Goal: Task Accomplishment & Management: Use online tool/utility

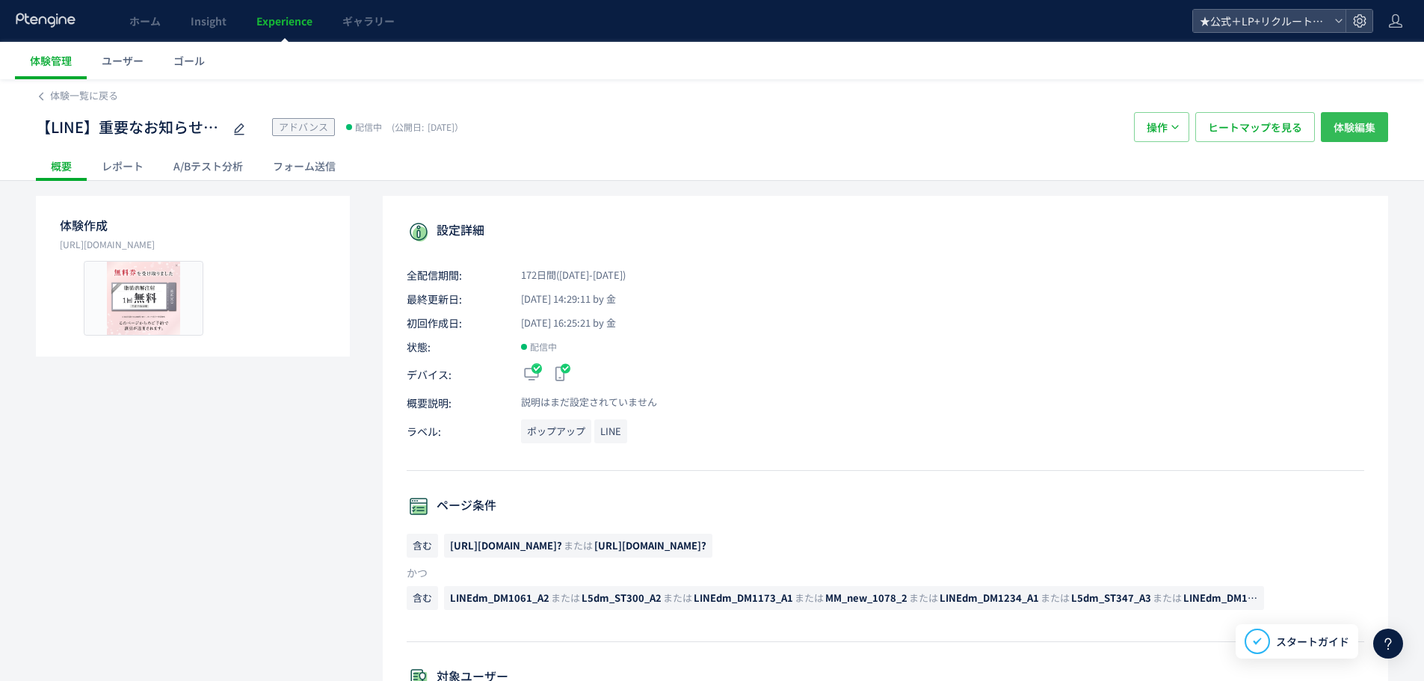
click at [1352, 138] on span "体験編集" at bounding box center [1355, 127] width 42 height 30
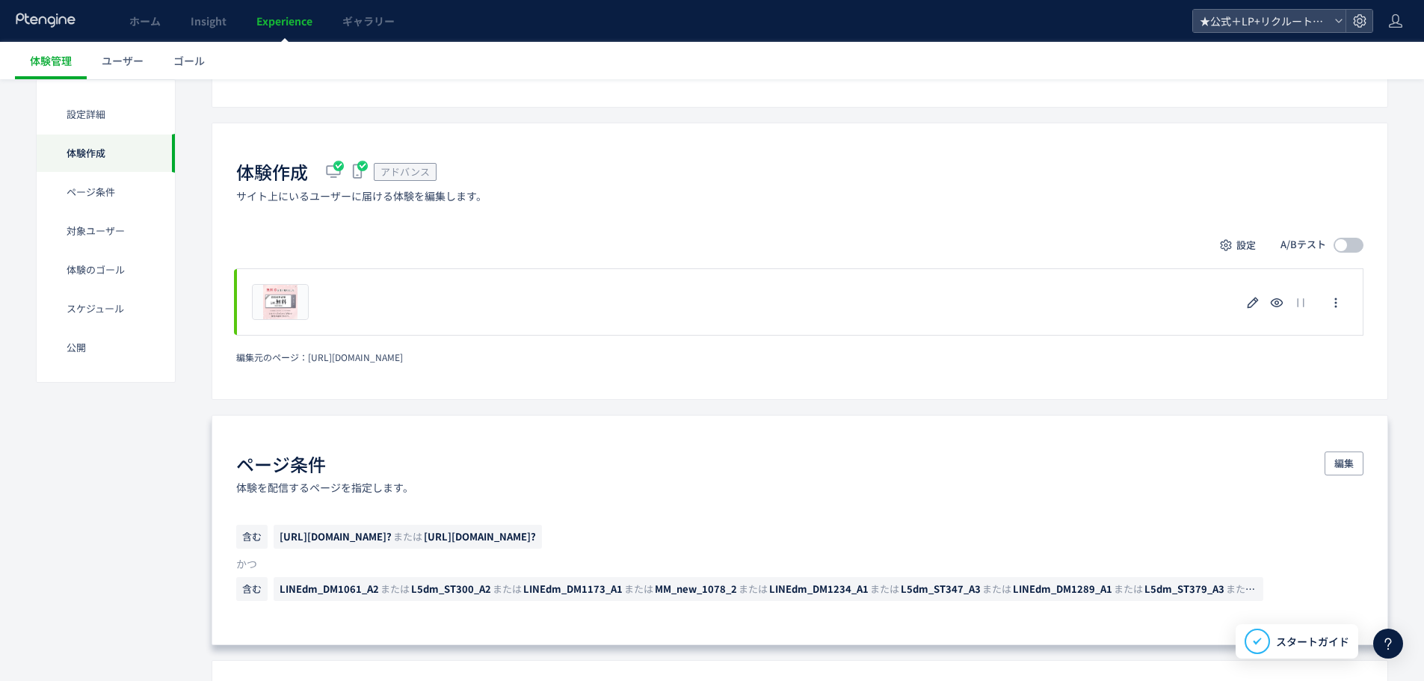
scroll to position [374, 0]
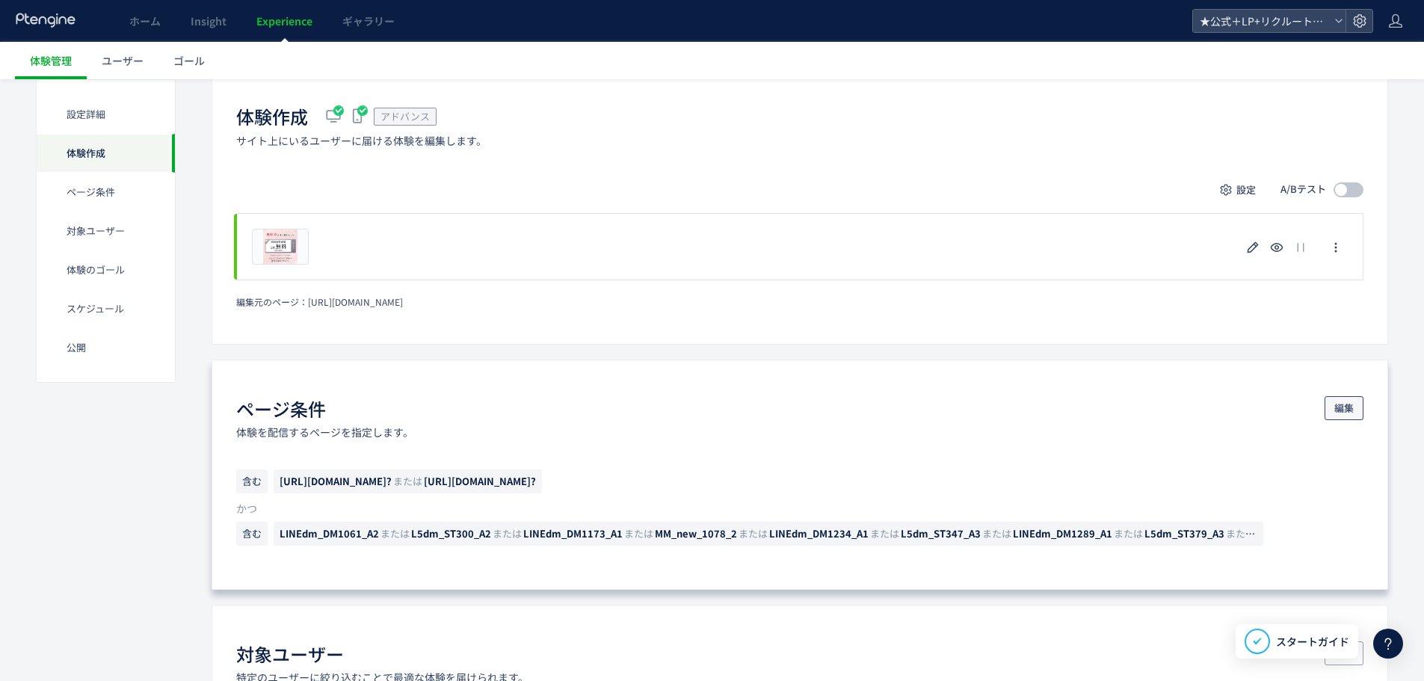
click at [1335, 405] on span "編集" at bounding box center [1344, 408] width 19 height 24
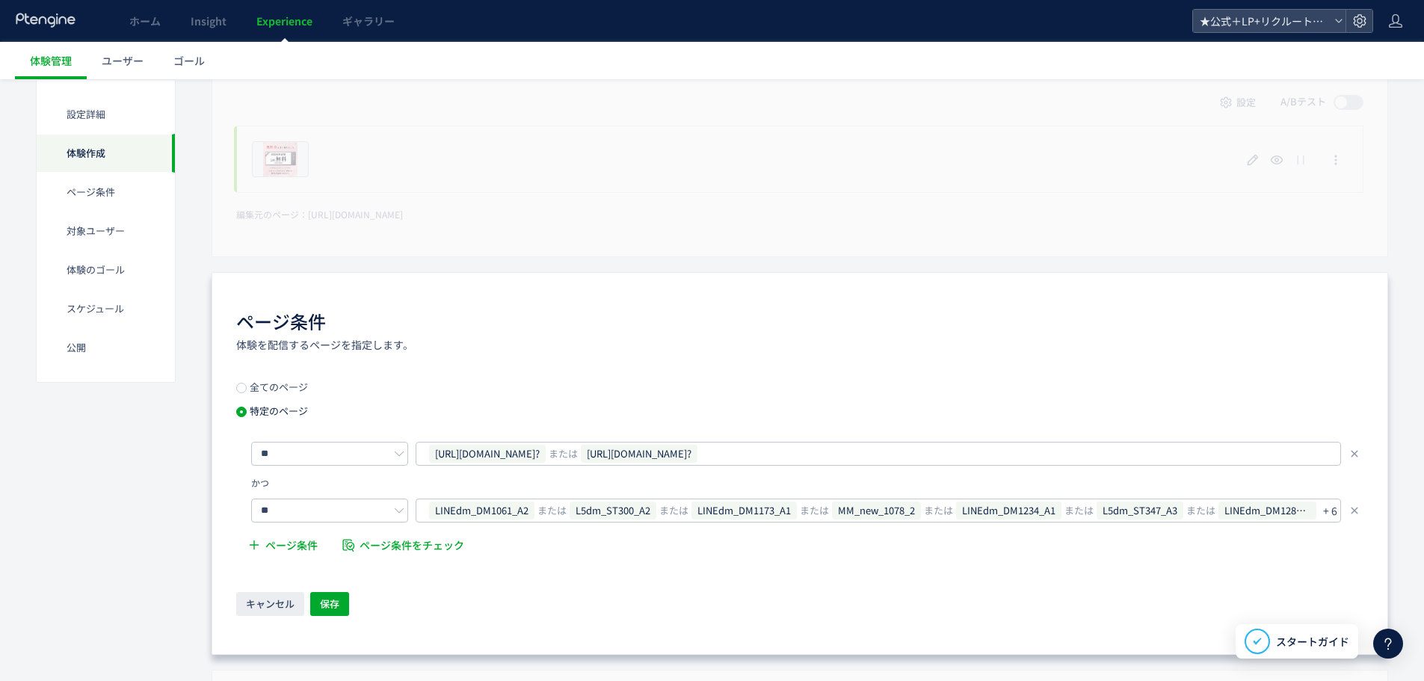
scroll to position [523, 0]
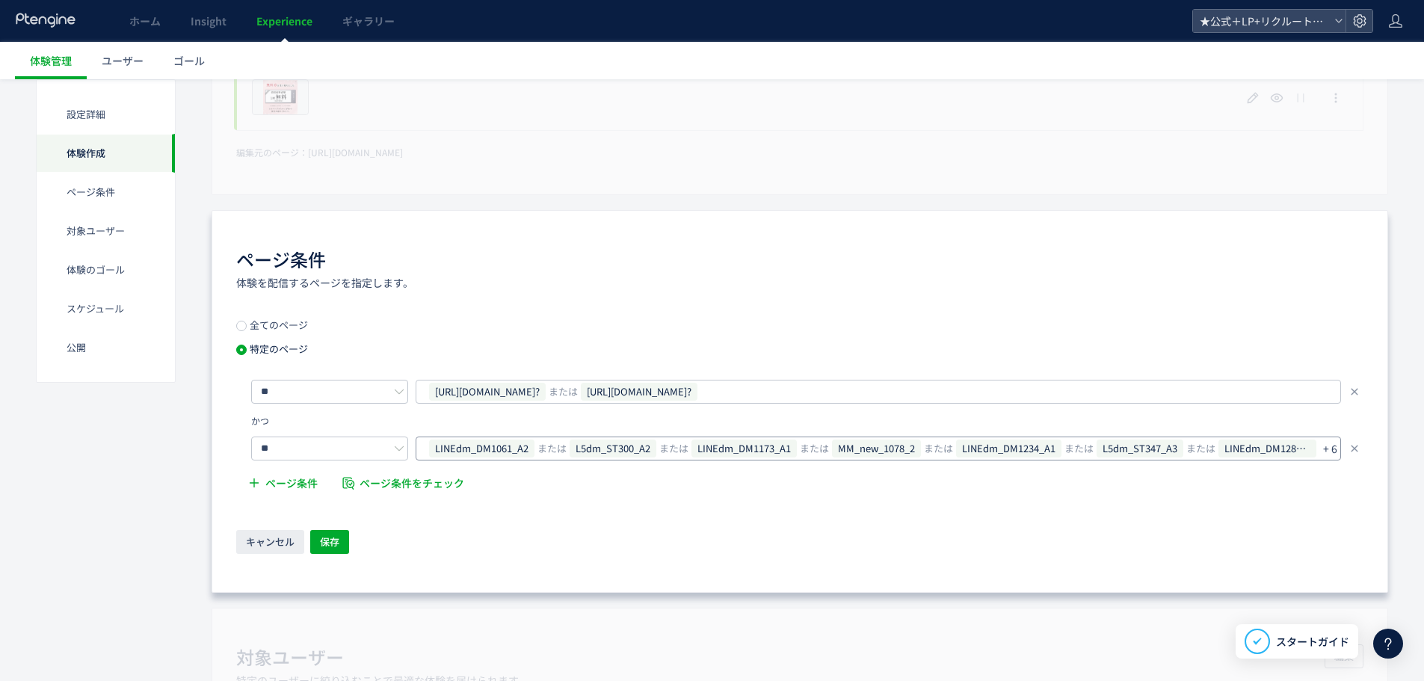
click at [1333, 445] on p "+ 6" at bounding box center [1330, 448] width 14 height 21
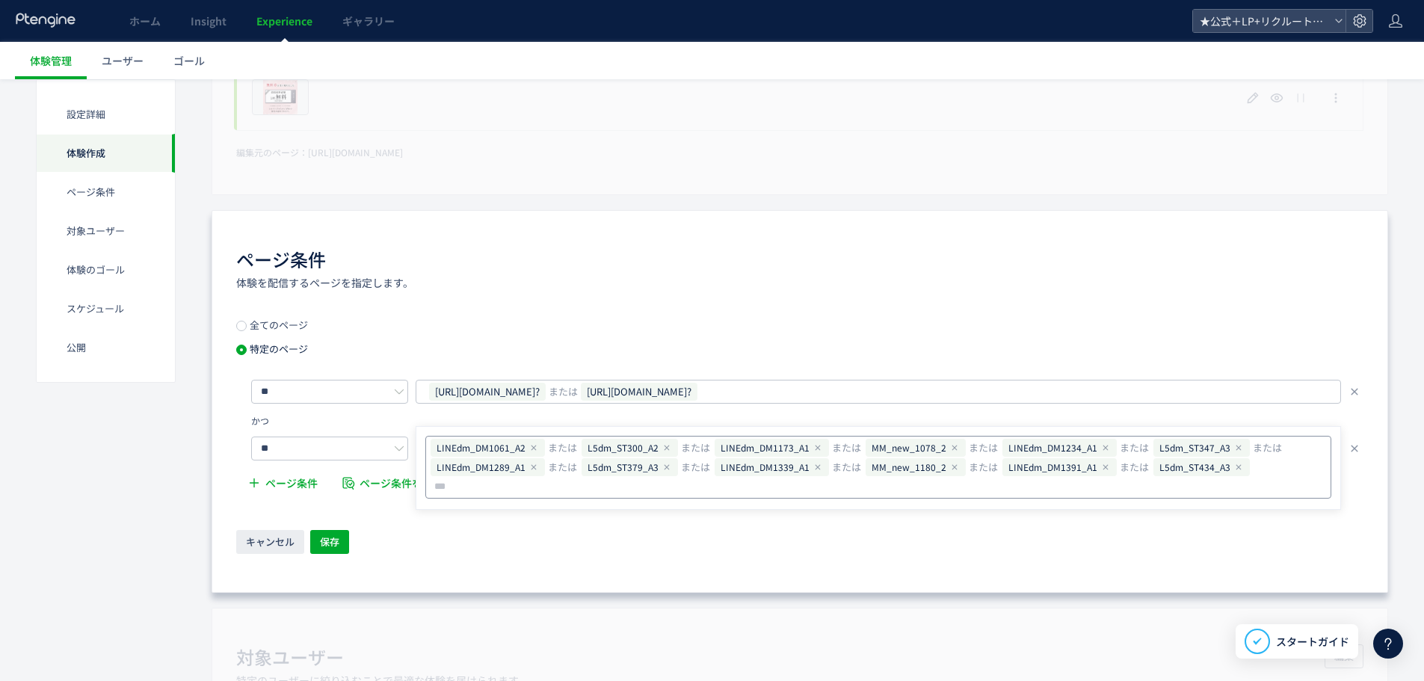
click at [509, 478] on input "text" at bounding box center [471, 487] width 76 height 18
type input "**********"
click at [509, 478] on input "text" at bounding box center [471, 487] width 76 height 18
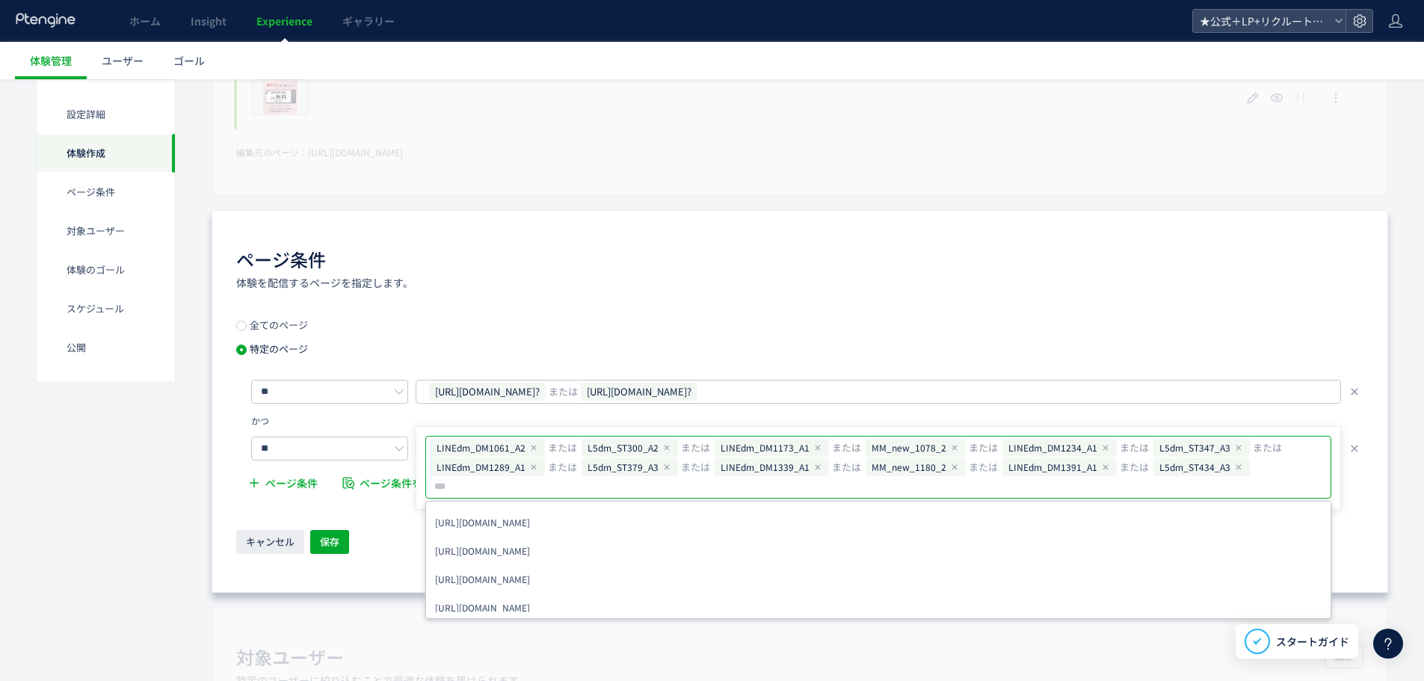
paste input "**********"
type input "**********"
click at [1272, 468] on div "L5dm_ST434_A3 または" at bounding box center [1218, 467] width 132 height 19
click at [577, 486] on input "text" at bounding box center [938, 487] width 772 height 18
paste input "**********"
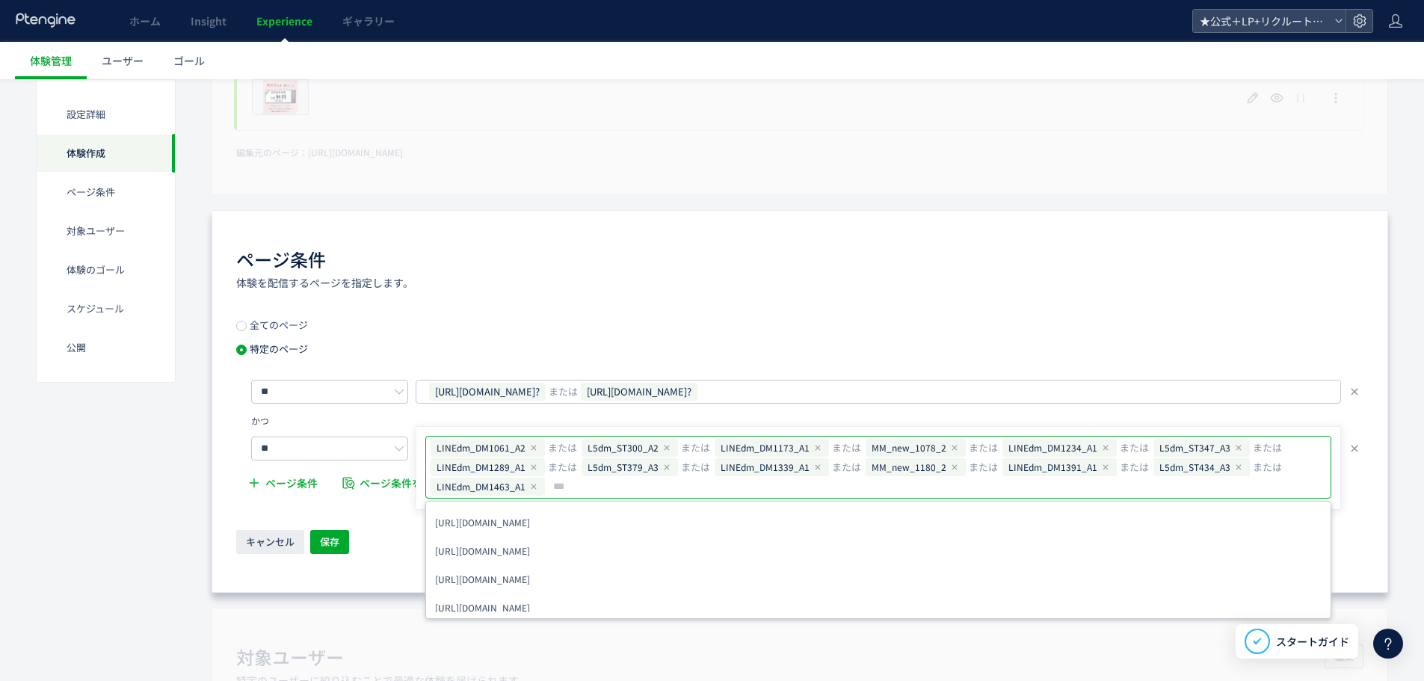
type input "**********"
click at [339, 544] on button "保存" at bounding box center [329, 542] width 39 height 24
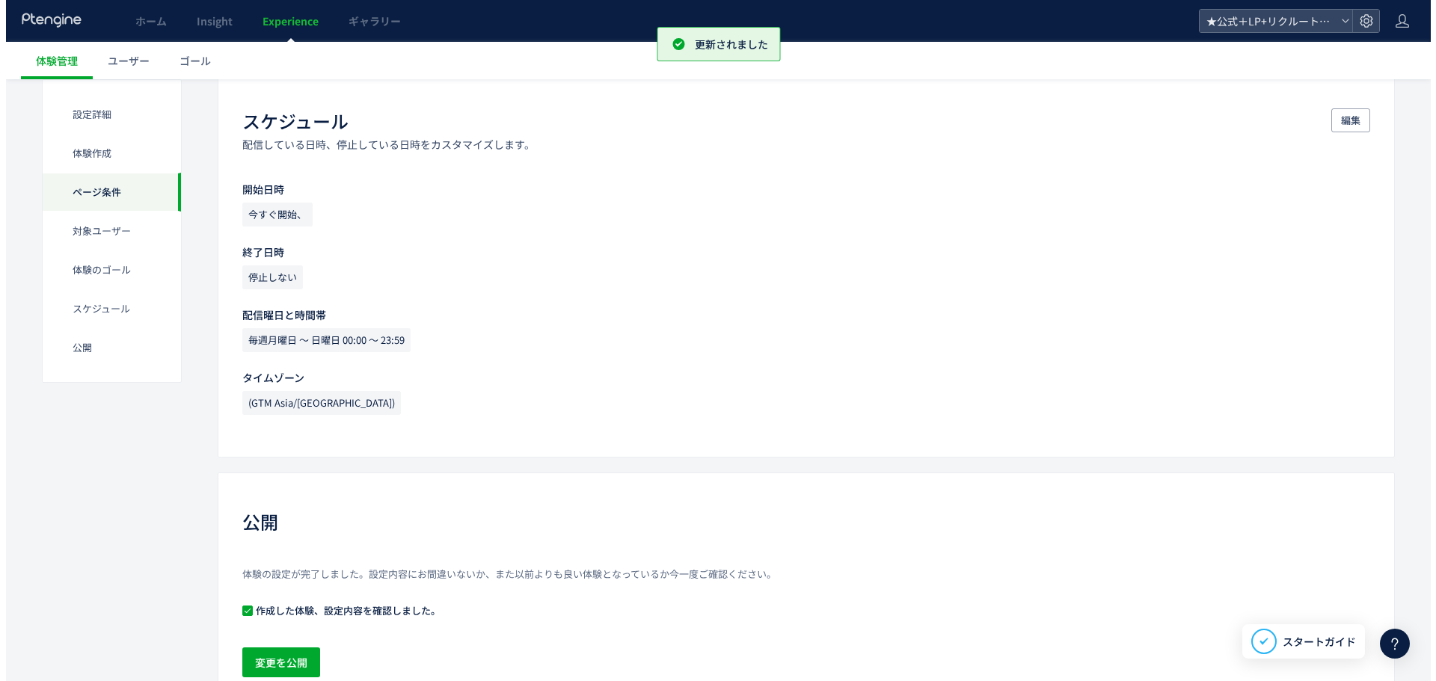
scroll to position [1389, 0]
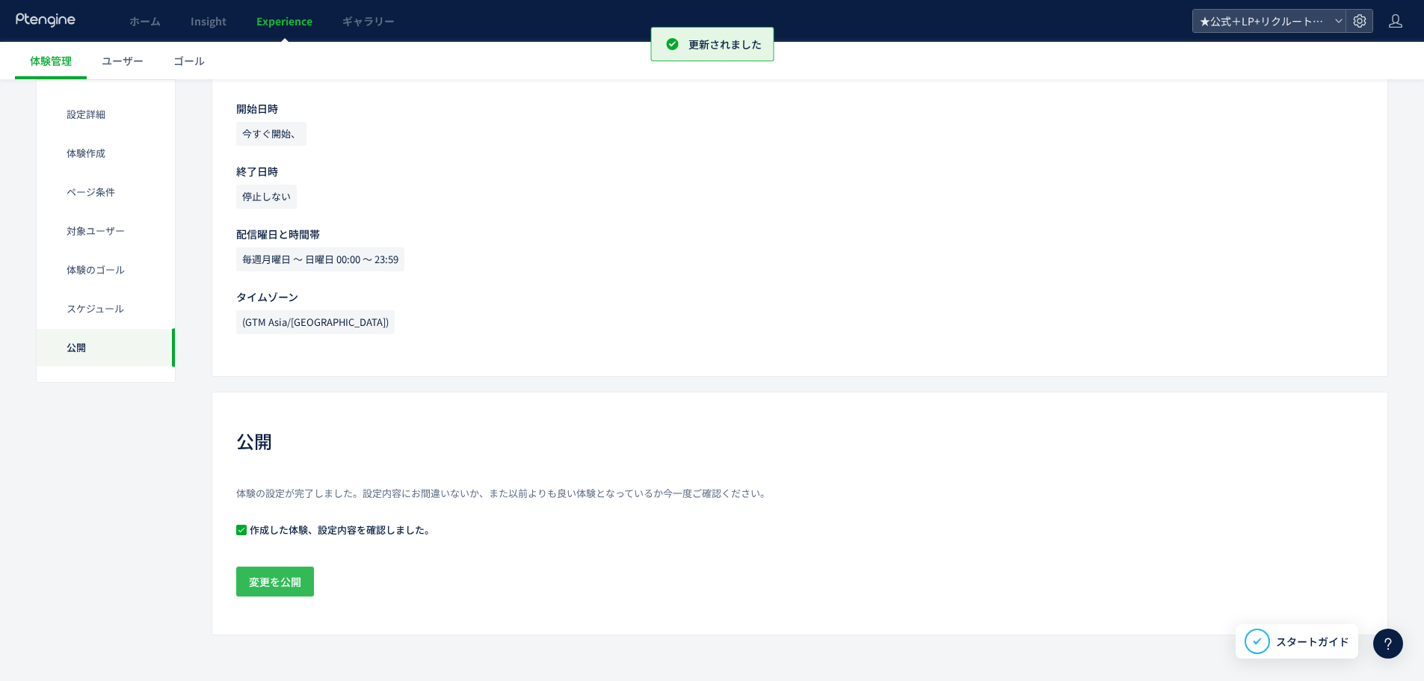
click at [278, 587] on span "変更を公開" at bounding box center [275, 582] width 52 height 30
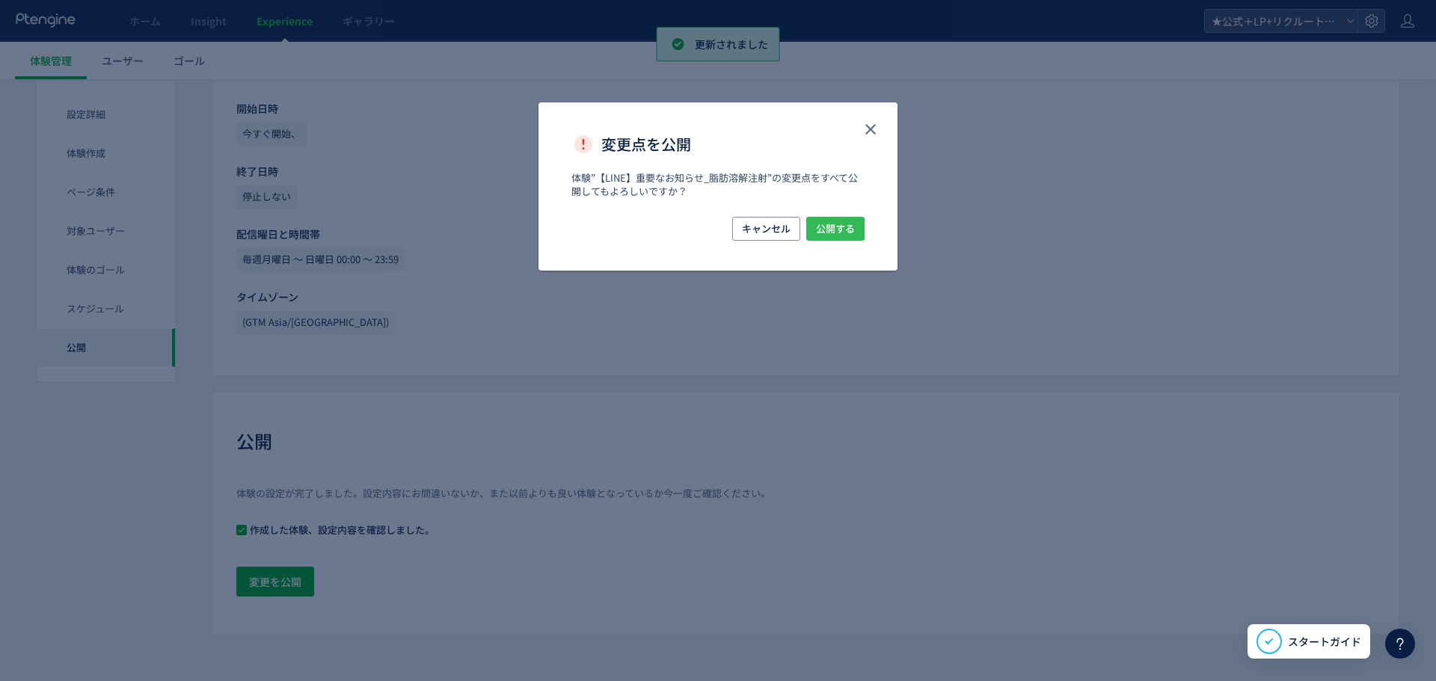
click at [846, 235] on span "公開する" at bounding box center [835, 229] width 39 height 24
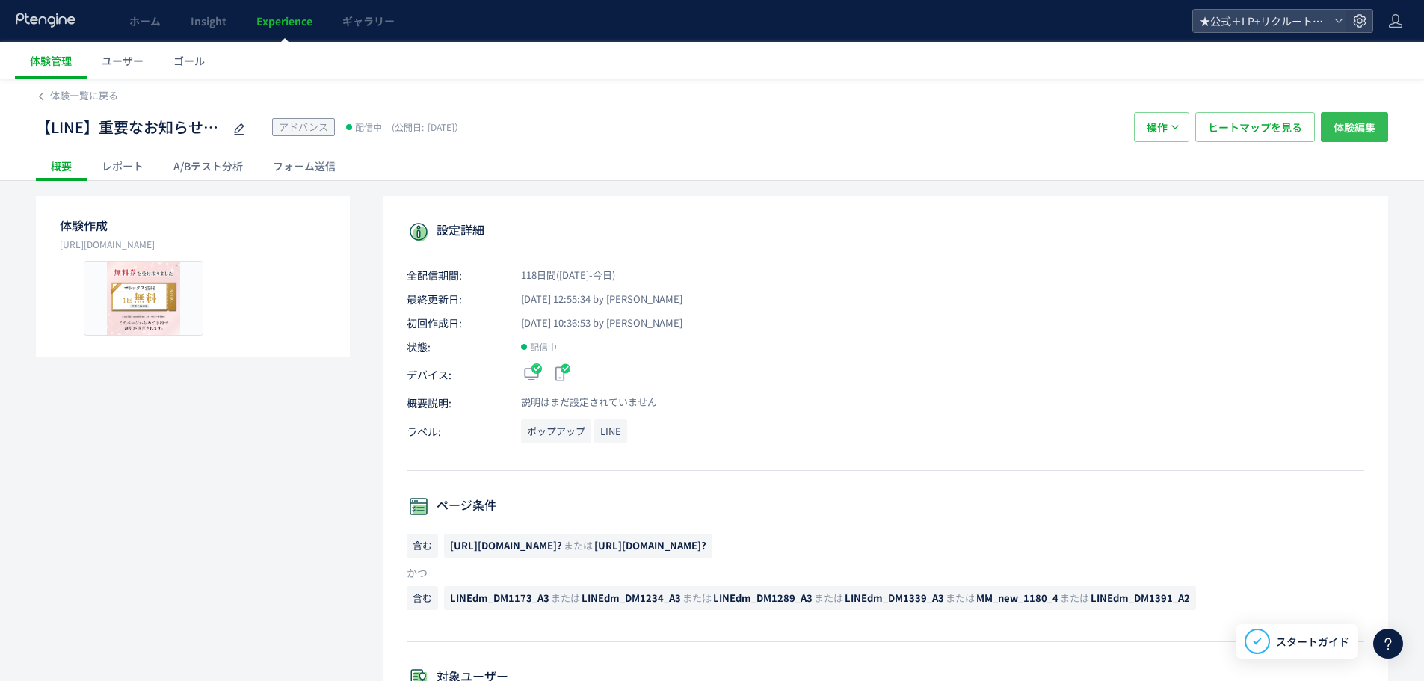
click at [1344, 134] on span "体験編集" at bounding box center [1355, 127] width 42 height 30
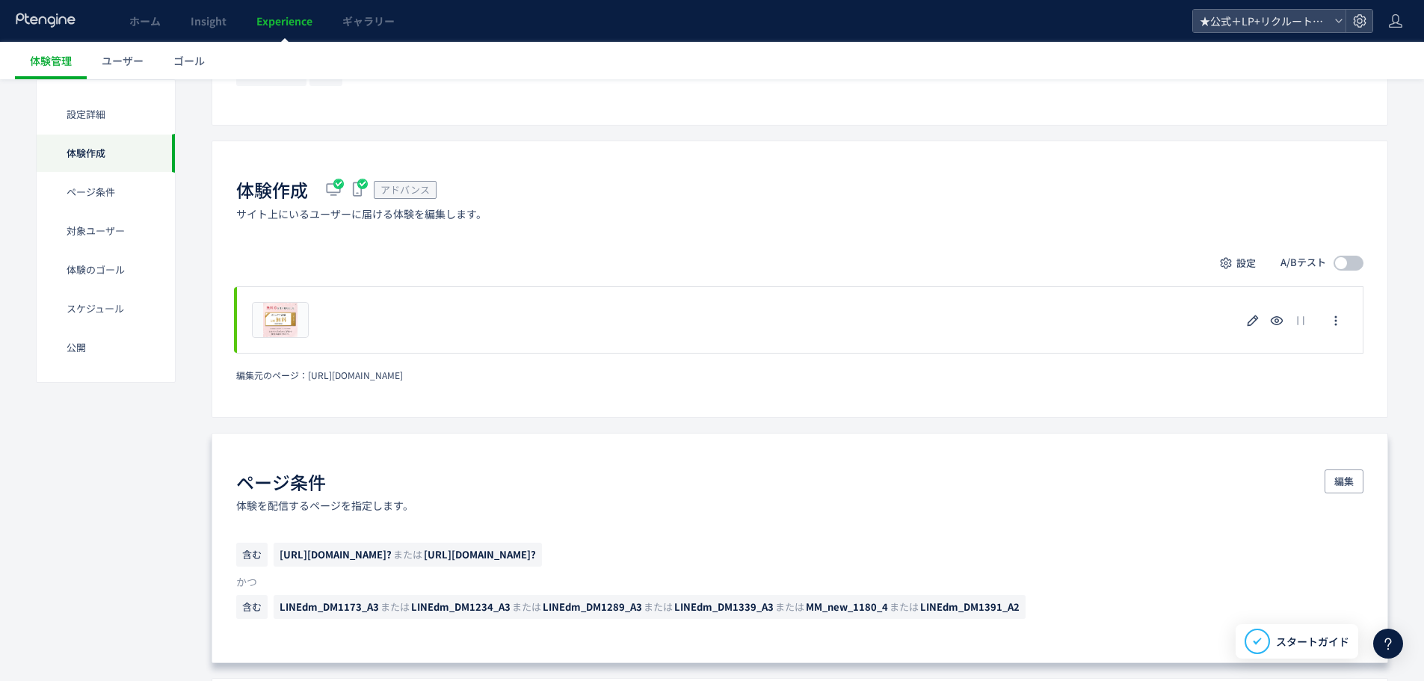
scroll to position [374, 0]
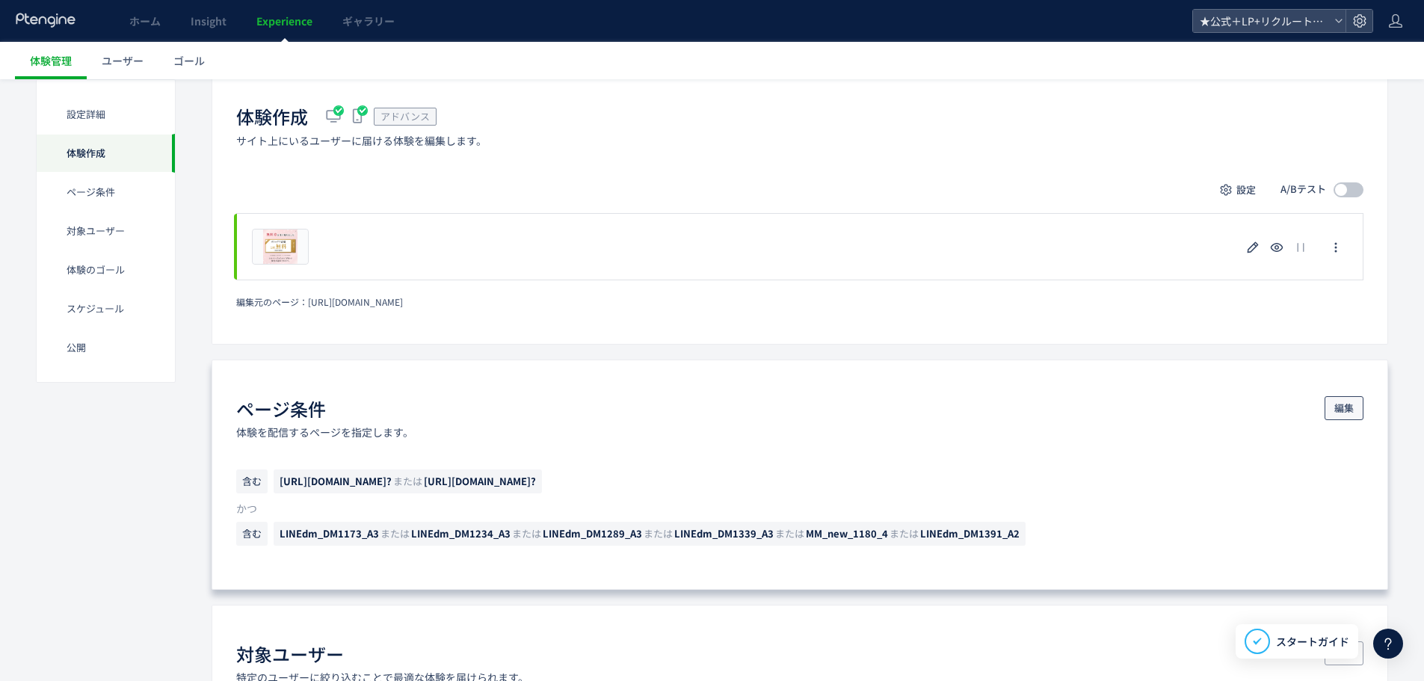
click at [1347, 407] on span "編集" at bounding box center [1344, 408] width 19 height 24
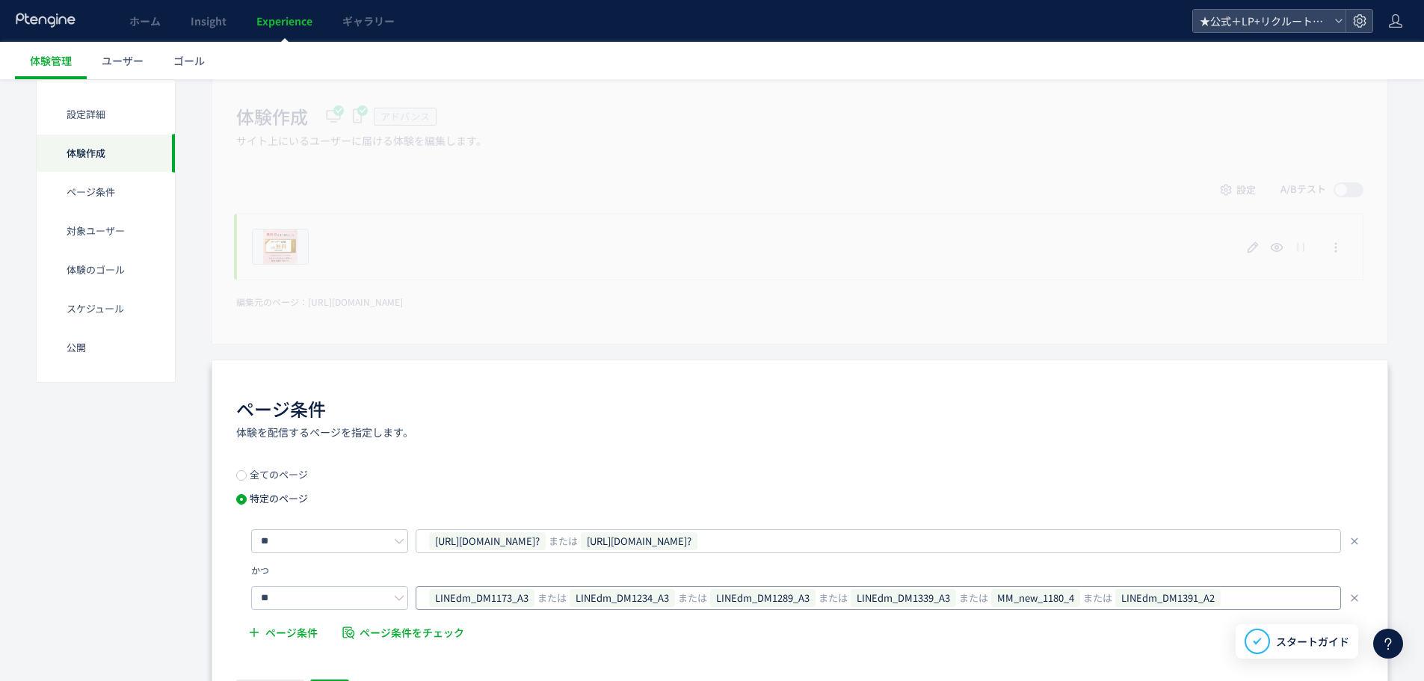
click at [1226, 594] on div "LINEdm_DM1173_A3 または LINEdm_DM1234_A3 または LINEdm_DM1289_A3 または LINEdm_DM1339_A3…" at bounding box center [873, 598] width 891 height 22
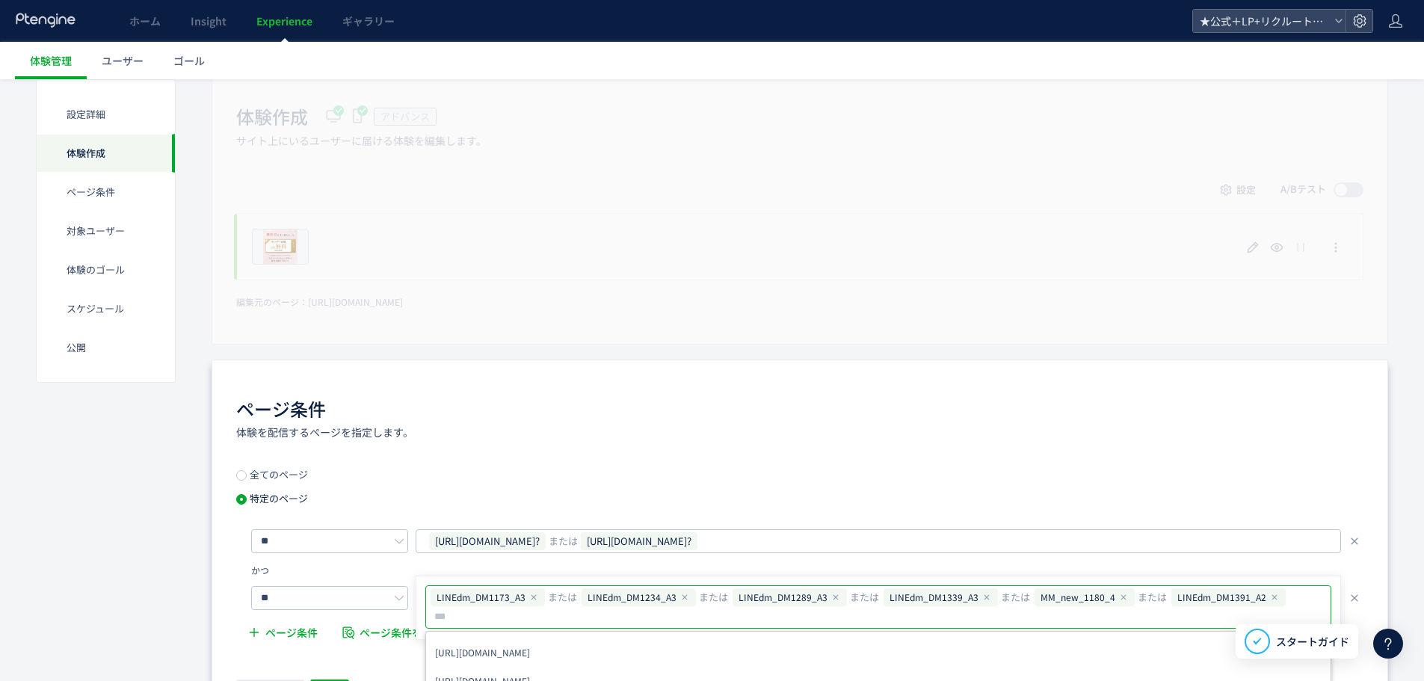
type input "**********"
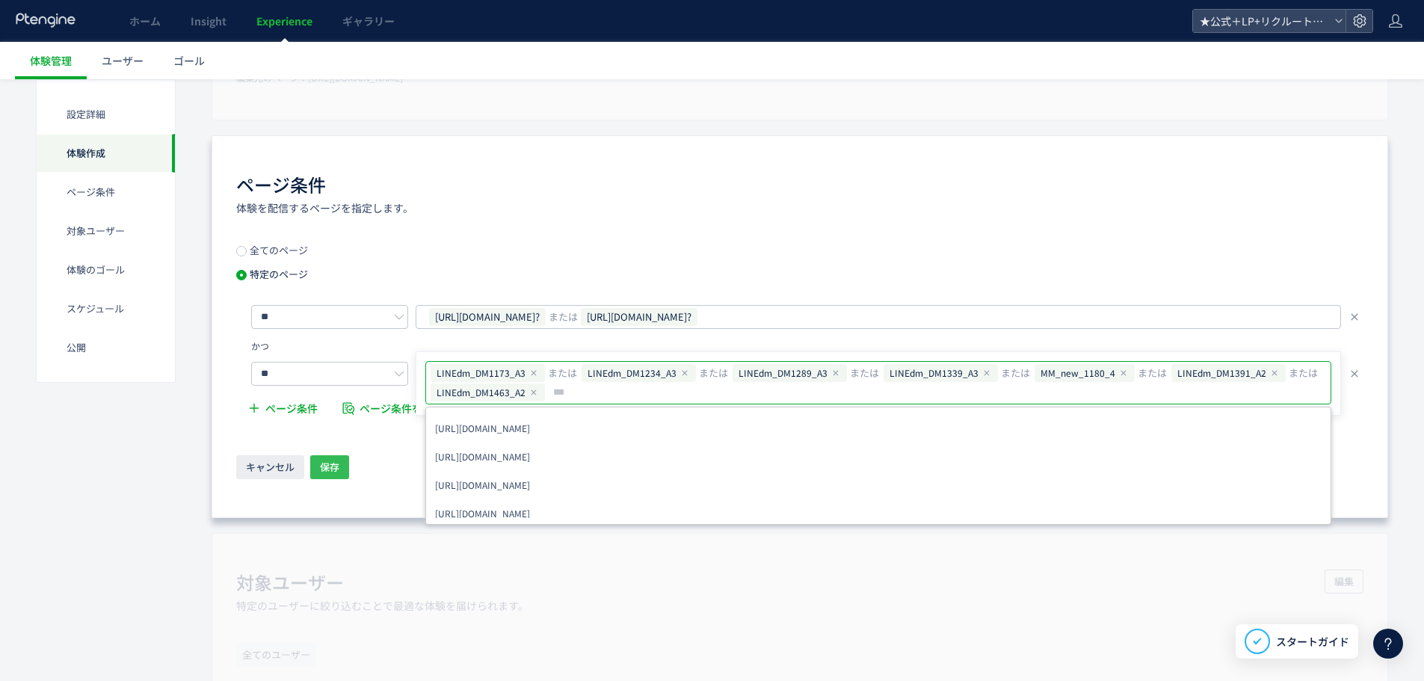
click at [334, 461] on span "保存" at bounding box center [329, 467] width 19 height 24
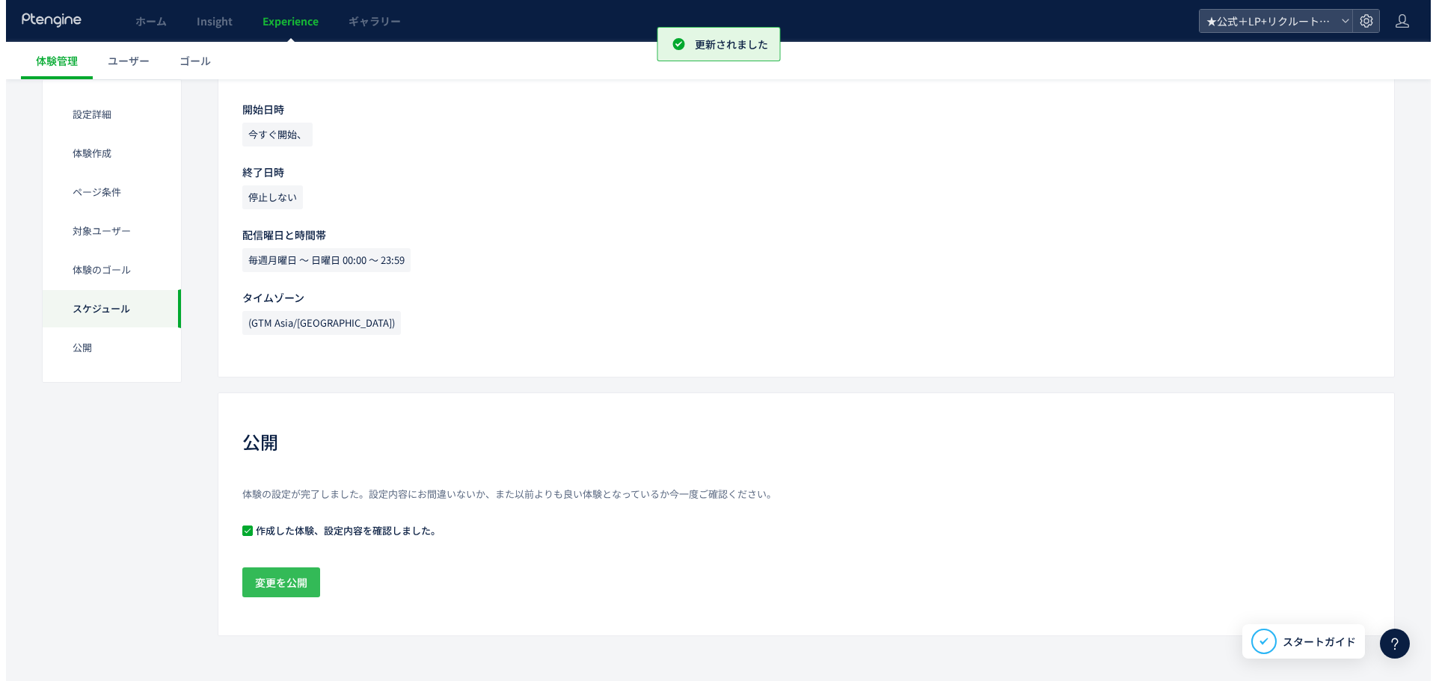
scroll to position [1389, 0]
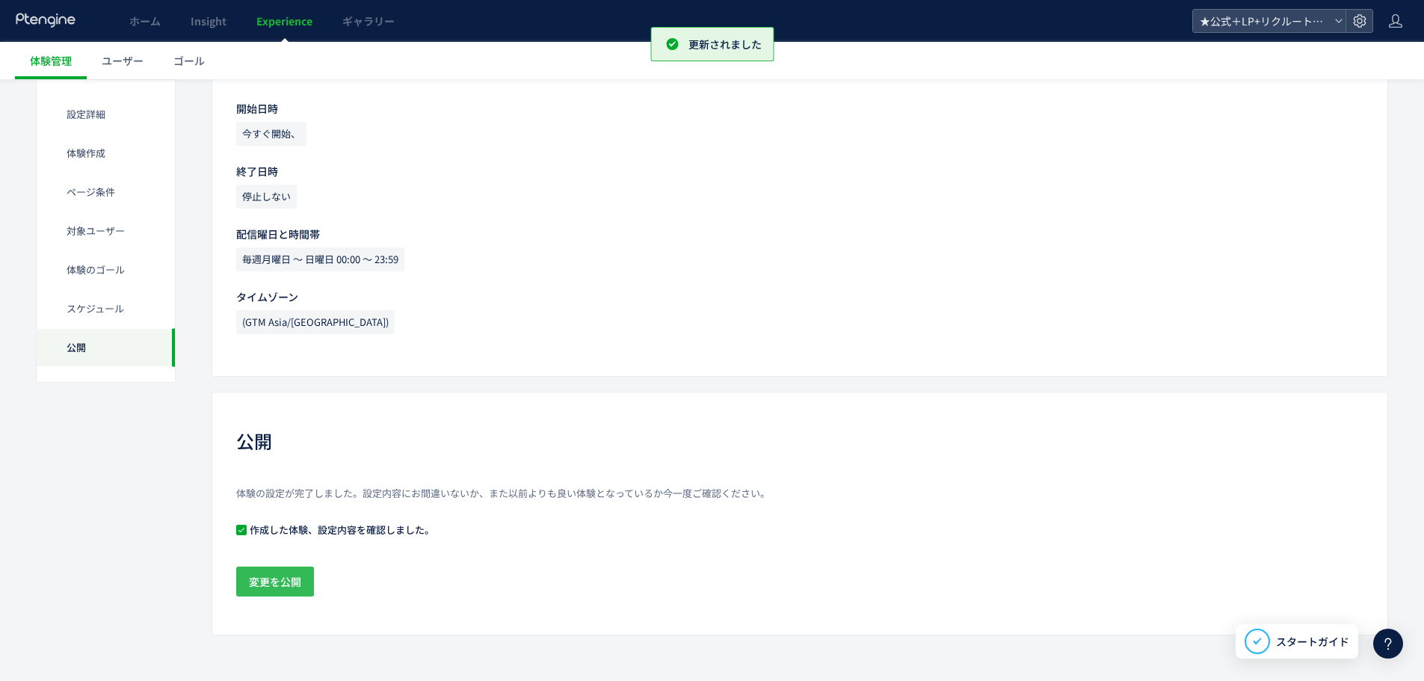
click at [289, 583] on span "変更を公開" at bounding box center [275, 582] width 52 height 30
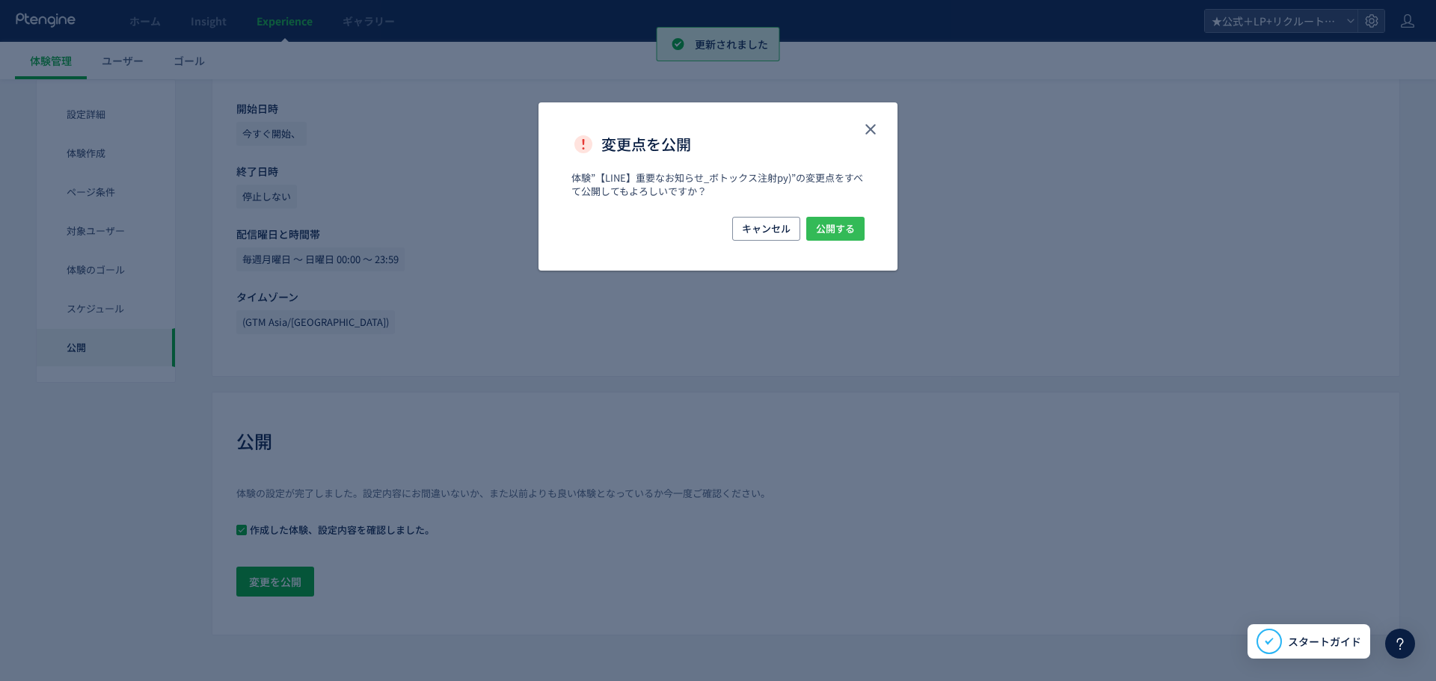
click at [860, 234] on button "公開する" at bounding box center [835, 229] width 58 height 24
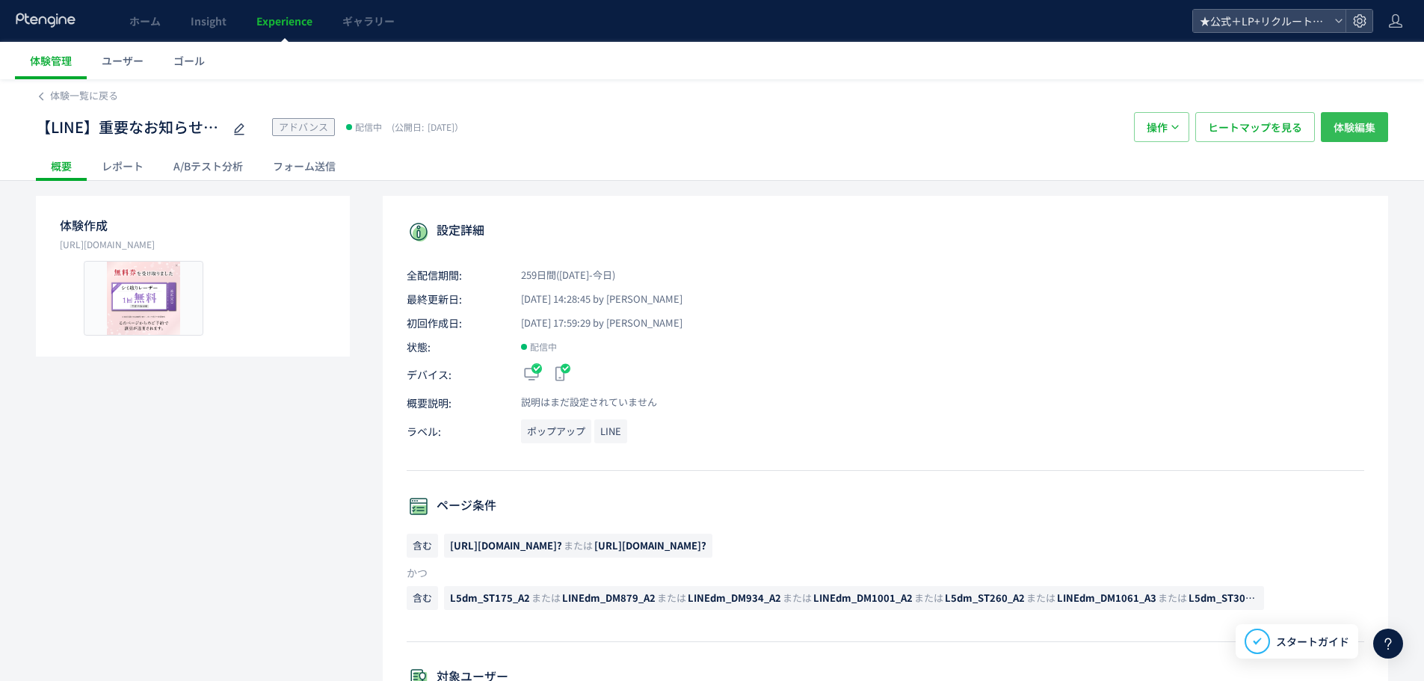
drag, startPoint x: 0, startPoint y: 0, endPoint x: 1370, endPoint y: 133, distance: 1376.3
click at [1370, 133] on span "体験編集" at bounding box center [1355, 127] width 42 height 30
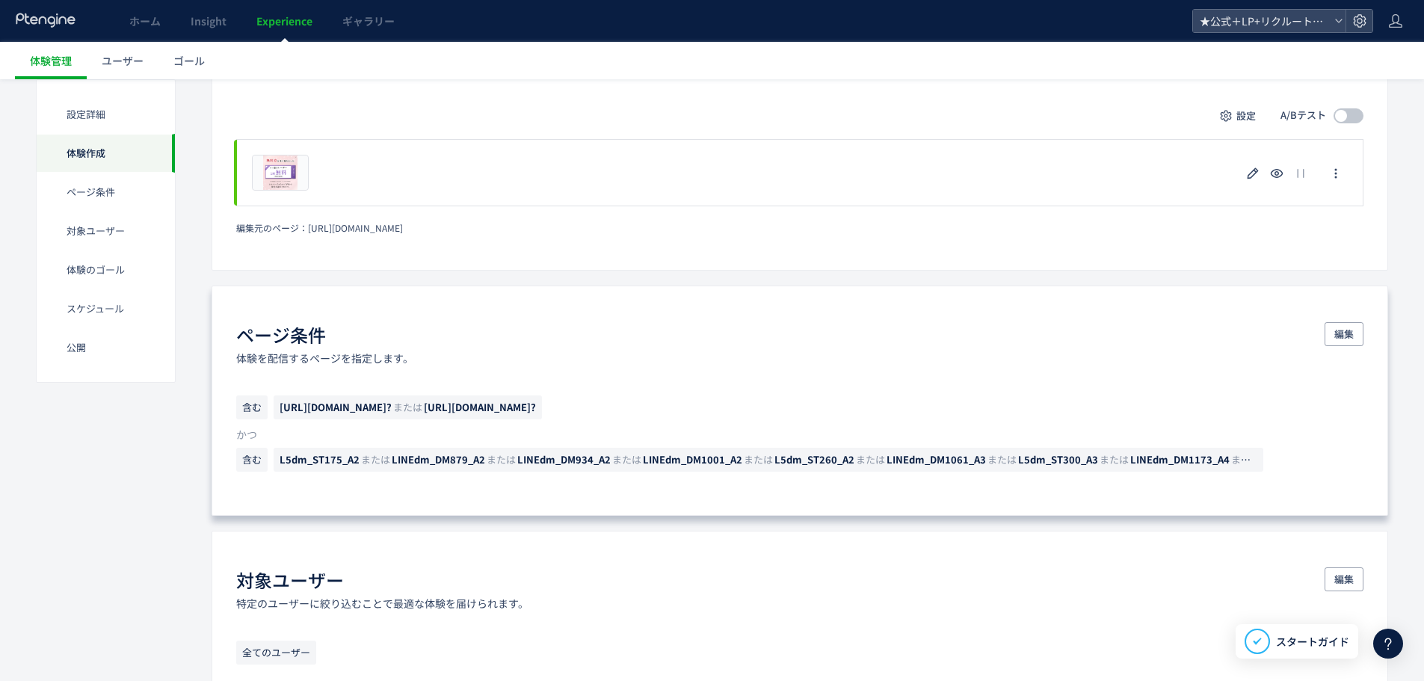
scroll to position [449, 0]
click at [1344, 339] on span "編集" at bounding box center [1344, 334] width 19 height 24
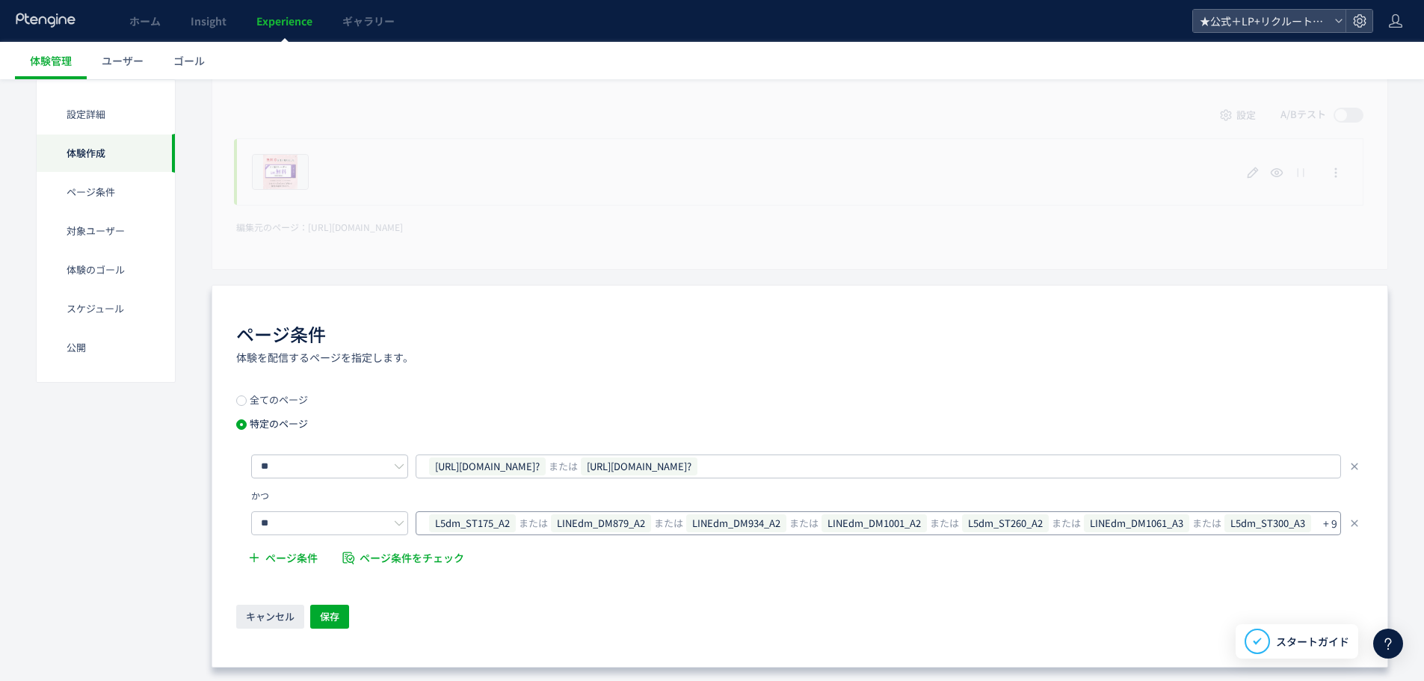
click at [1332, 520] on p "+ 9" at bounding box center [1330, 523] width 14 height 21
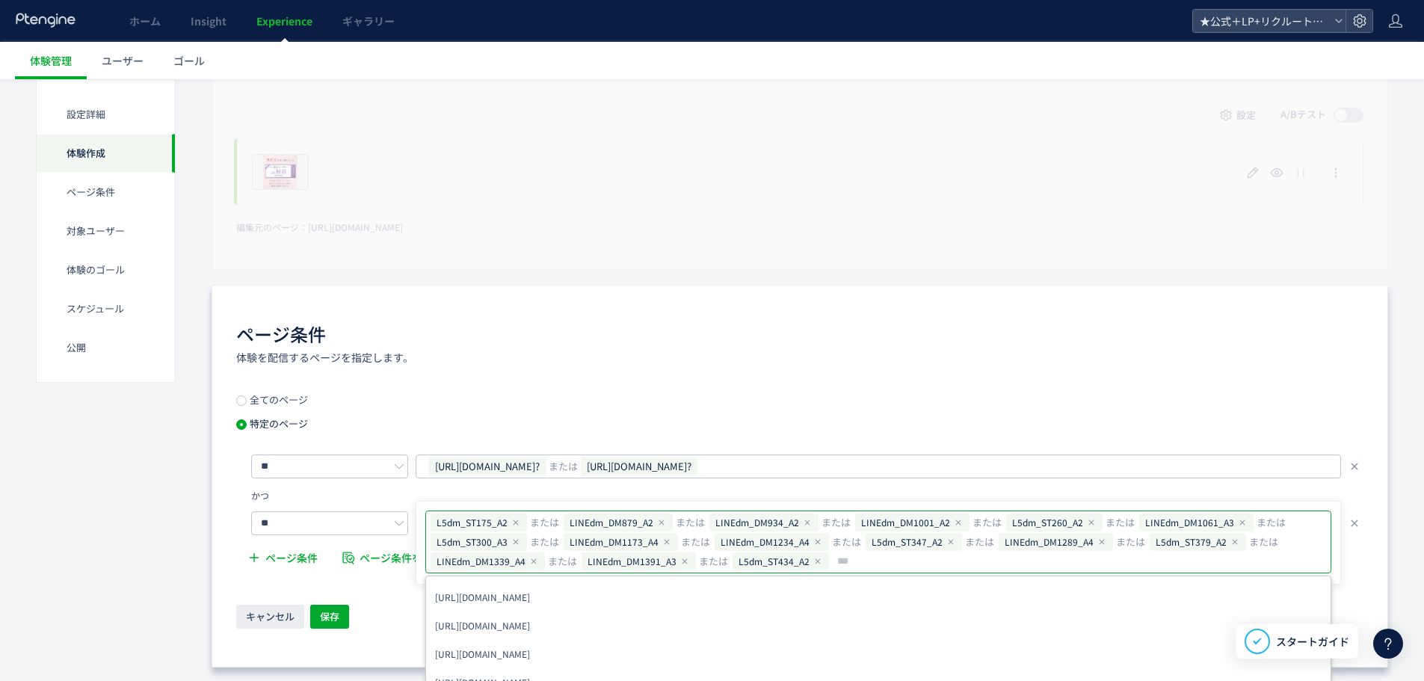
click at [883, 562] on input "text" at bounding box center [1081, 562] width 491 height 18
type input "**********"
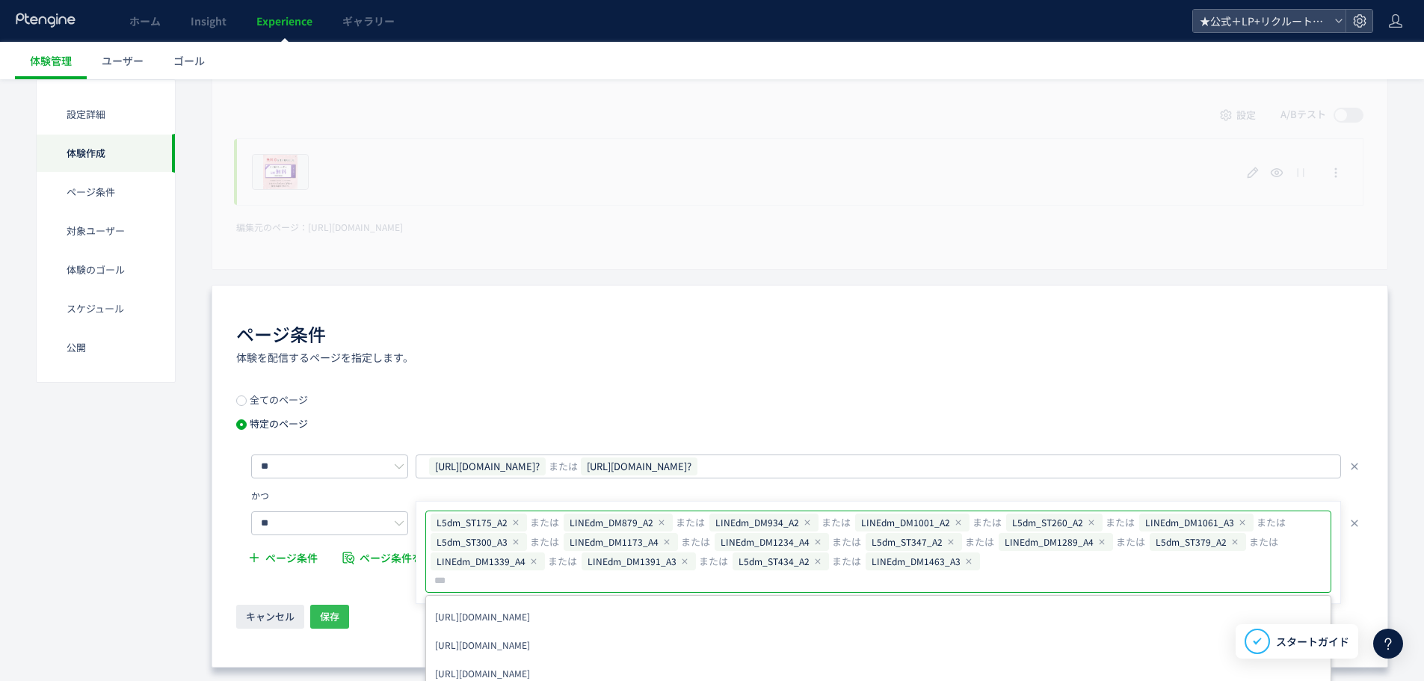
click at [325, 611] on span "保存" at bounding box center [329, 617] width 19 height 24
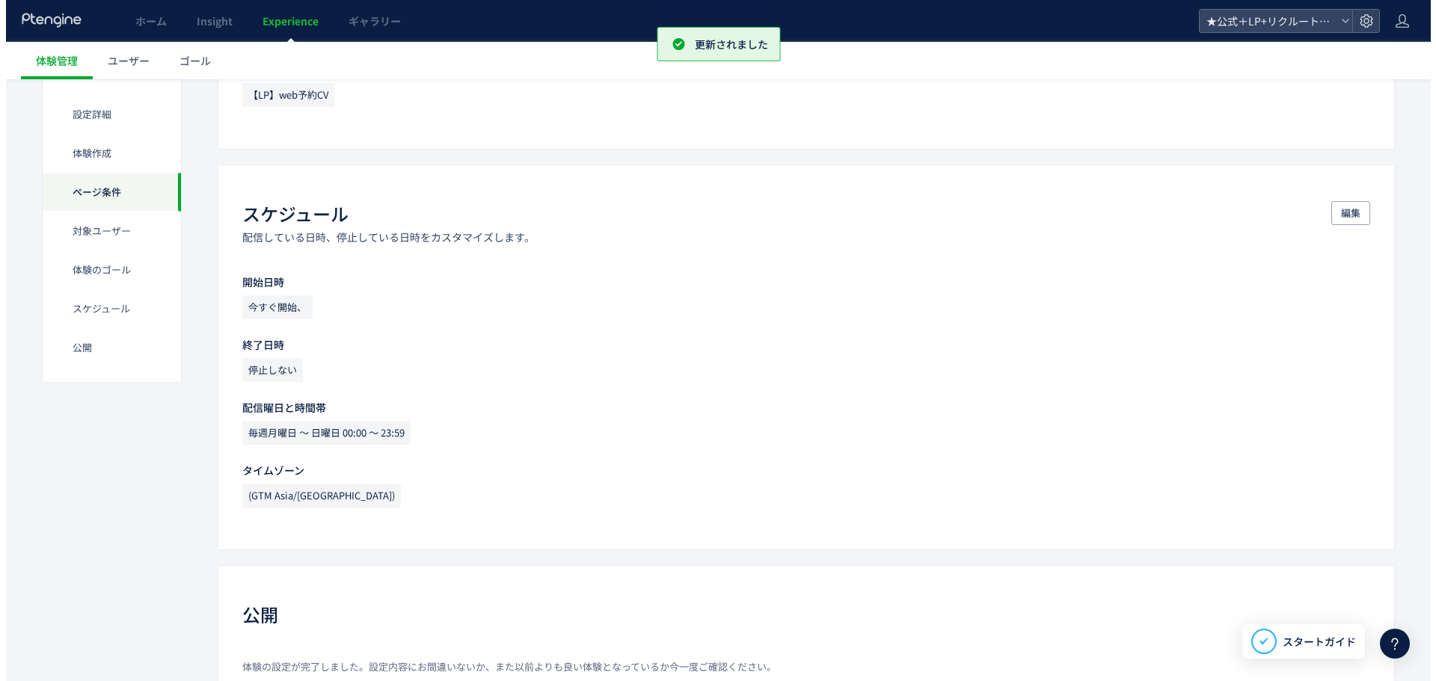
scroll to position [1389, 0]
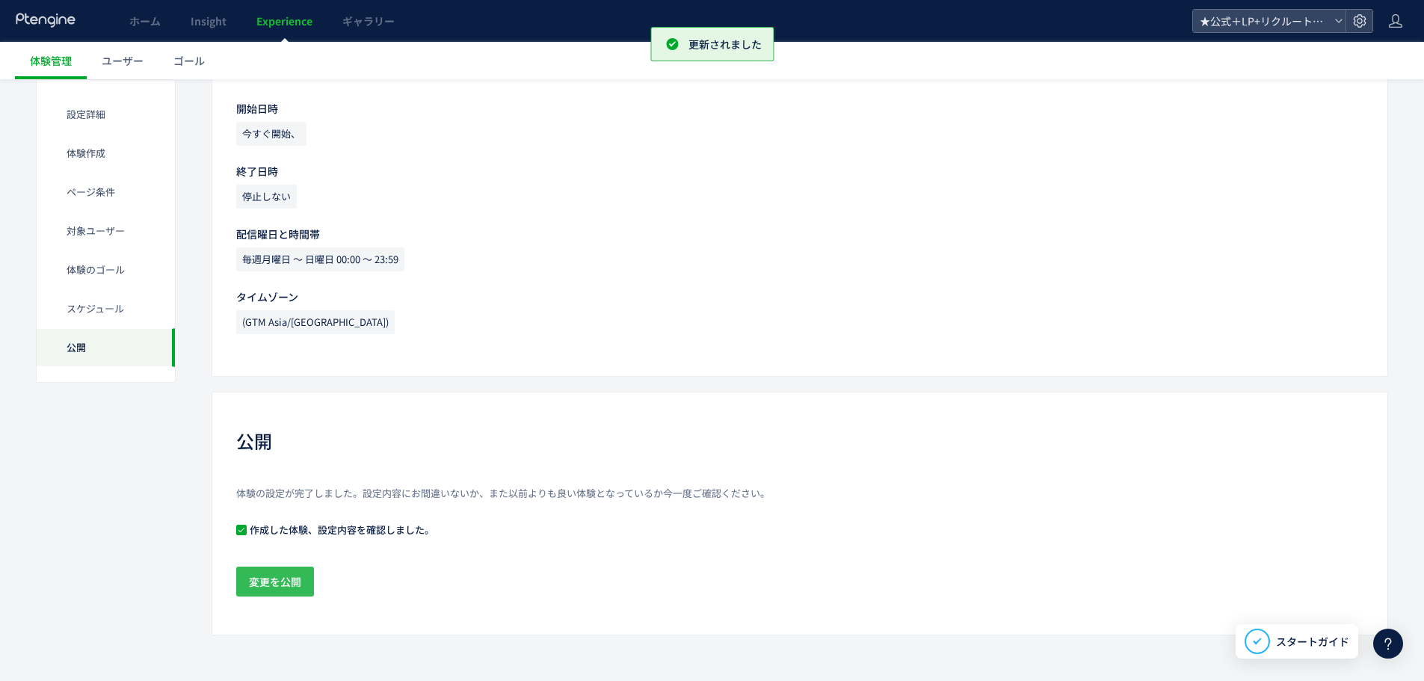
click at [281, 576] on span "変更を公開" at bounding box center [275, 582] width 52 height 30
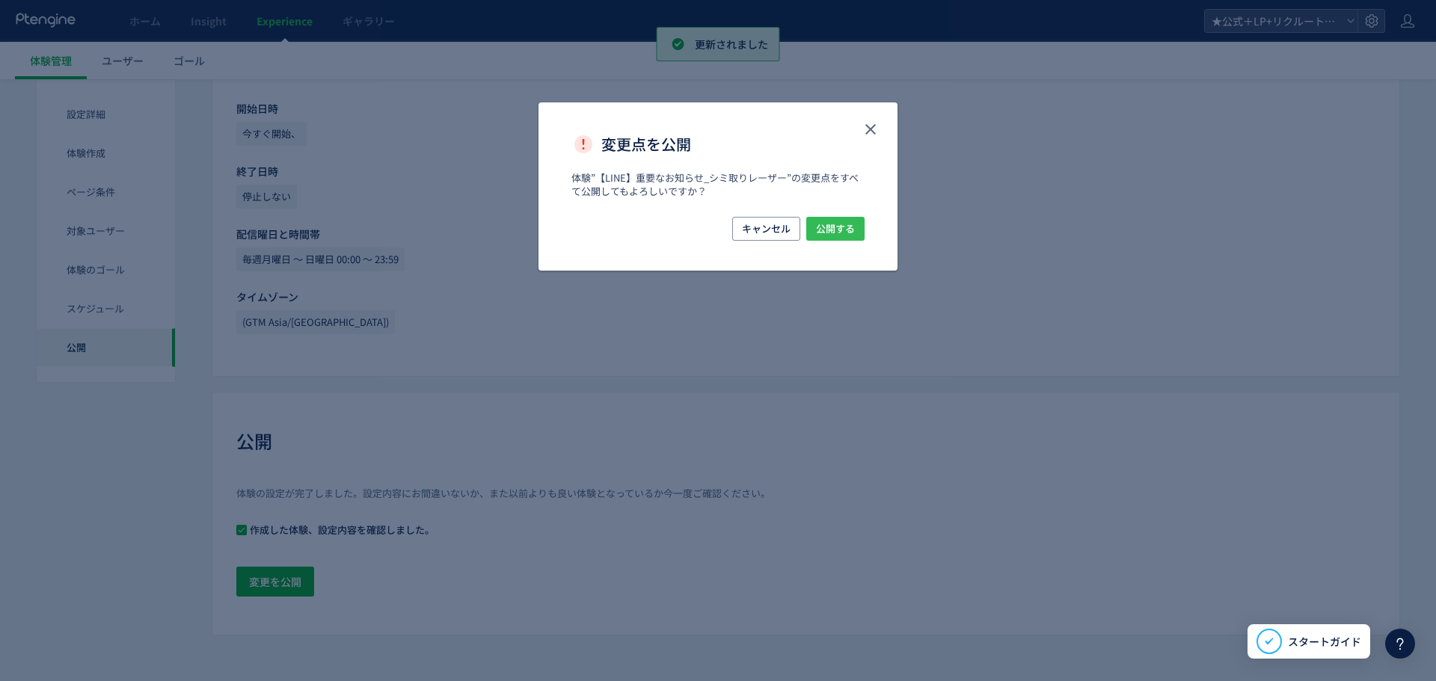
click at [823, 231] on span "公開する" at bounding box center [835, 229] width 39 height 24
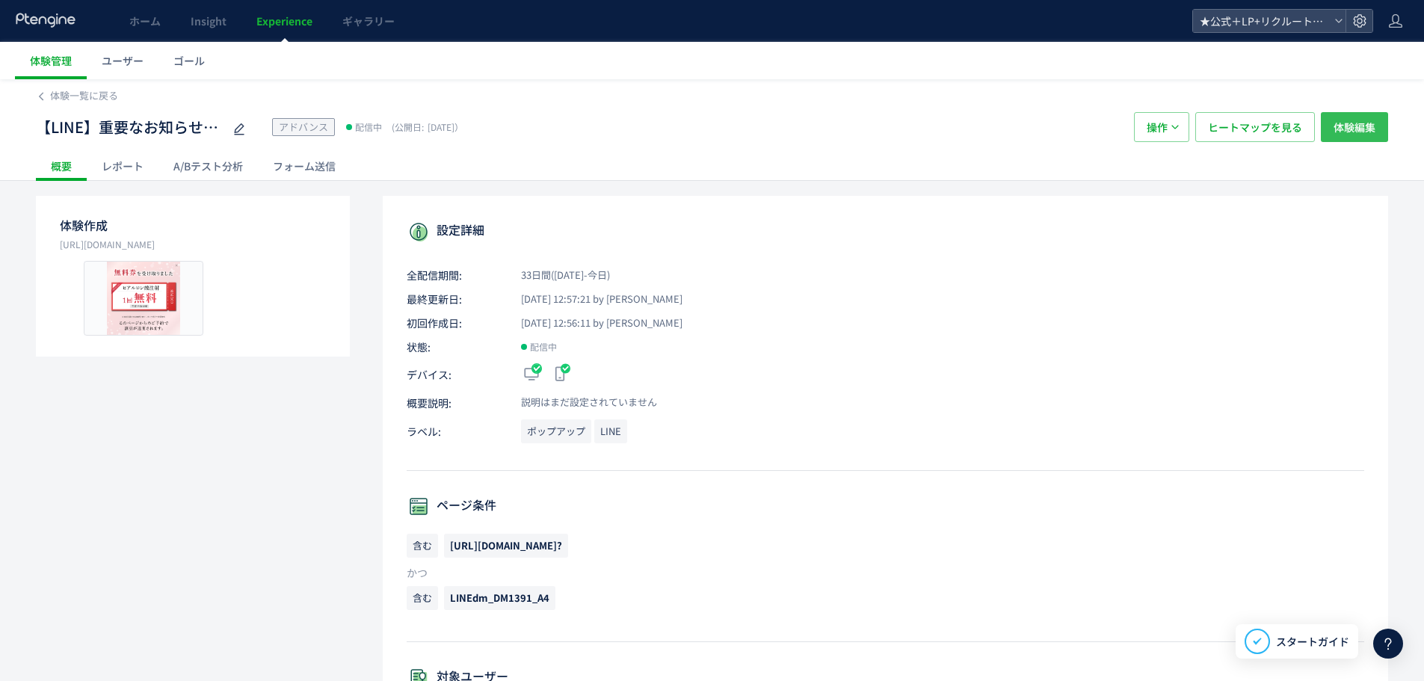
click at [1371, 123] on span "体験編集" at bounding box center [1355, 127] width 42 height 30
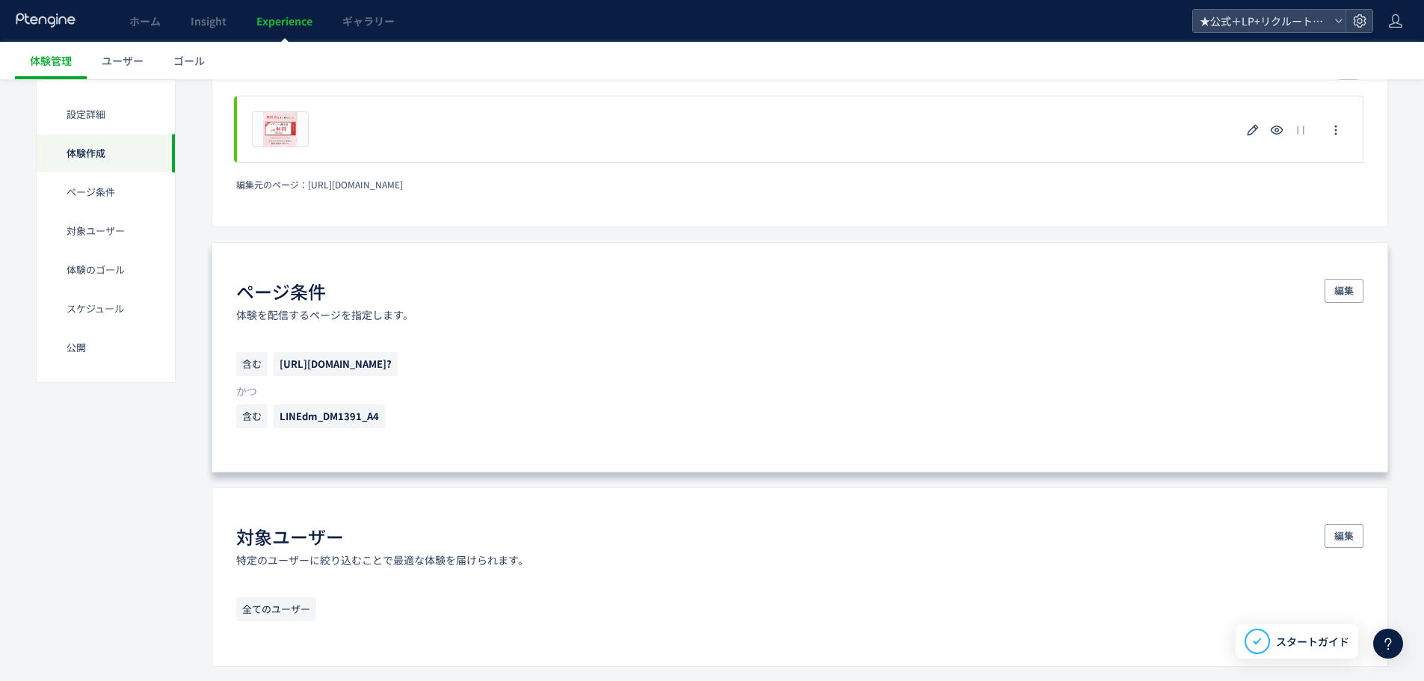
scroll to position [523, 0]
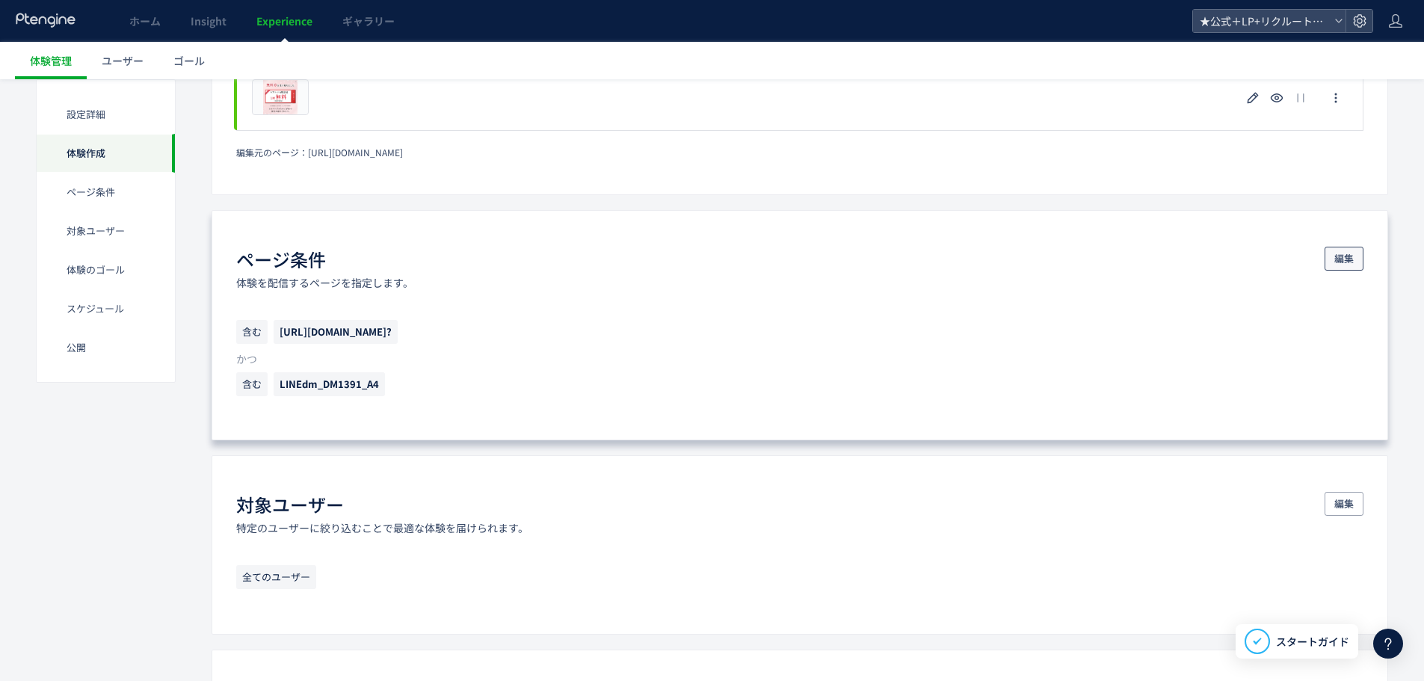
click at [1340, 257] on span "編集" at bounding box center [1344, 259] width 19 height 24
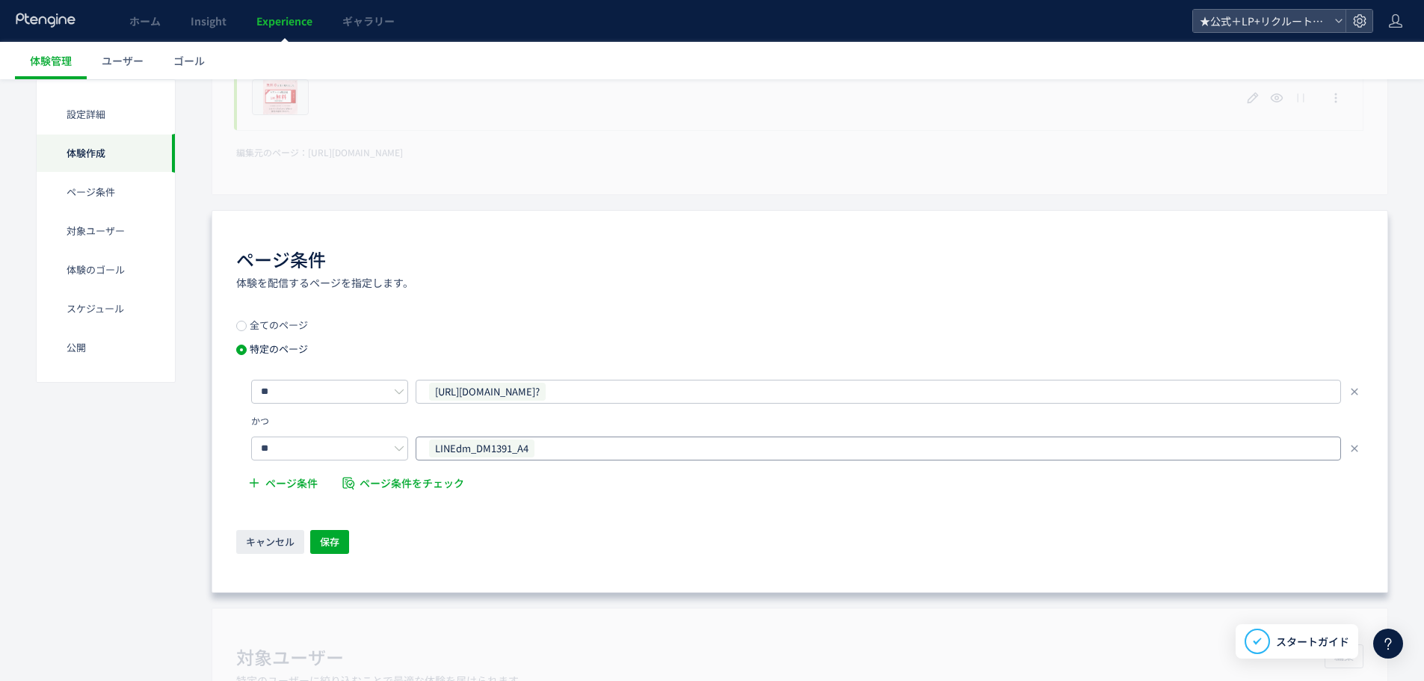
click at [553, 448] on div "LINEdm_DM1391_A4" at bounding box center [873, 448] width 891 height 22
type input "**********"
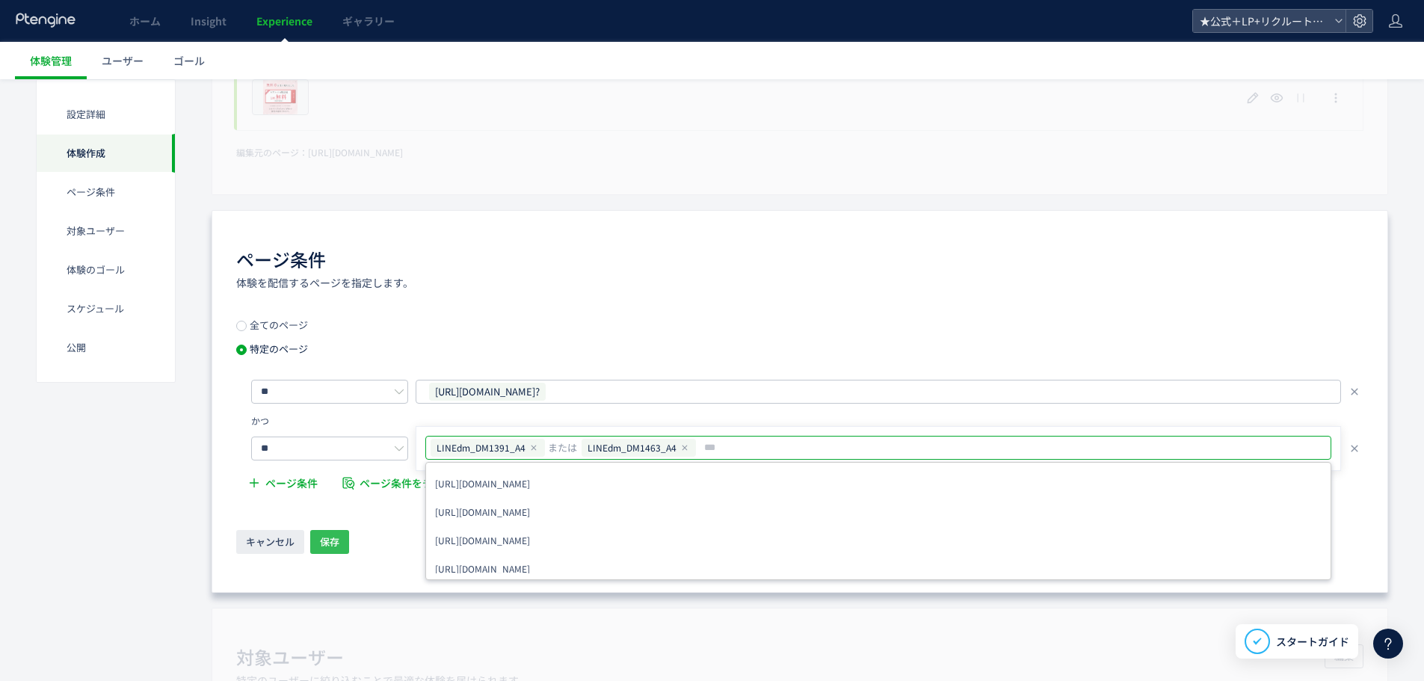
click at [336, 535] on span "保存" at bounding box center [329, 542] width 19 height 24
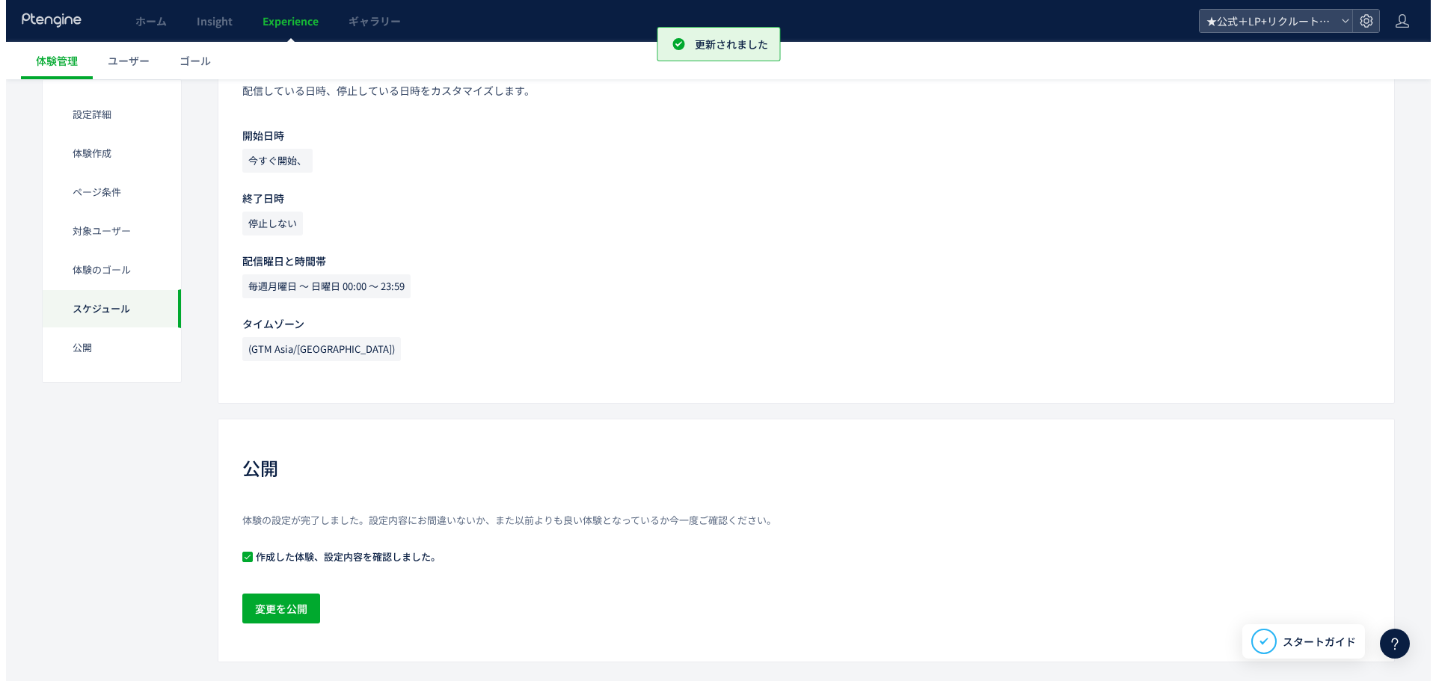
scroll to position [1389, 0]
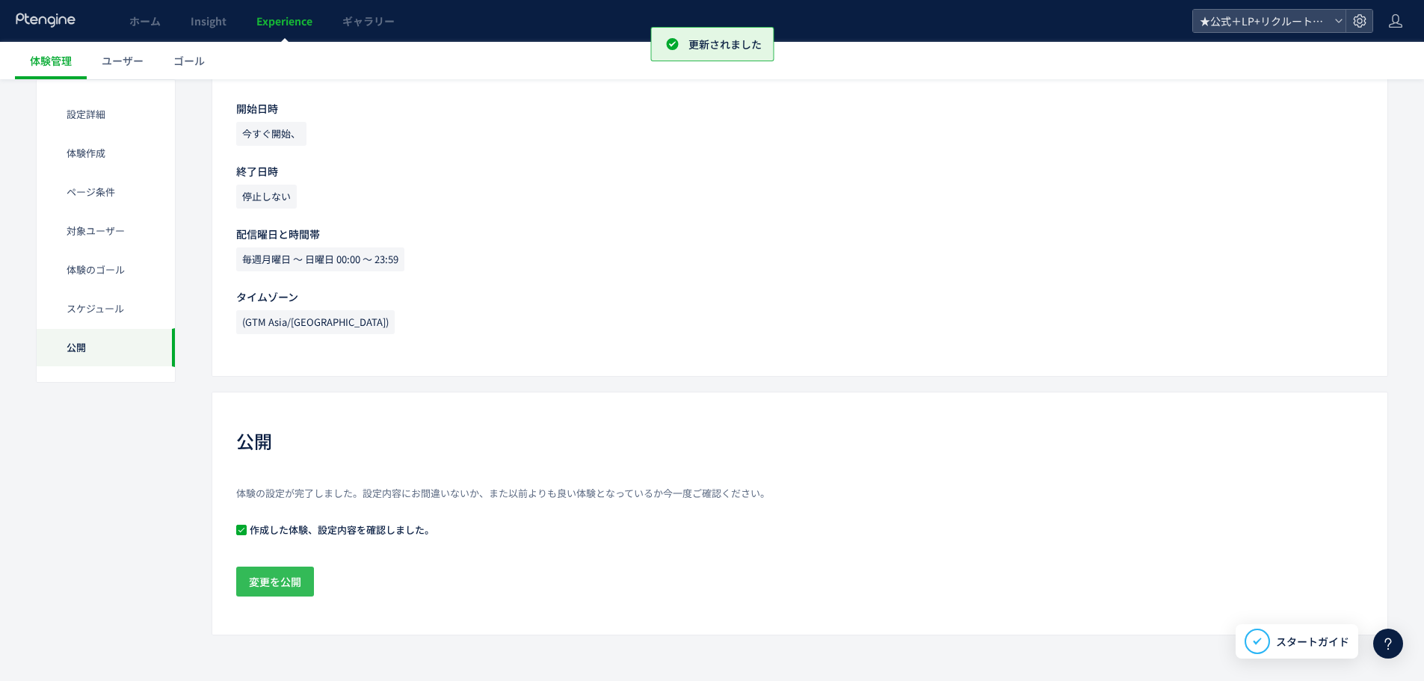
click at [284, 589] on span "変更を公開" at bounding box center [275, 582] width 52 height 30
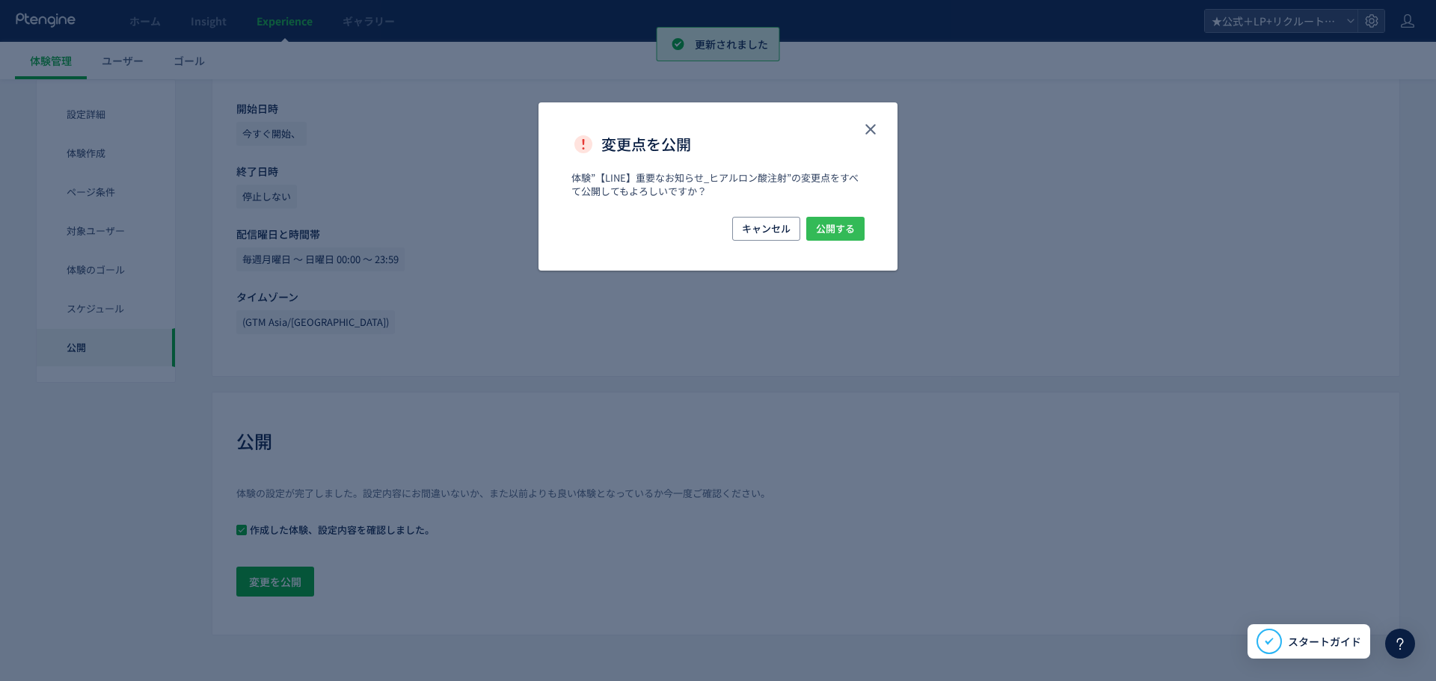
click at [819, 233] on span "公開する" at bounding box center [835, 229] width 39 height 24
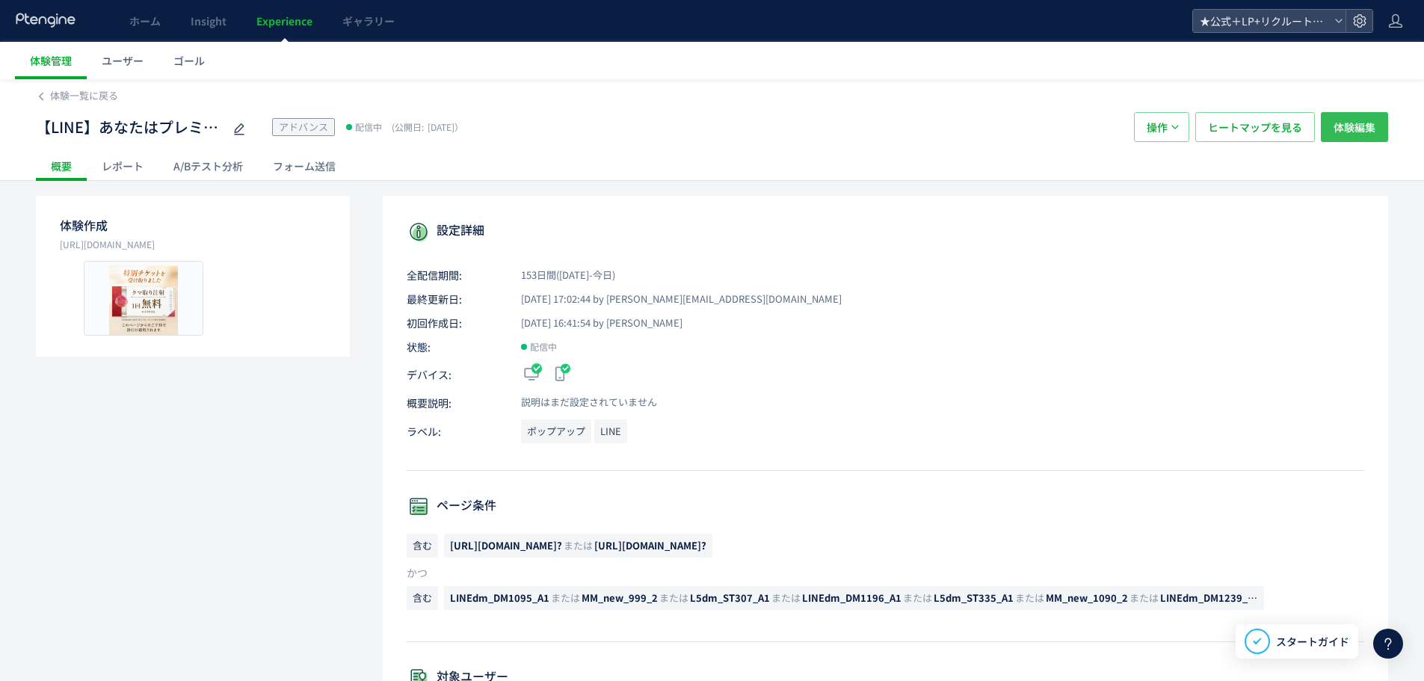
click at [1344, 132] on span "体験編集" at bounding box center [1355, 127] width 42 height 30
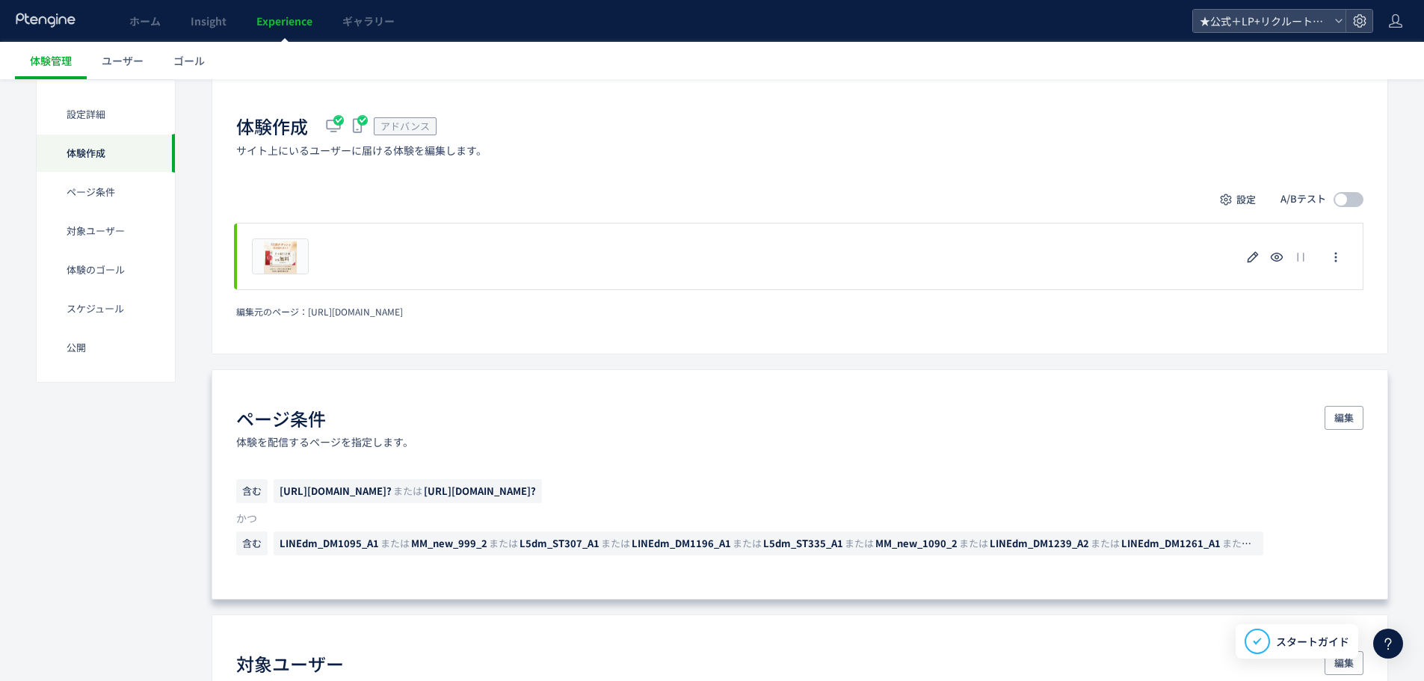
scroll to position [374, 0]
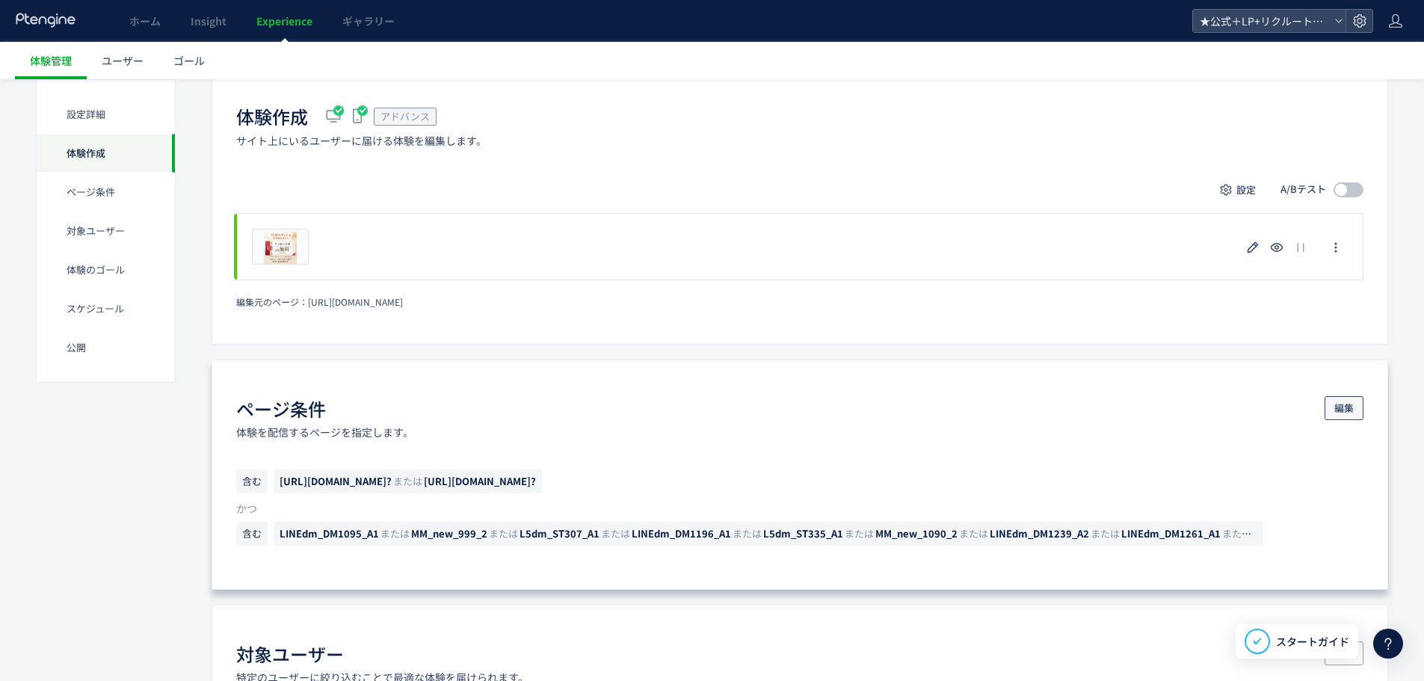
click at [1355, 405] on button "編集" at bounding box center [1344, 408] width 39 height 24
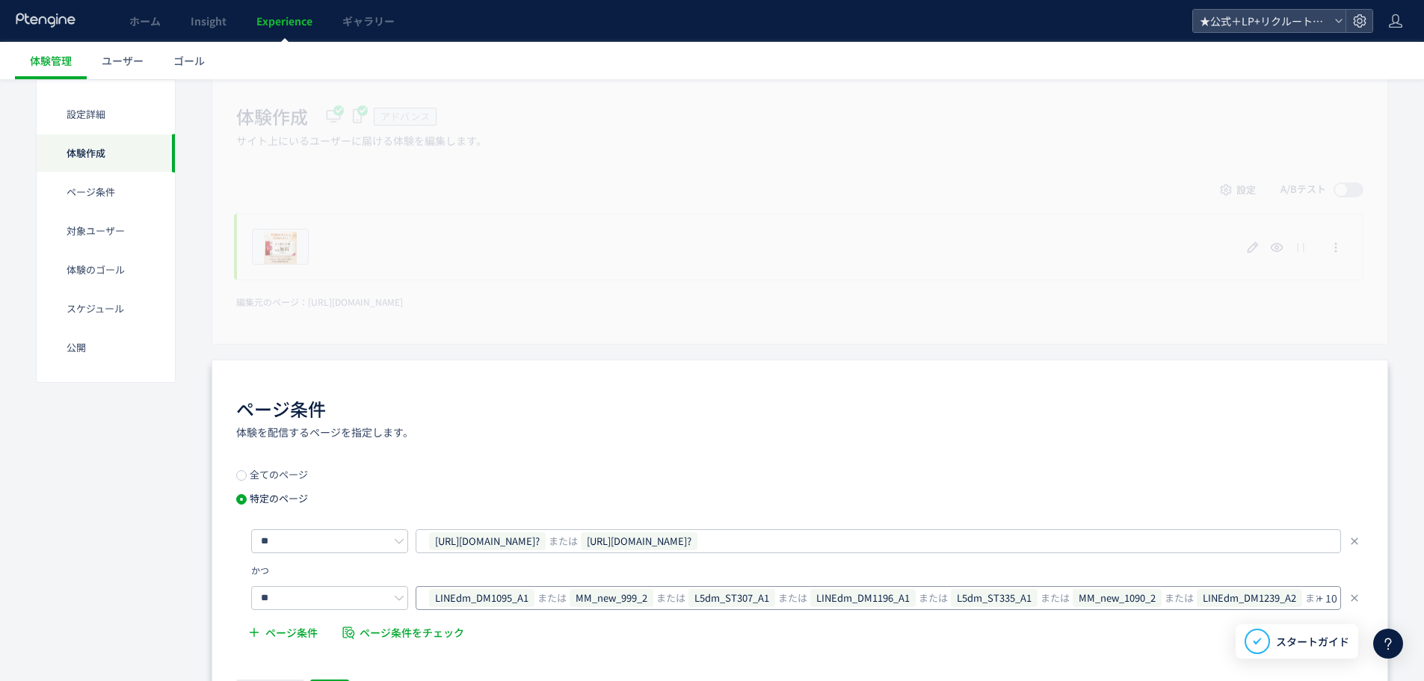
click at [1329, 599] on p "+ 10" at bounding box center [1327, 598] width 20 height 21
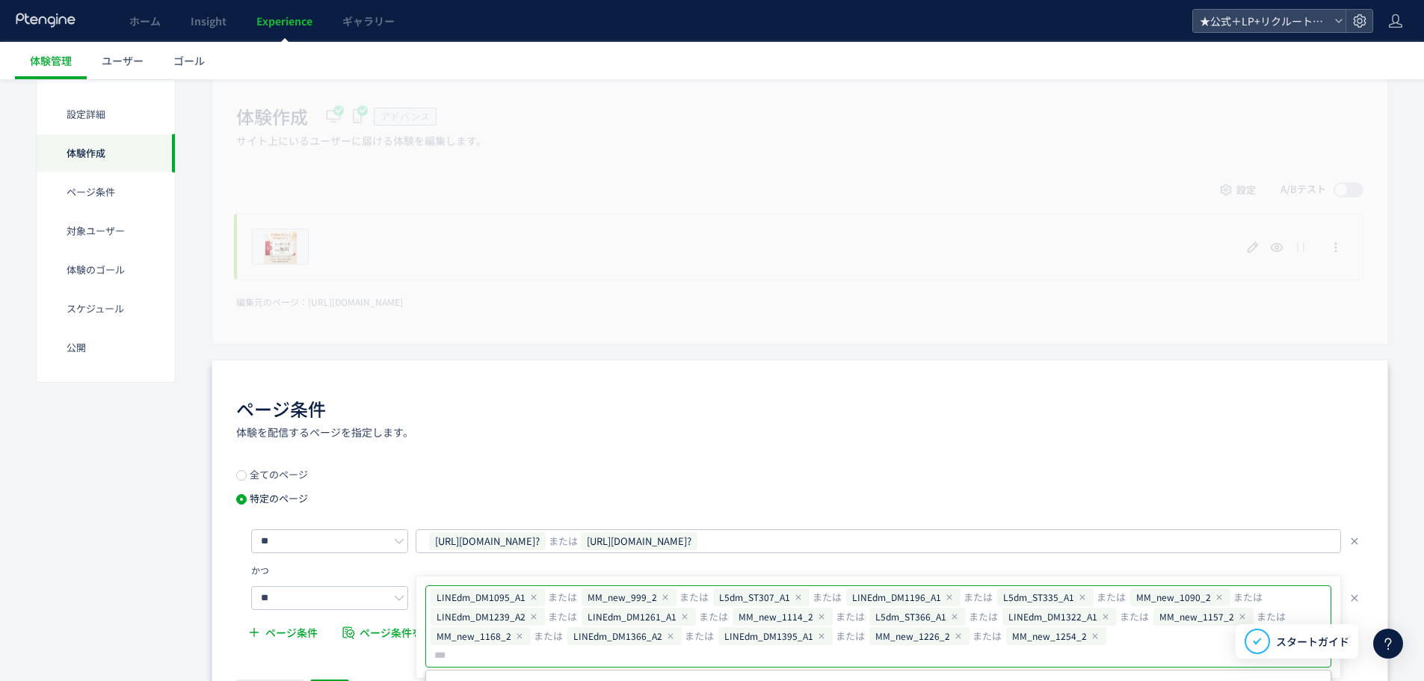
click at [653, 647] on input "text" at bounding box center [543, 656] width 220 height 18
type input "**********"
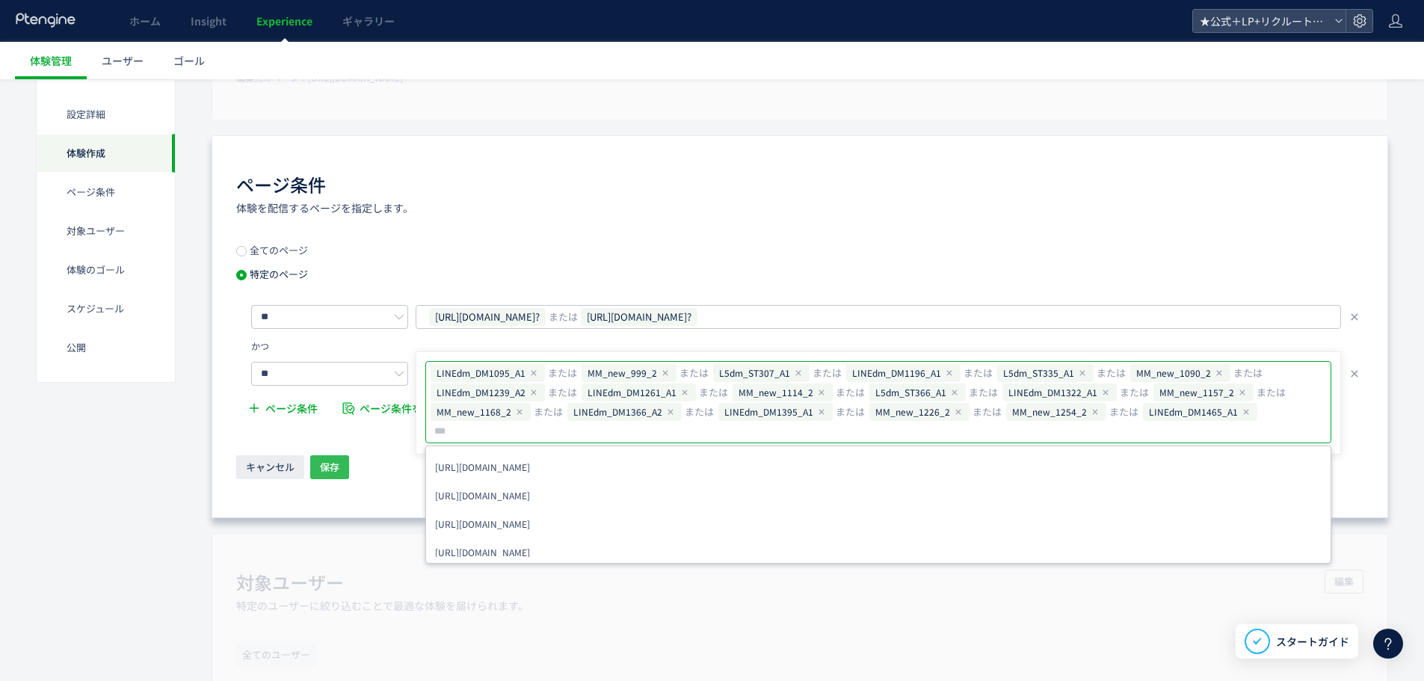
click at [337, 465] on span "保存" at bounding box center [329, 467] width 19 height 24
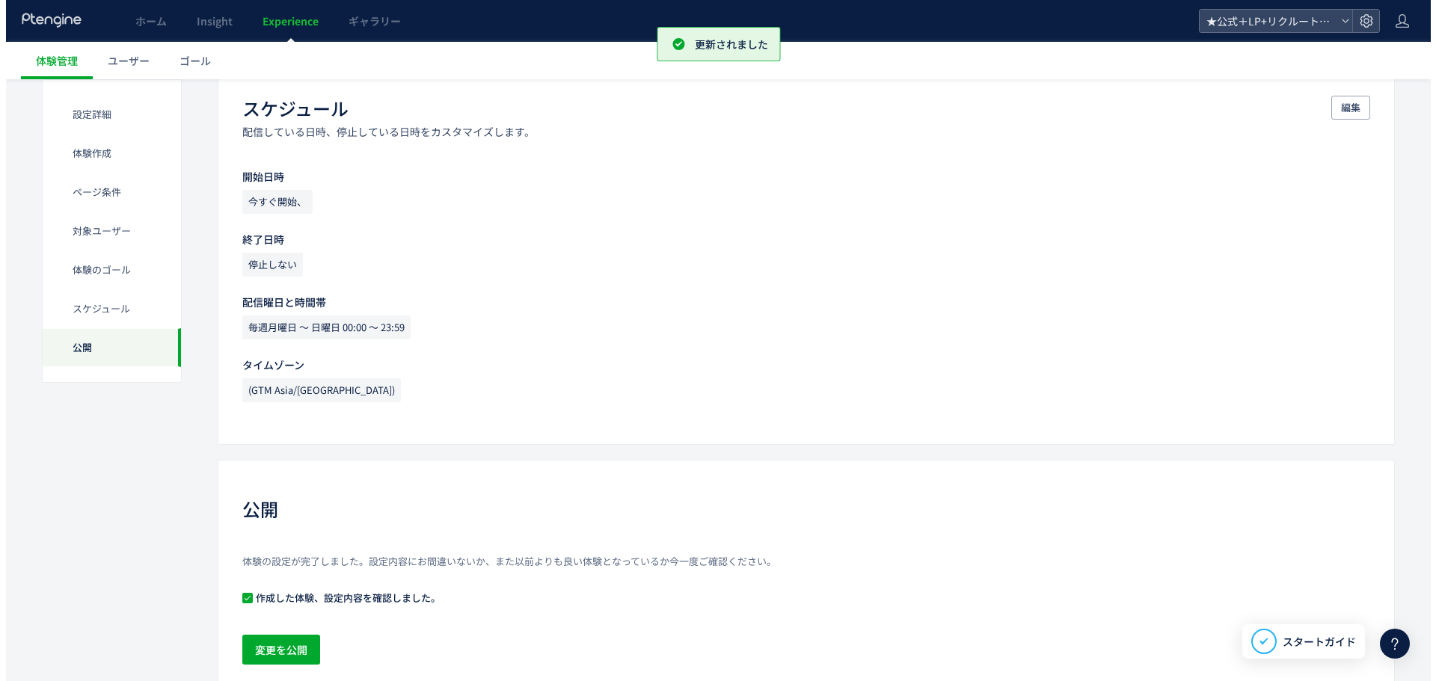
scroll to position [1389, 0]
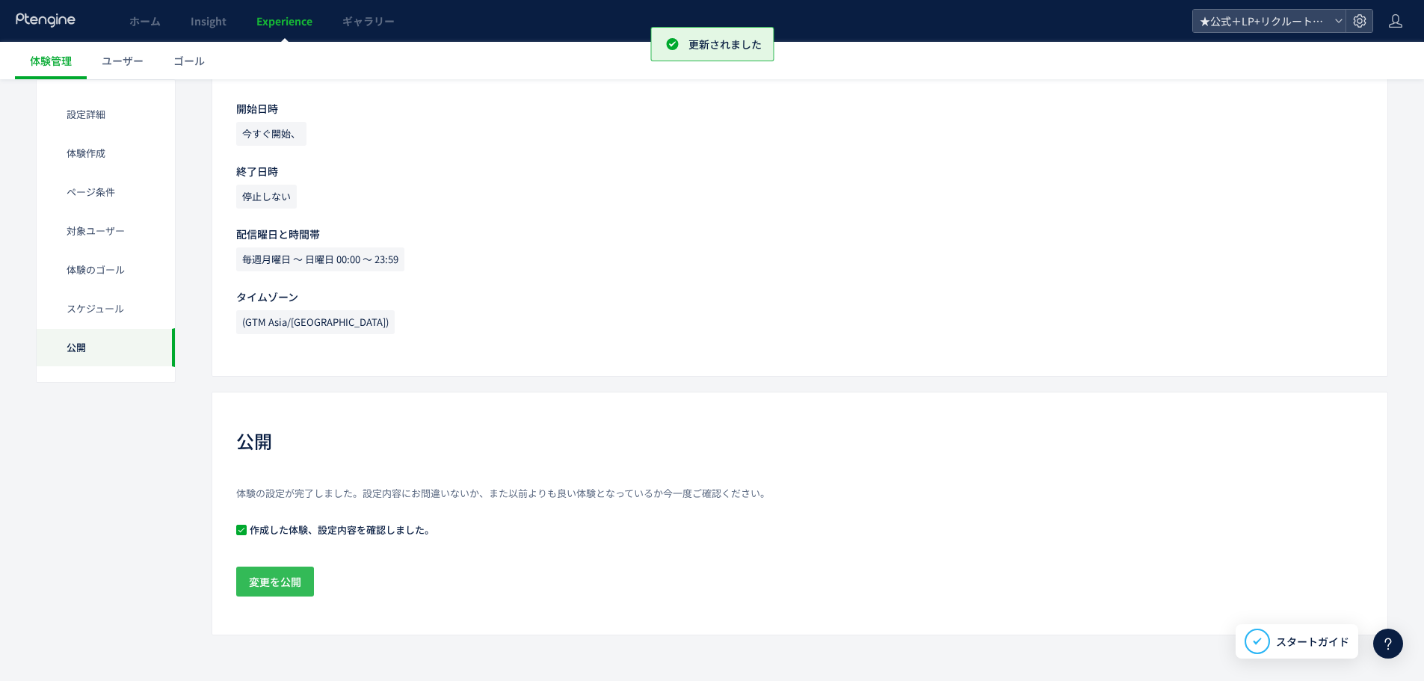
click at [283, 577] on span "変更を公開" at bounding box center [275, 582] width 52 height 30
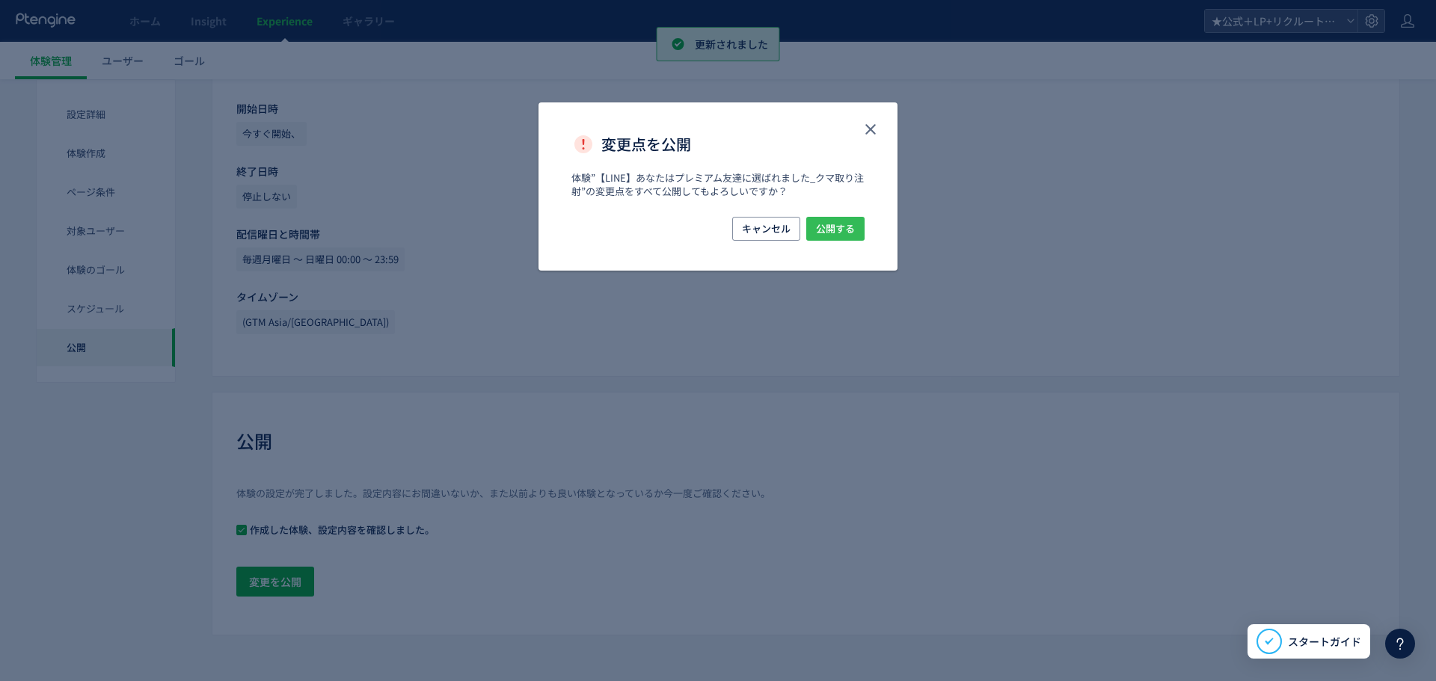
click at [845, 232] on span "公開する" at bounding box center [835, 229] width 39 height 24
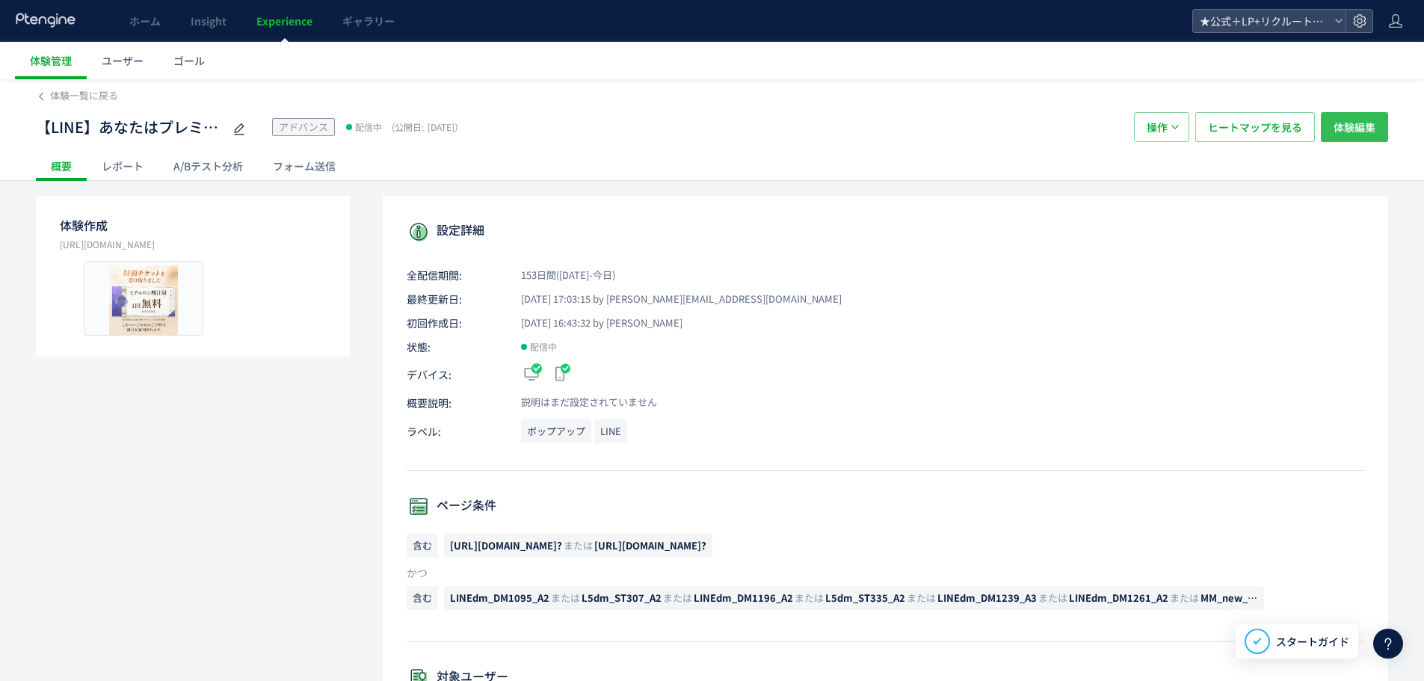
click at [1347, 123] on span "体験編集" at bounding box center [1355, 127] width 42 height 30
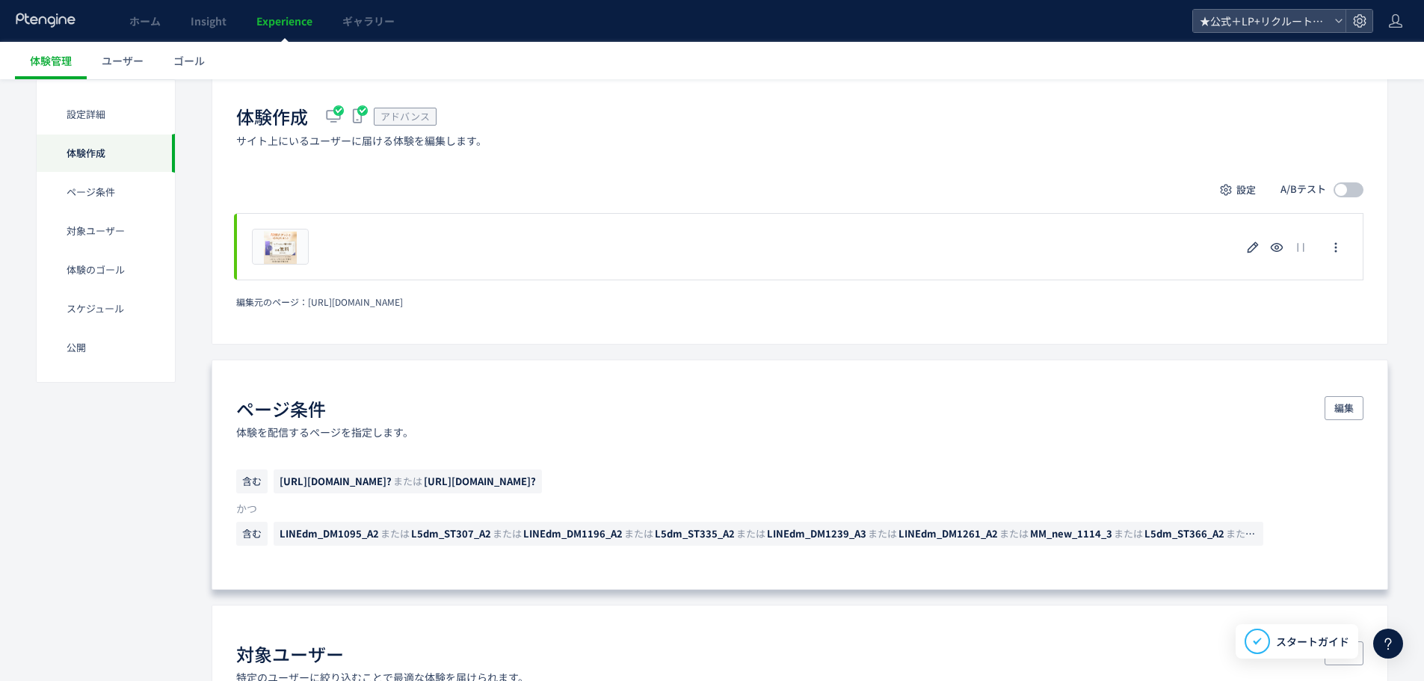
scroll to position [523, 0]
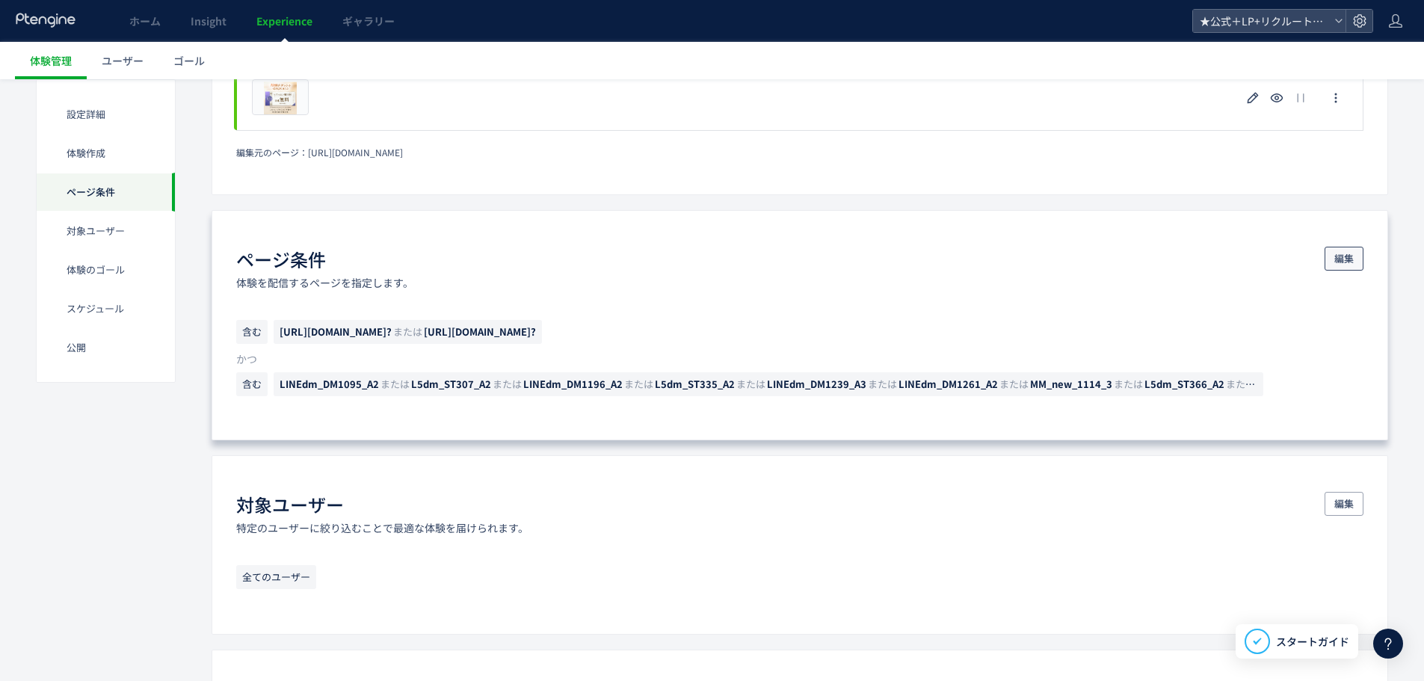
click at [1342, 258] on span "編集" at bounding box center [1344, 259] width 19 height 24
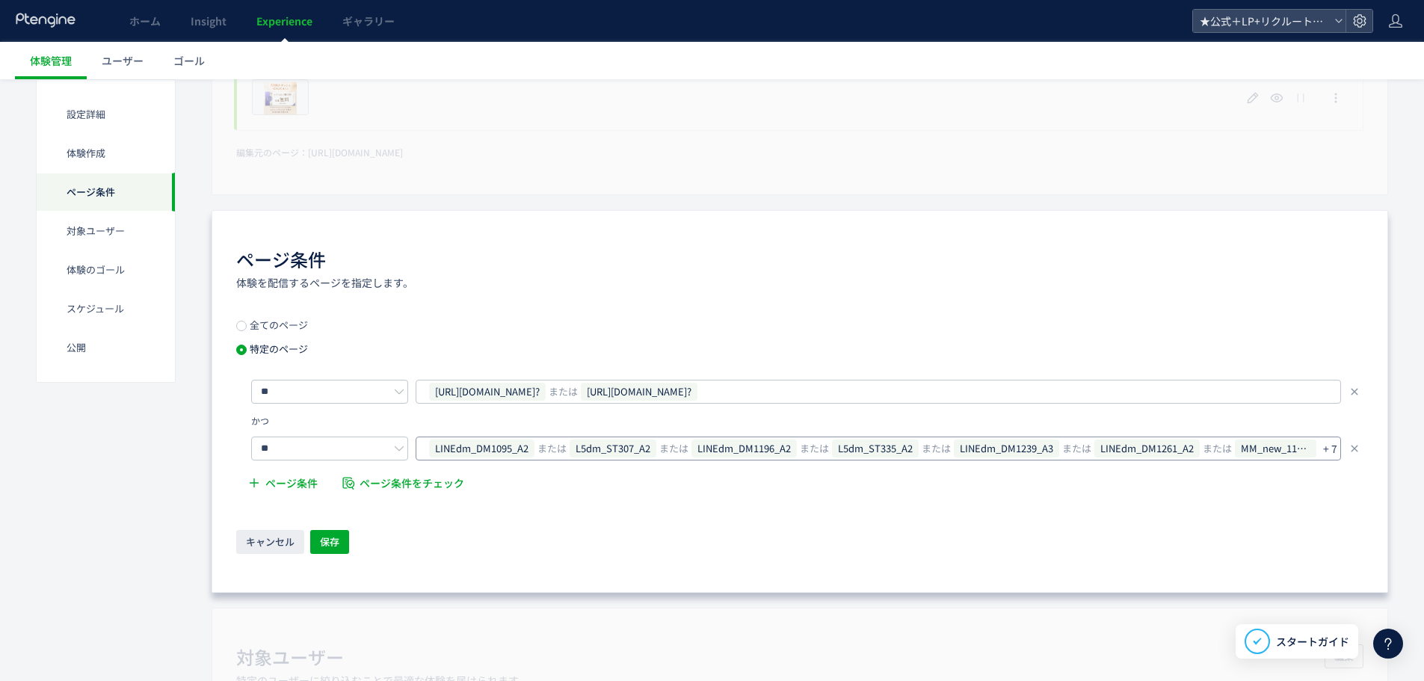
click at [1335, 449] on p "+ 7" at bounding box center [1330, 448] width 14 height 21
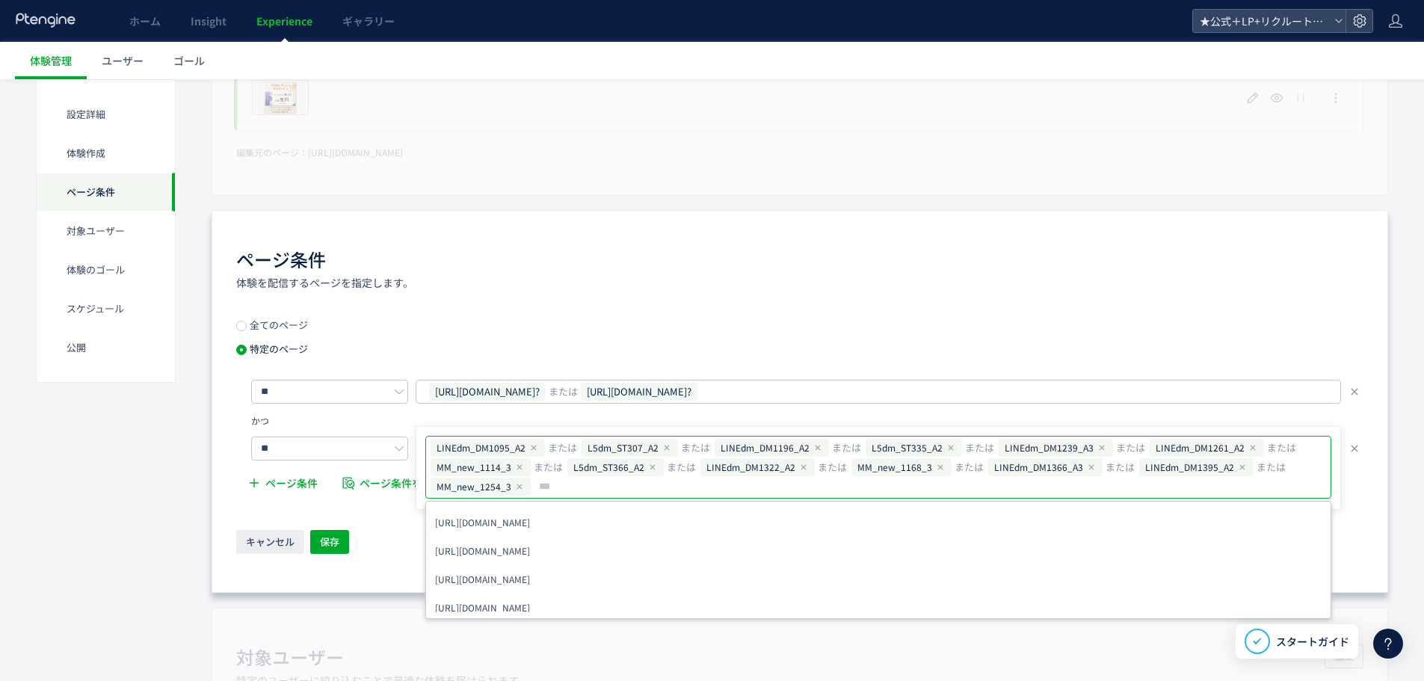
click at [982, 489] on input "text" at bounding box center [931, 487] width 786 height 18
type input "**********"
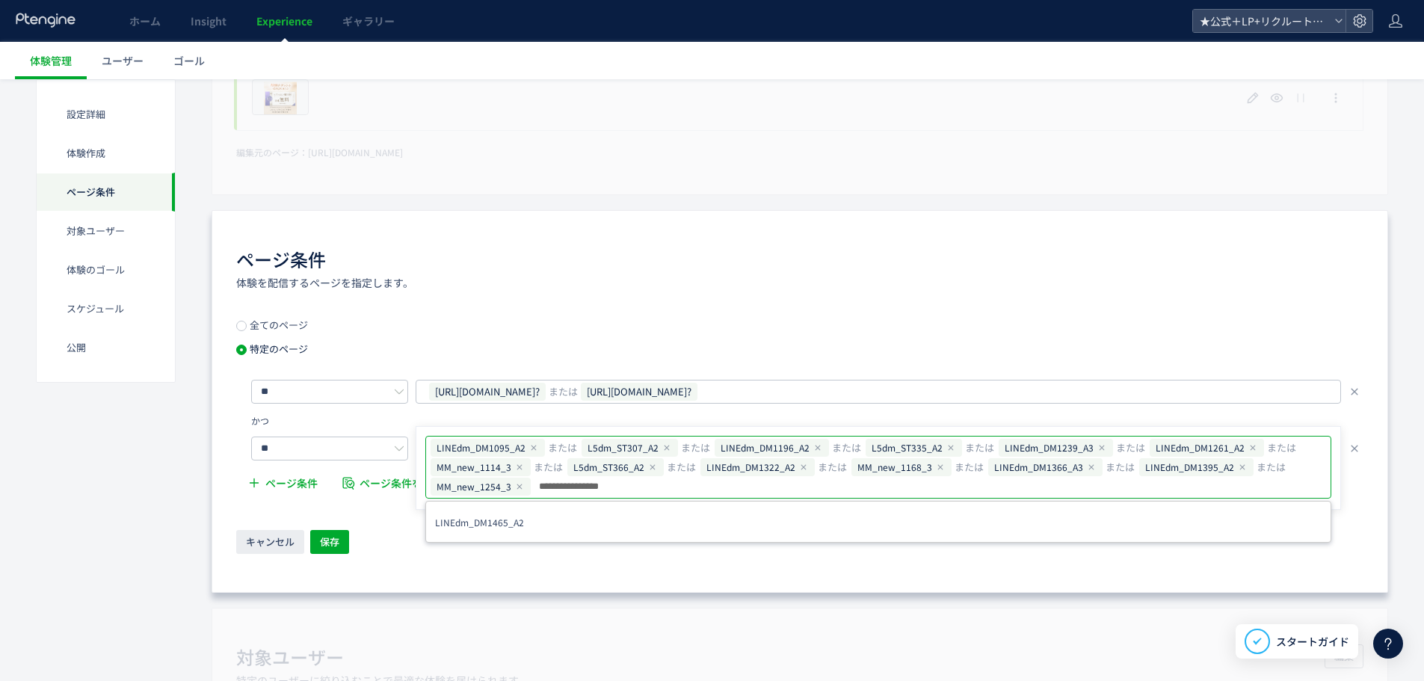
drag, startPoint x: 980, startPoint y: 489, endPoint x: 705, endPoint y: 480, distance: 275.3
click at [707, 480] on input "**********" at bounding box center [931, 487] width 786 height 18
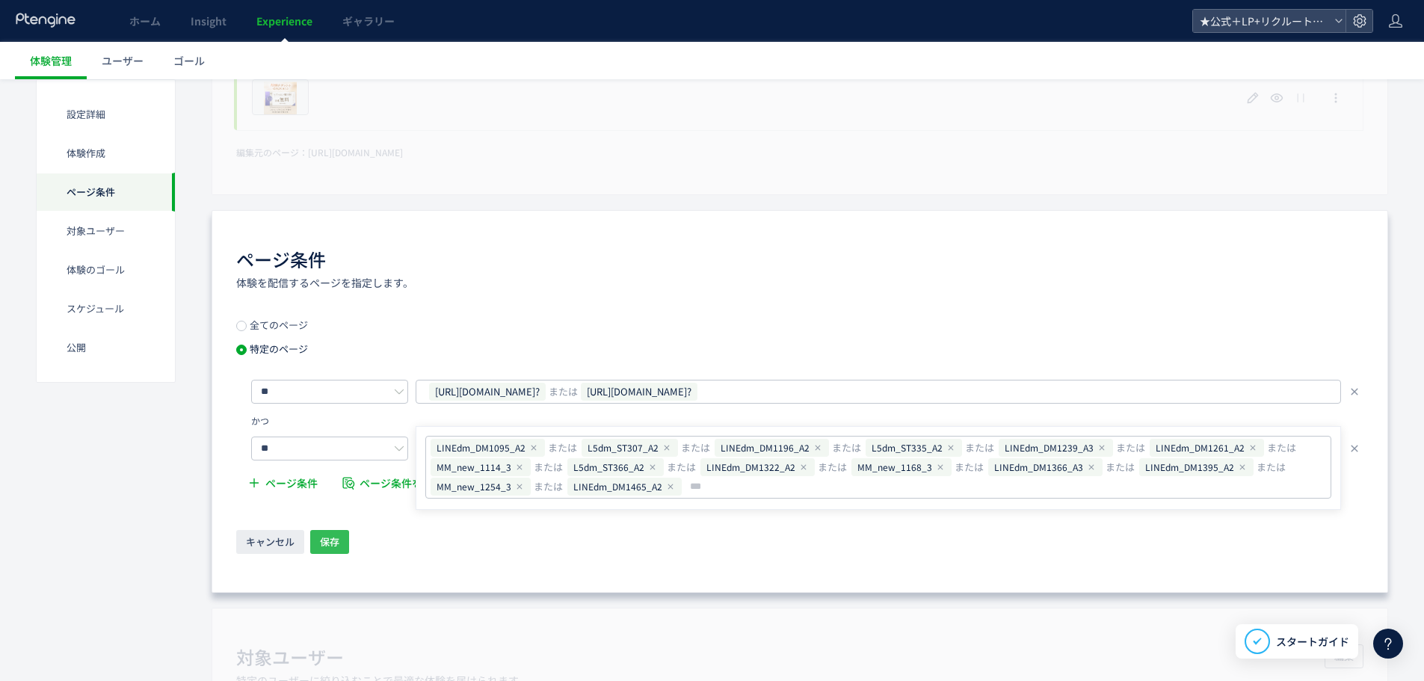
click at [338, 546] on span "保存" at bounding box center [329, 542] width 19 height 24
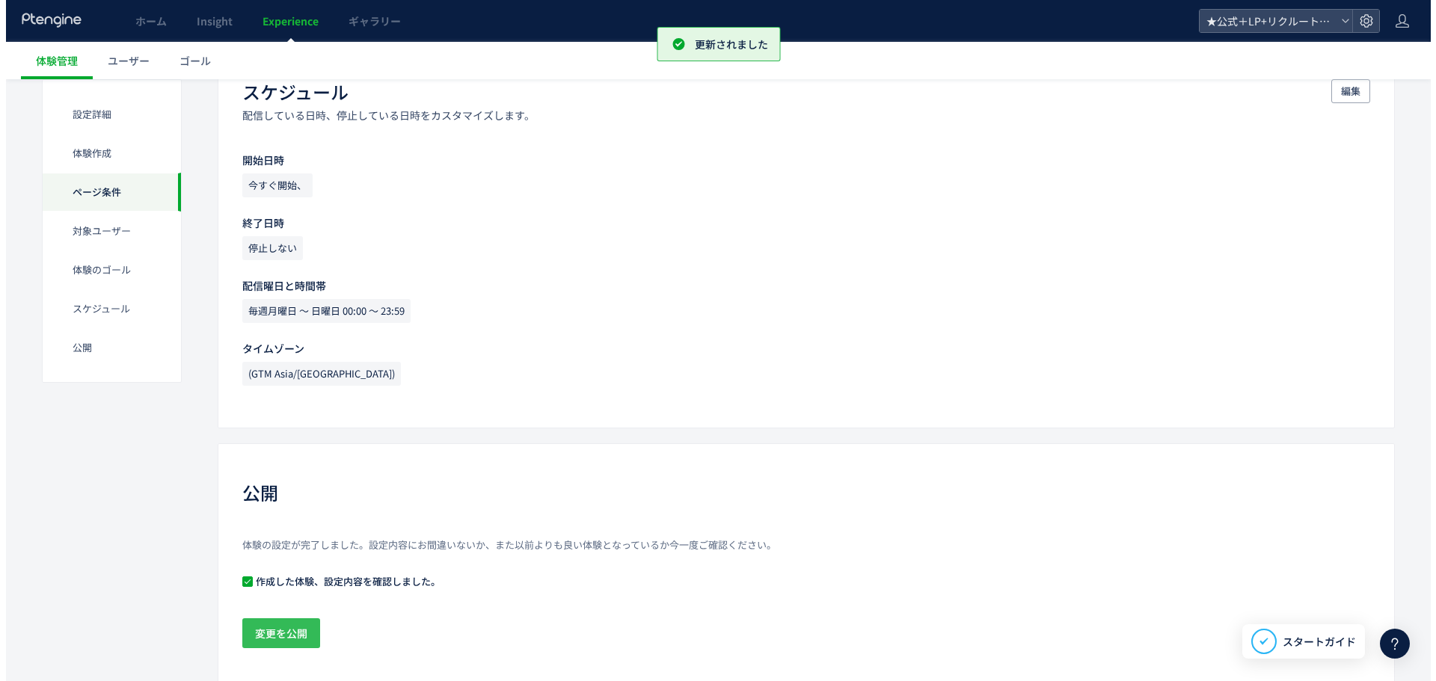
scroll to position [1389, 0]
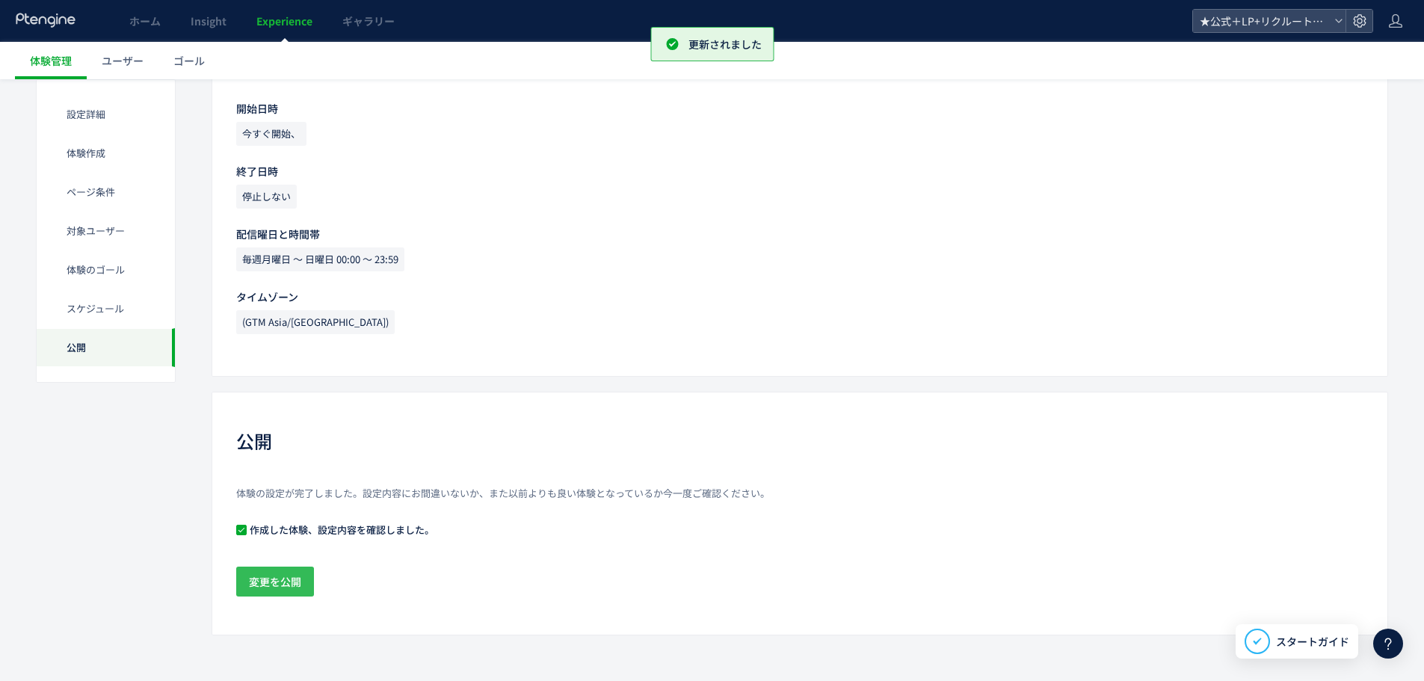
click at [277, 585] on span "変更を公開" at bounding box center [275, 582] width 52 height 30
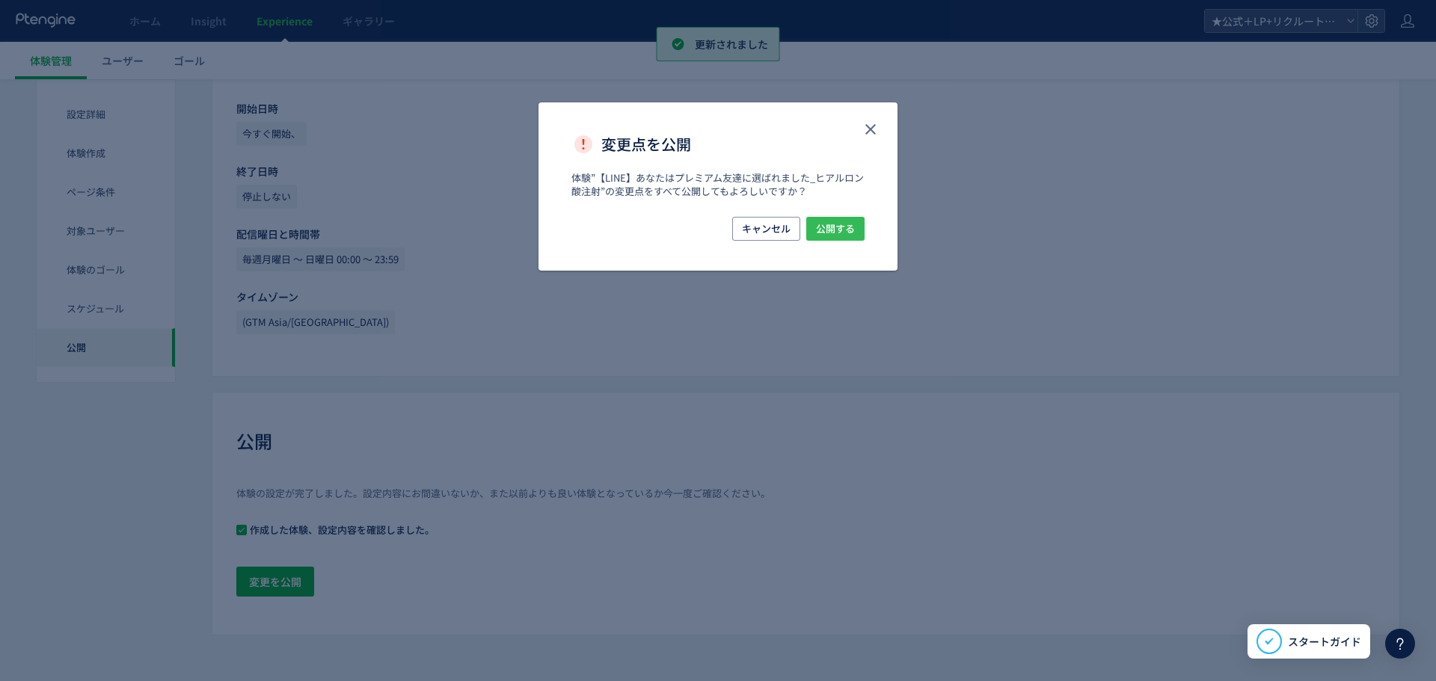
click at [814, 228] on button "公開する" at bounding box center [835, 229] width 58 height 24
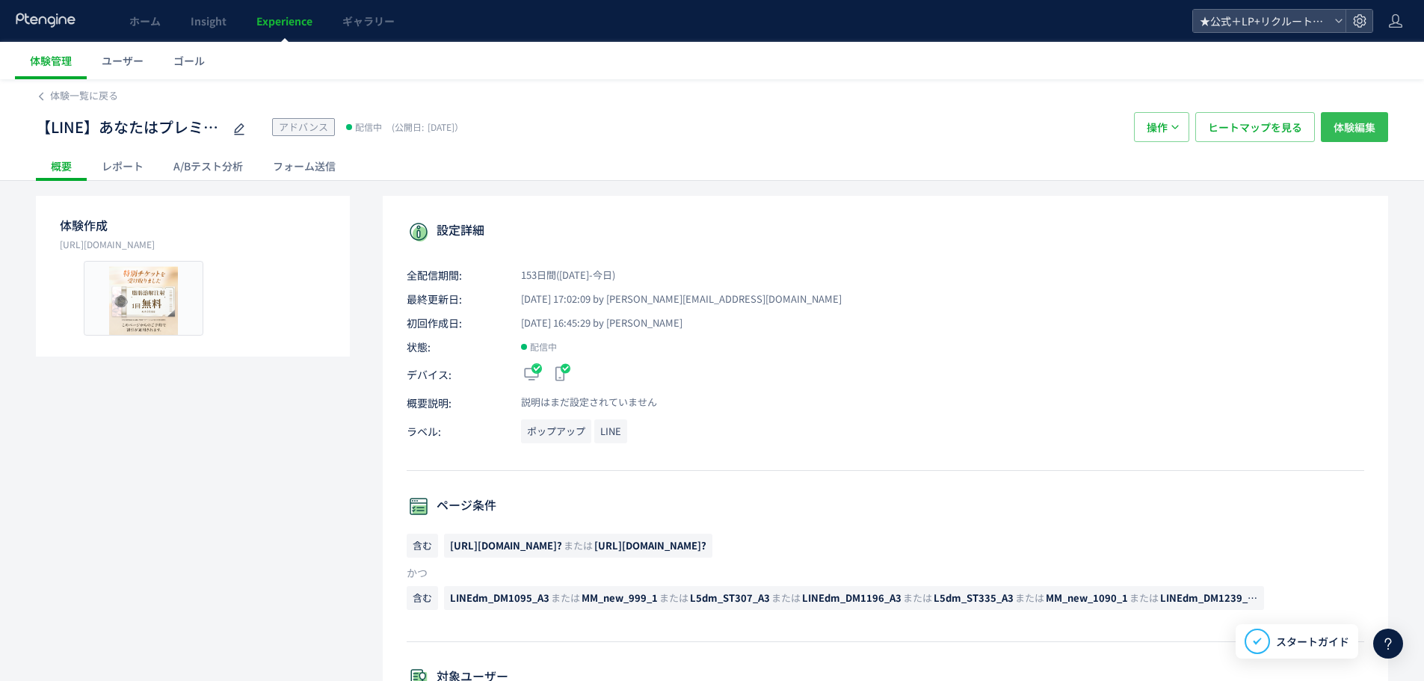
click at [1356, 127] on span "体験編集" at bounding box center [1355, 127] width 42 height 30
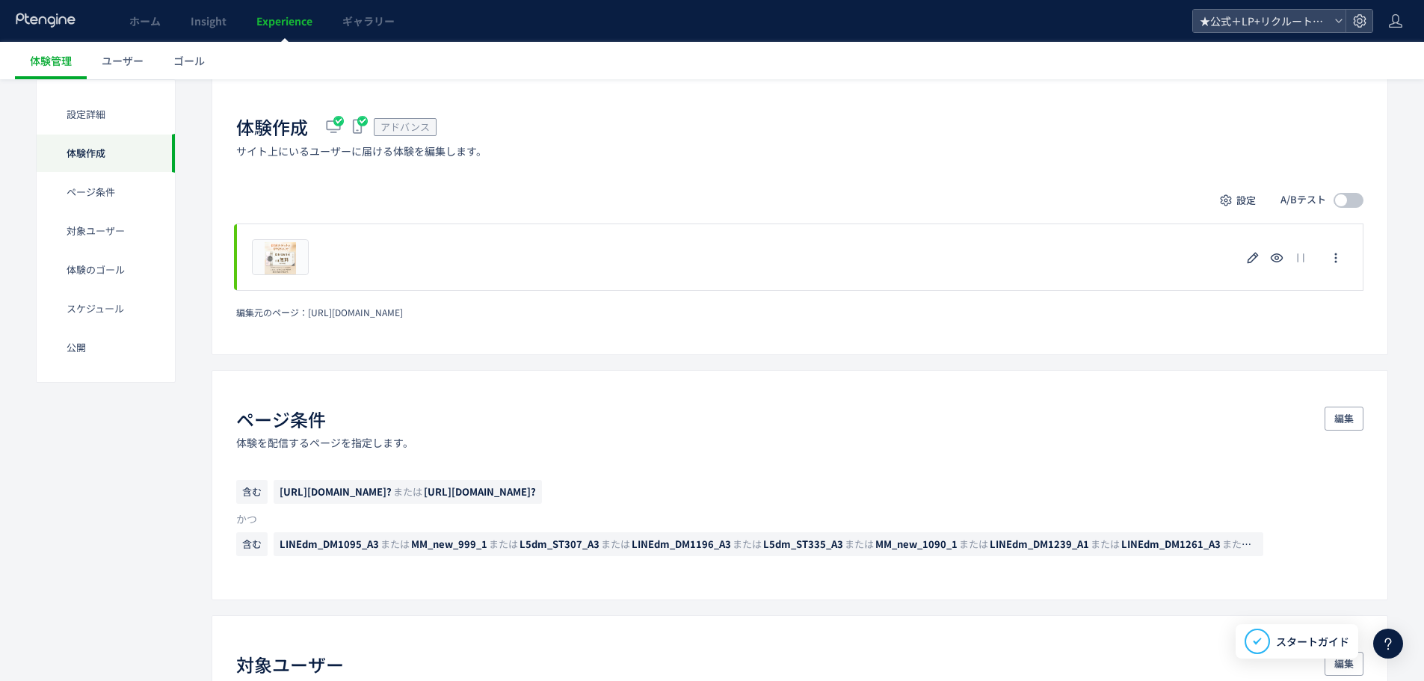
scroll to position [374, 0]
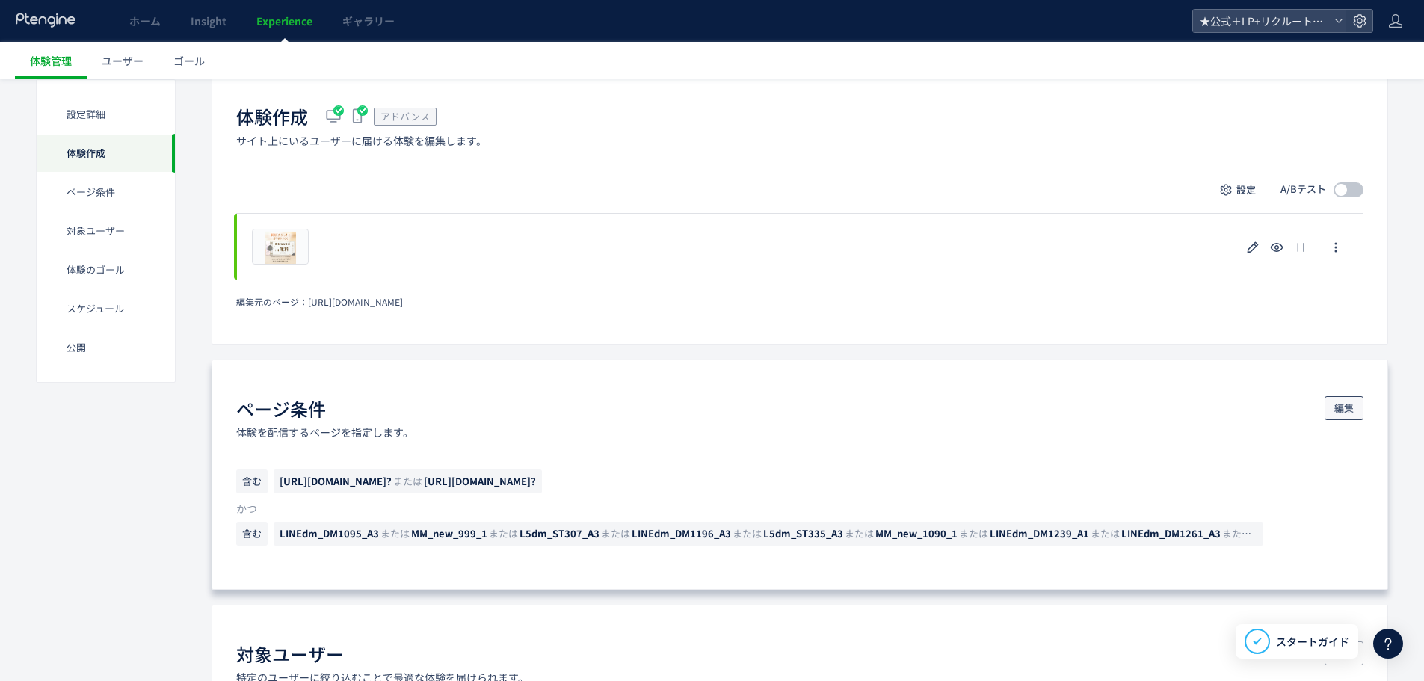
click at [1341, 404] on span "編集" at bounding box center [1344, 408] width 19 height 24
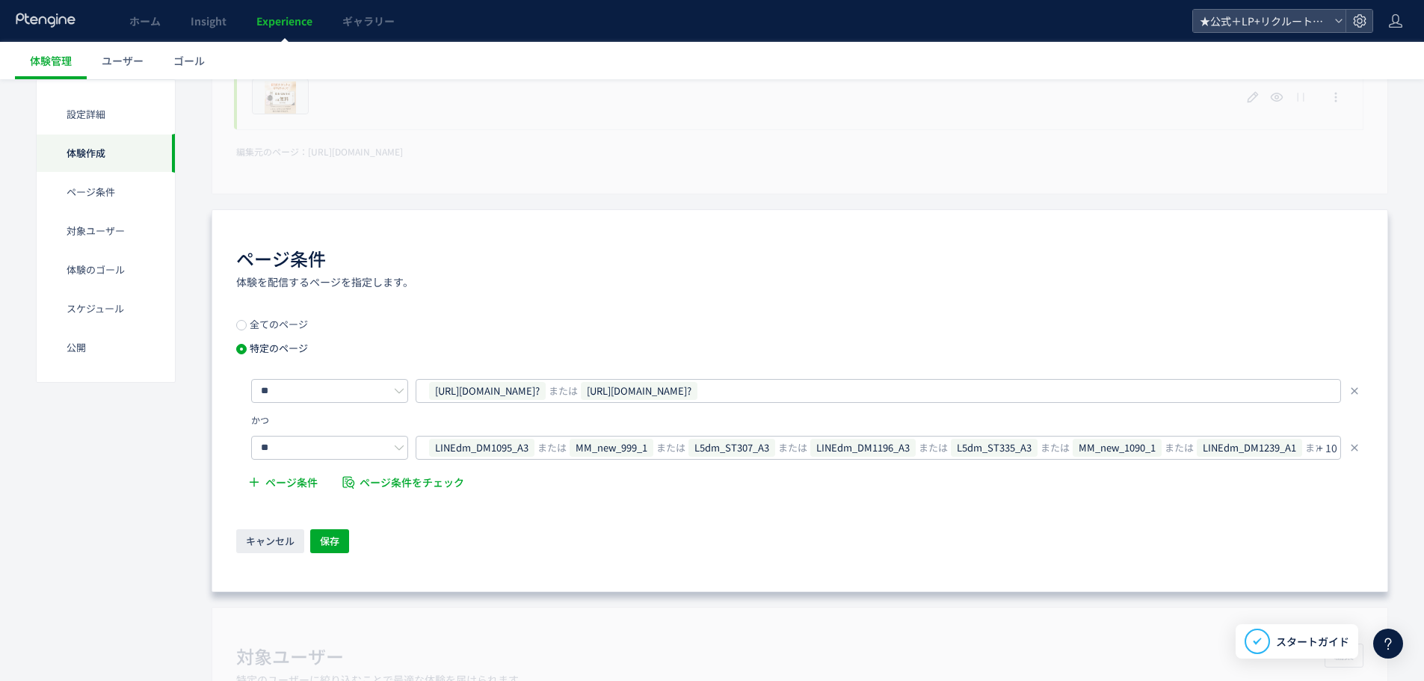
scroll to position [673, 0]
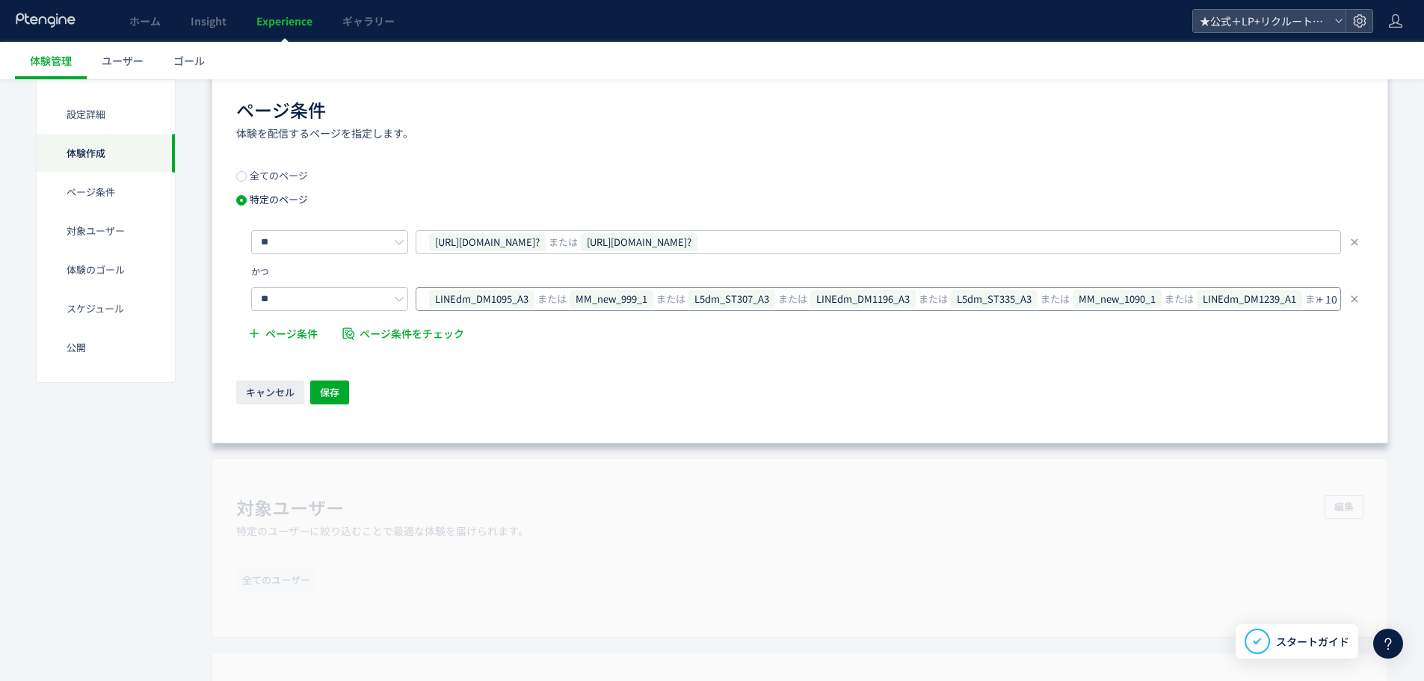
click at [1325, 292] on p "+ 10" at bounding box center [1327, 299] width 20 height 21
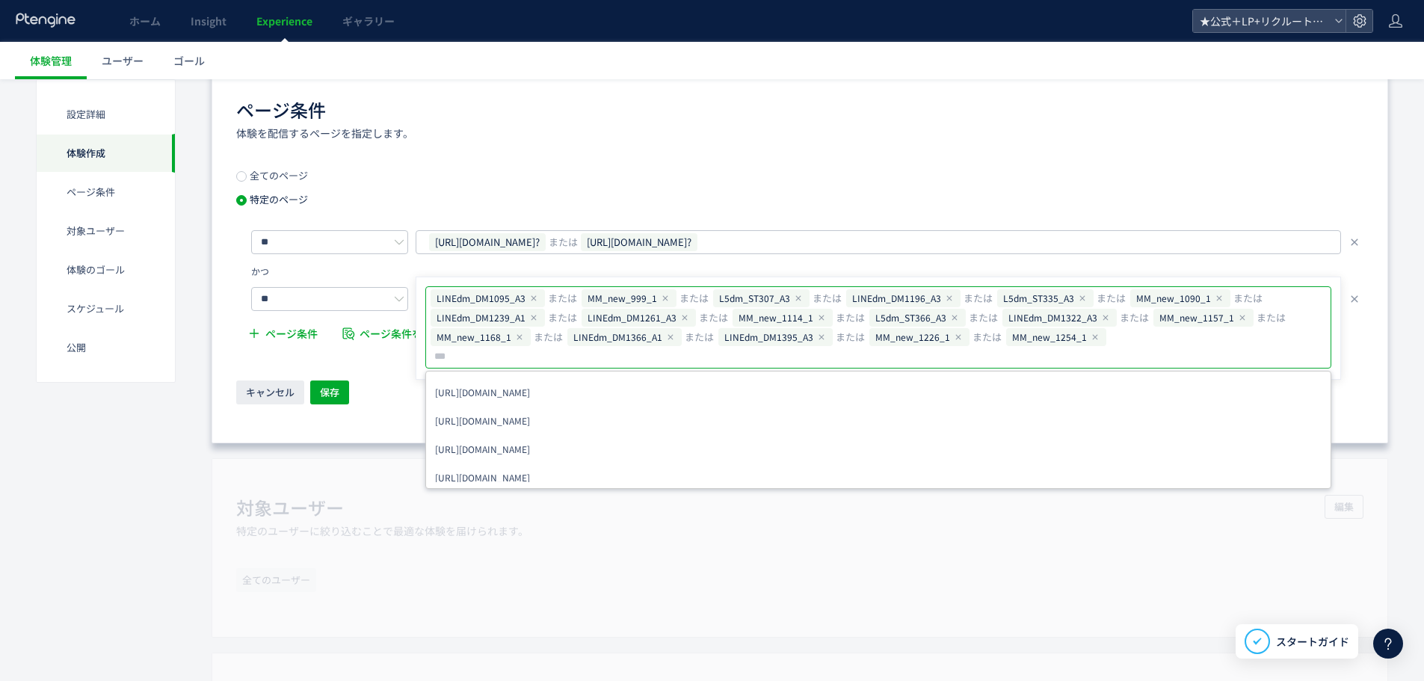
click at [653, 348] on input "text" at bounding box center [543, 357] width 220 height 18
type input "**********"
click at [326, 379] on div "全てのページ 特定のページ ** https://tcb-beauty.net/menu/bnls-diet? または https://tcb-beauty.…" at bounding box center [800, 288] width 1128 height 236
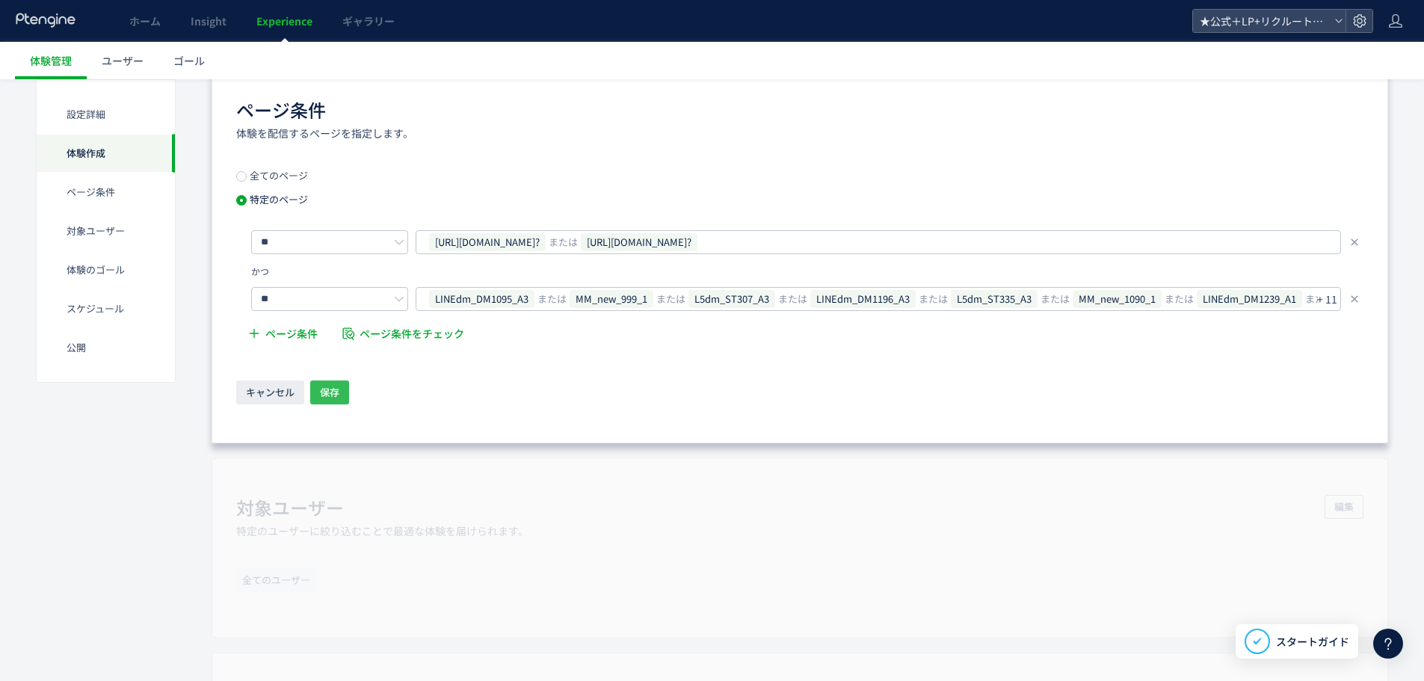
click at [330, 386] on span "保存" at bounding box center [329, 393] width 19 height 24
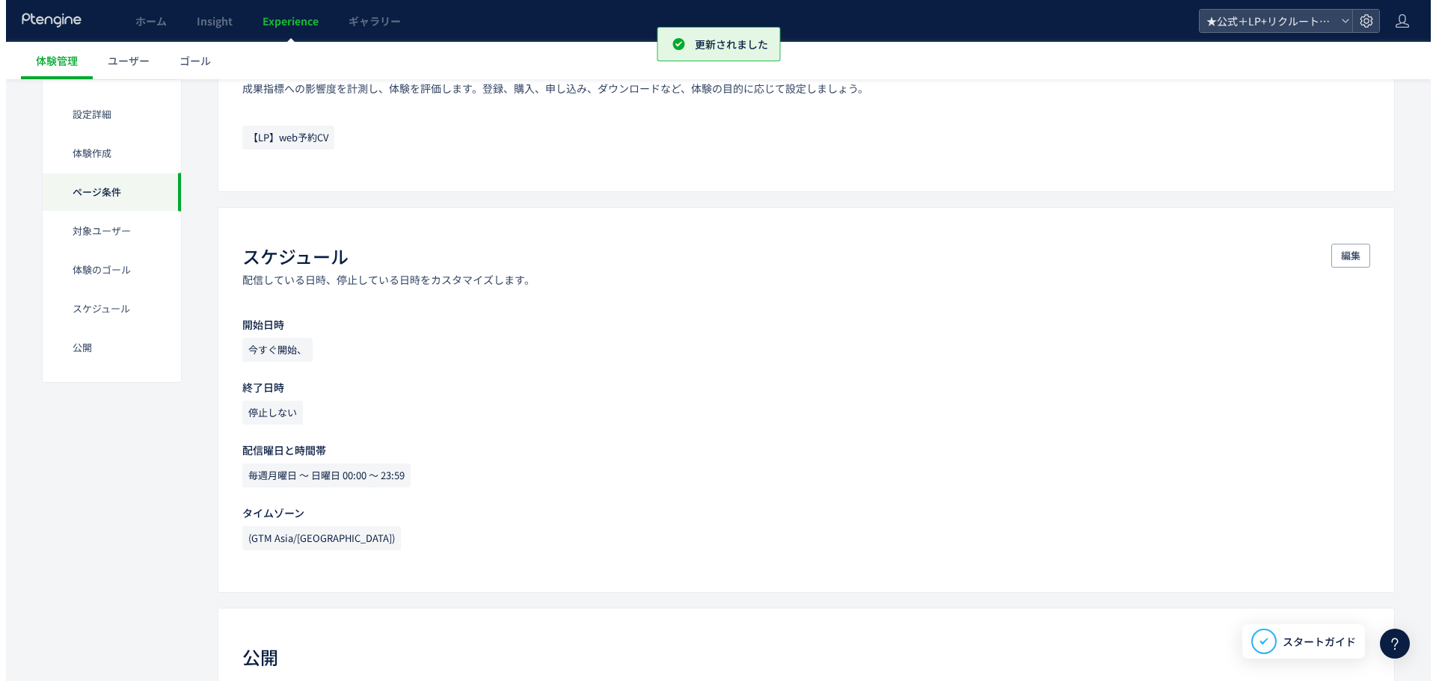
scroll to position [1389, 0]
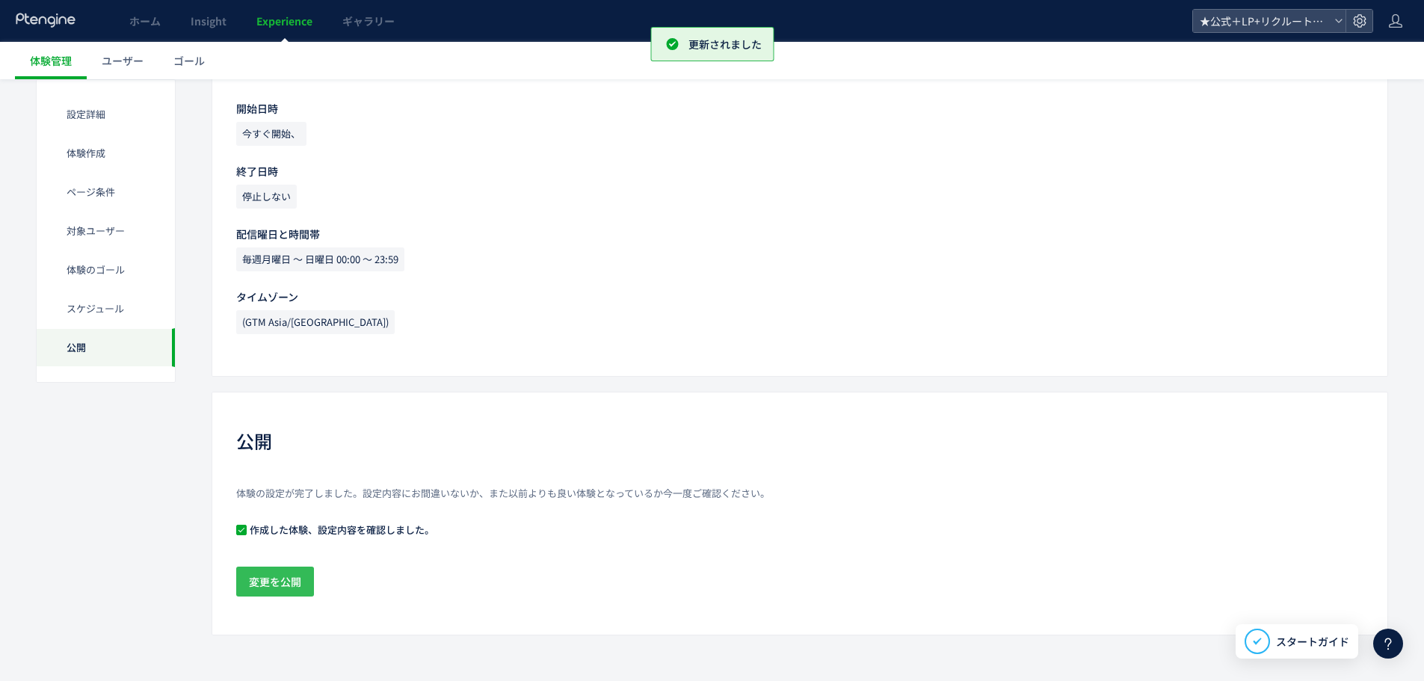
click at [295, 588] on span "変更を公開" at bounding box center [275, 582] width 52 height 30
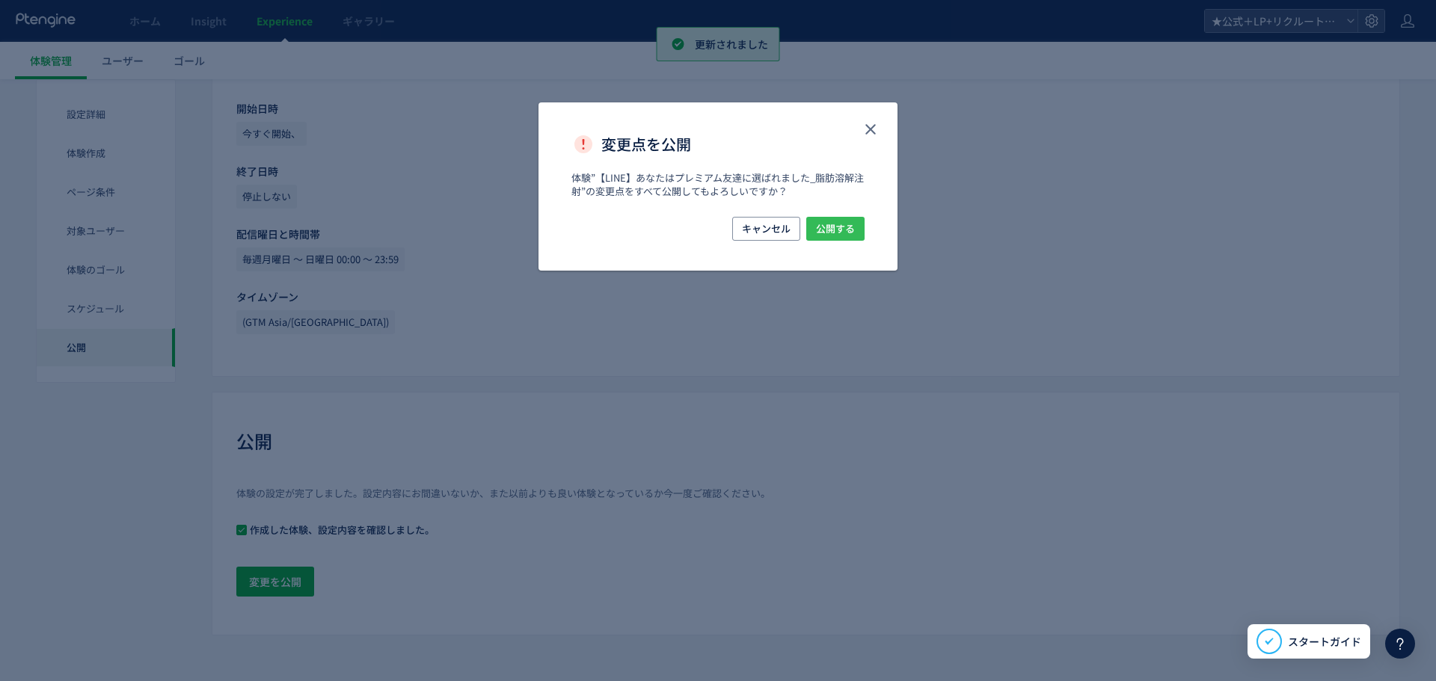
click at [858, 230] on button "公開する" at bounding box center [835, 229] width 58 height 24
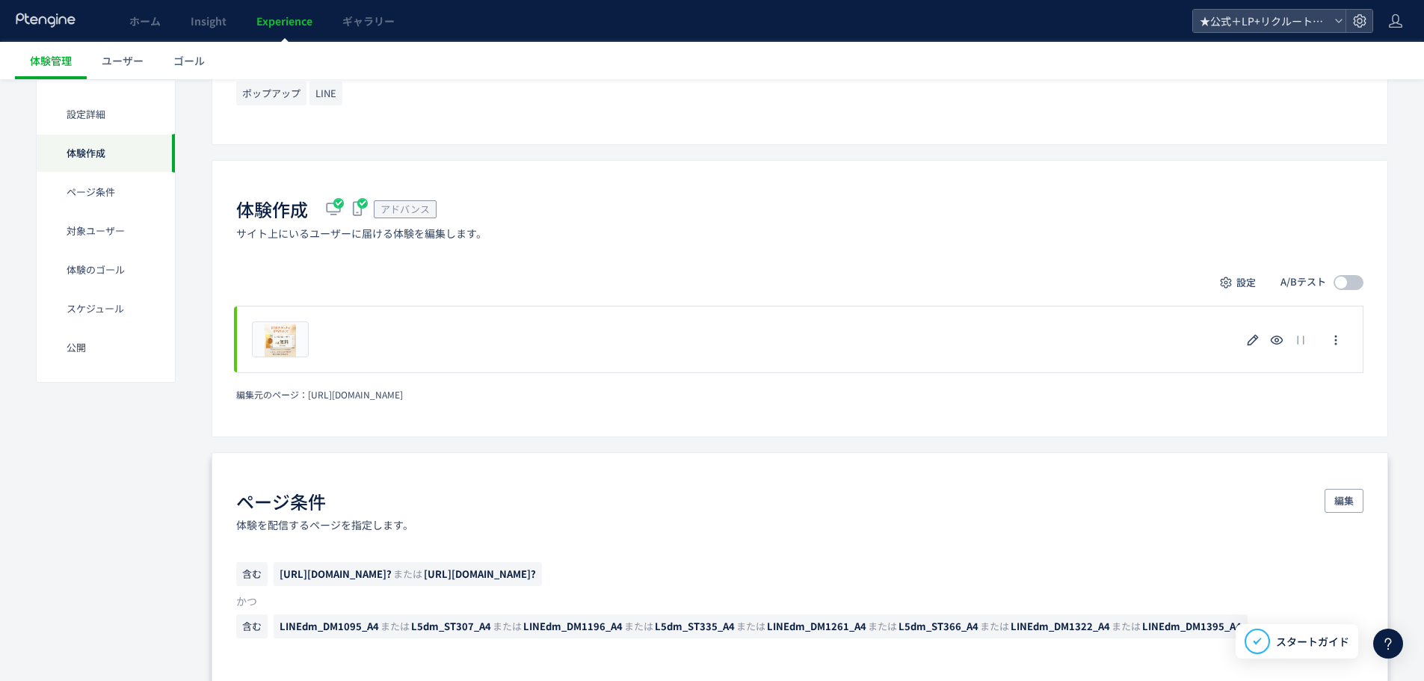
scroll to position [374, 0]
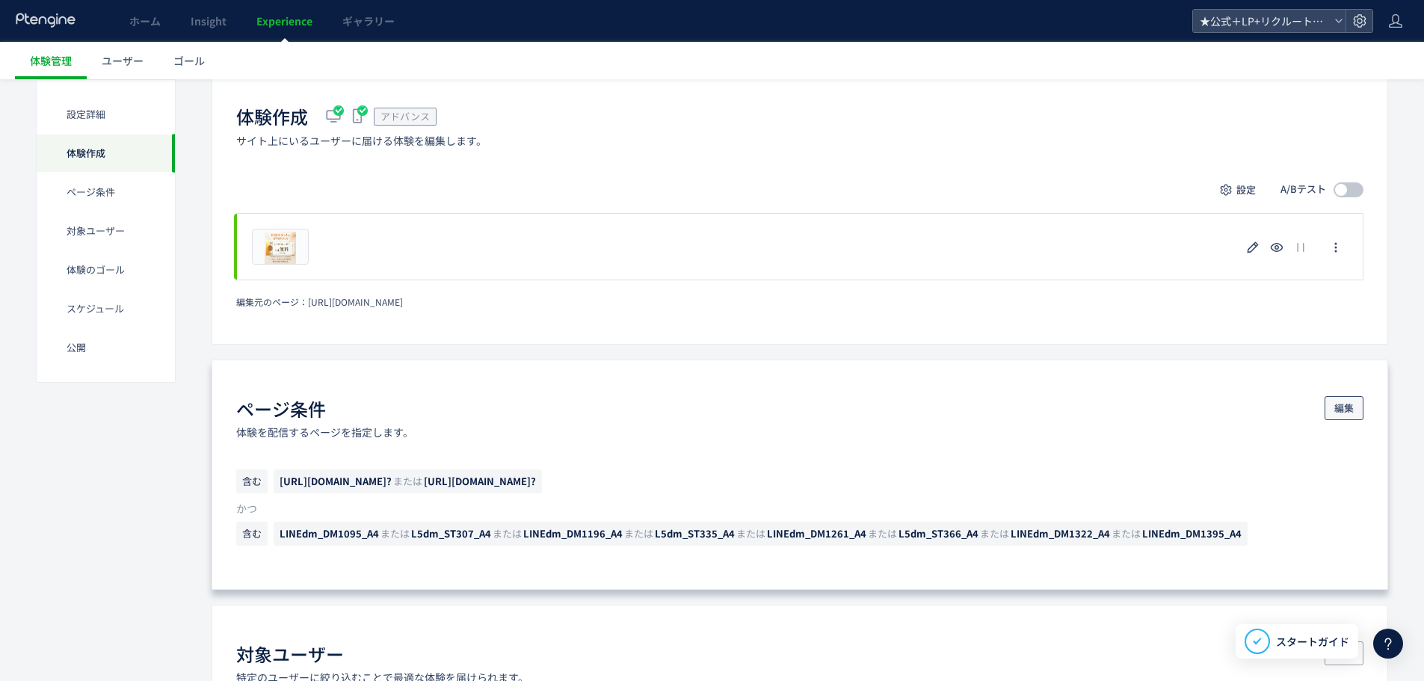
click at [1329, 413] on button "編集" at bounding box center [1344, 408] width 39 height 24
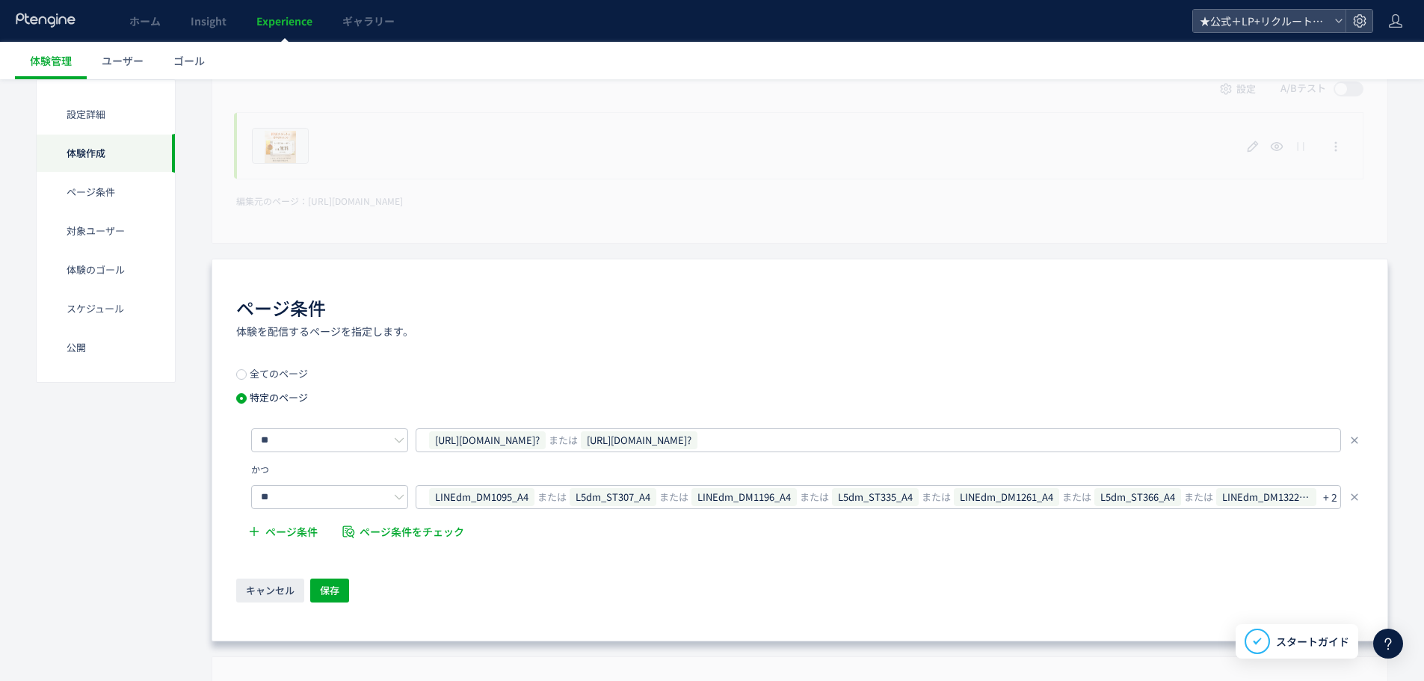
scroll to position [523, 0]
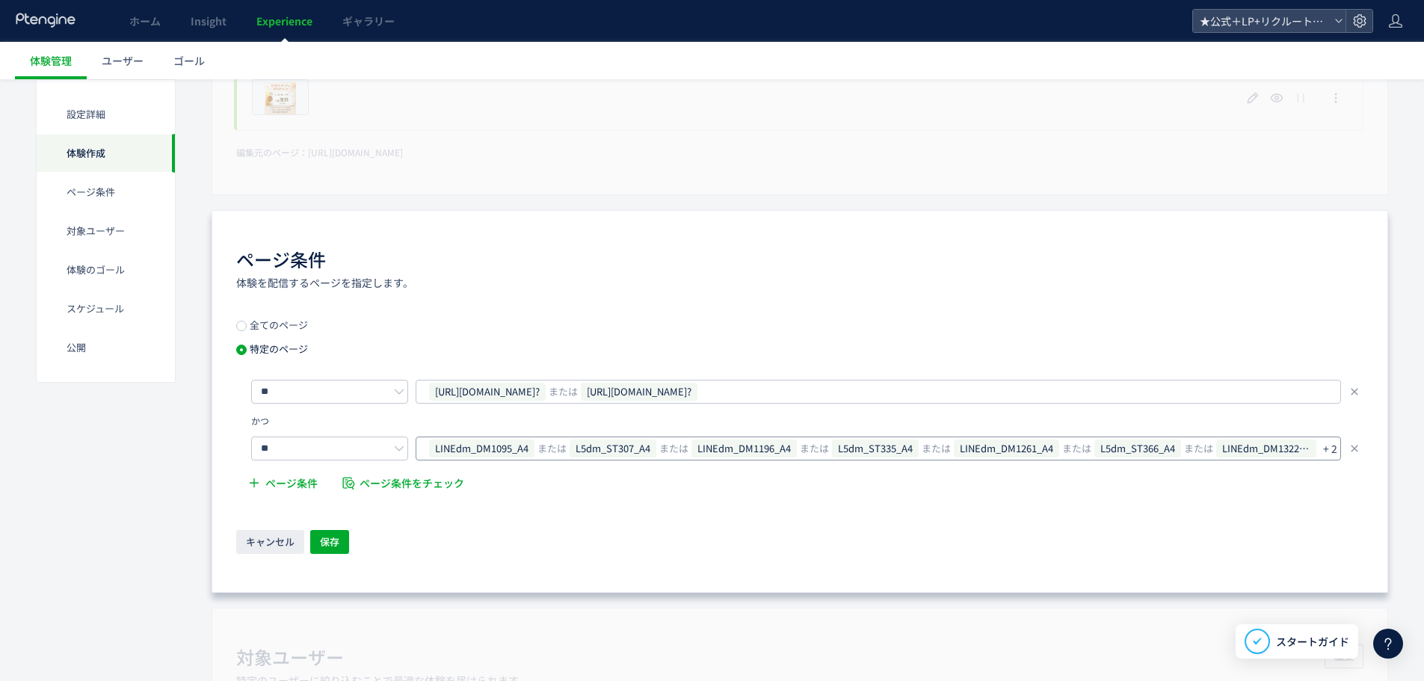
click at [1326, 447] on p "+ 2" at bounding box center [1330, 448] width 14 height 21
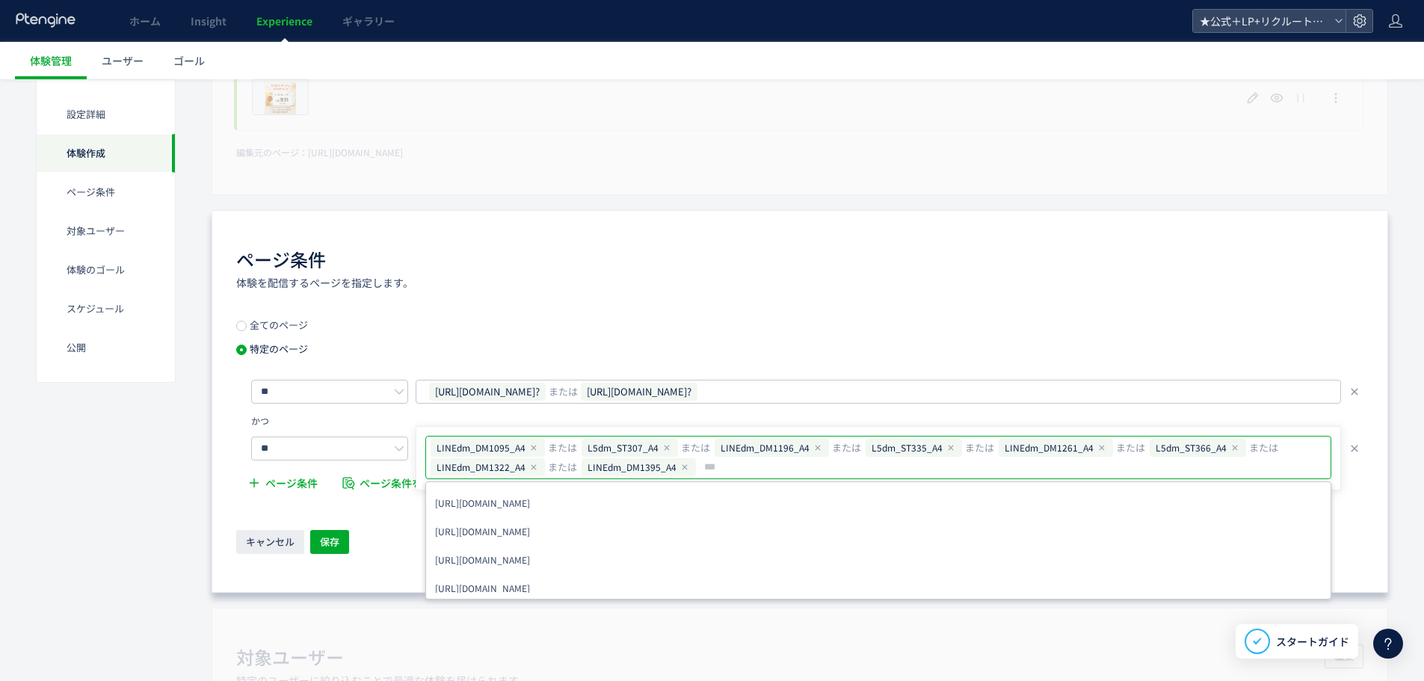
type input "**********"
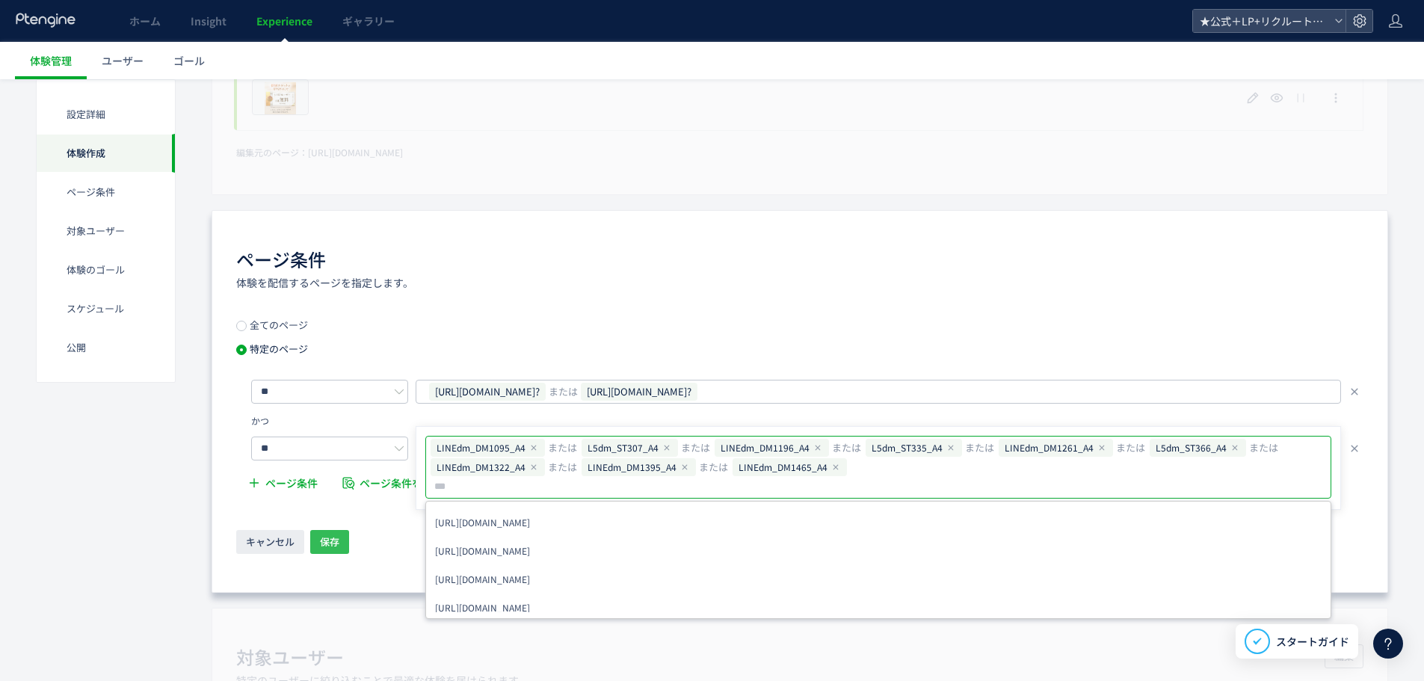
click at [337, 543] on span "保存" at bounding box center [329, 542] width 19 height 24
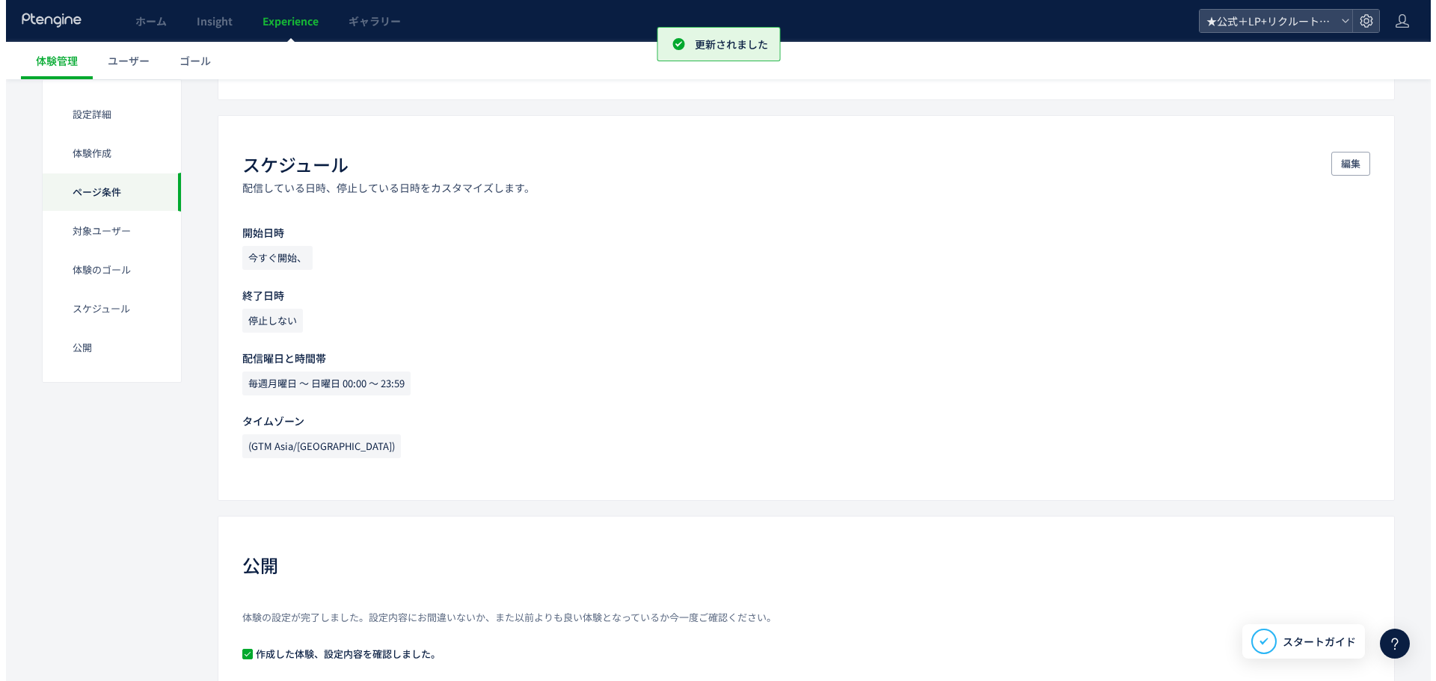
scroll to position [1389, 0]
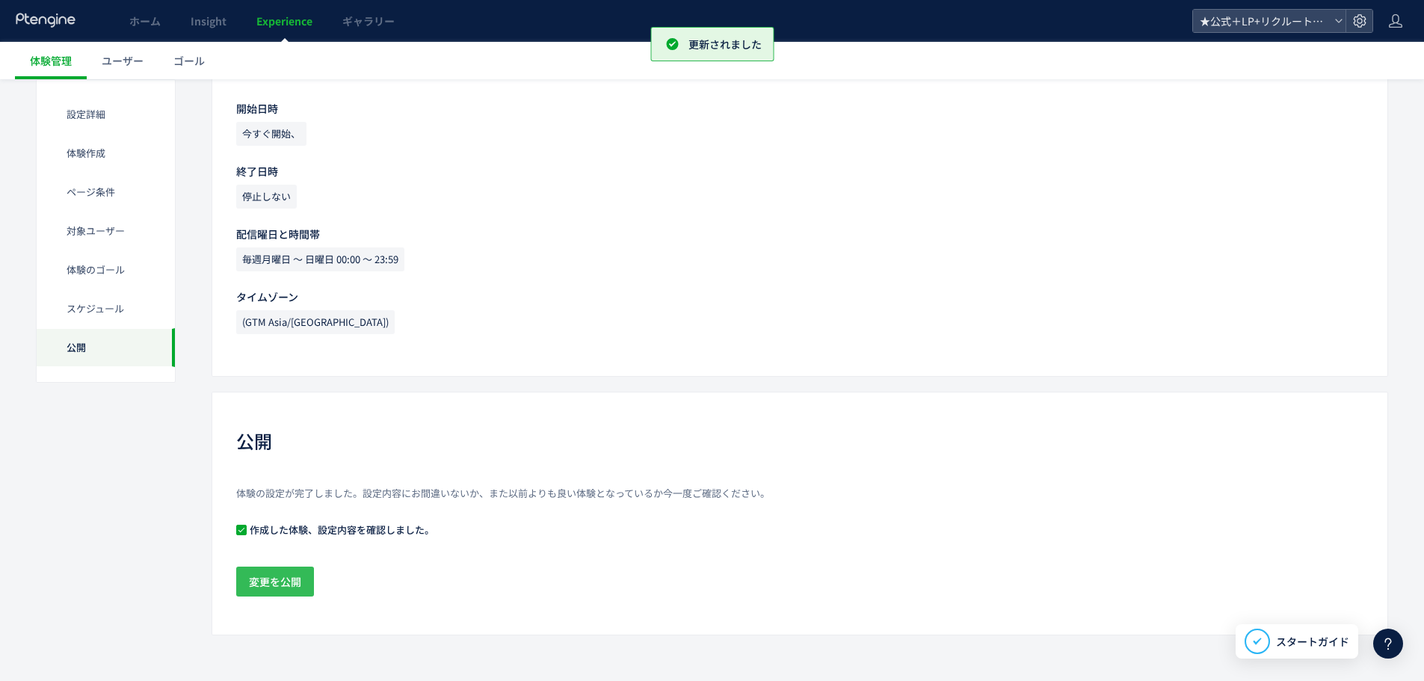
click at [290, 574] on span "変更を公開" at bounding box center [275, 582] width 52 height 30
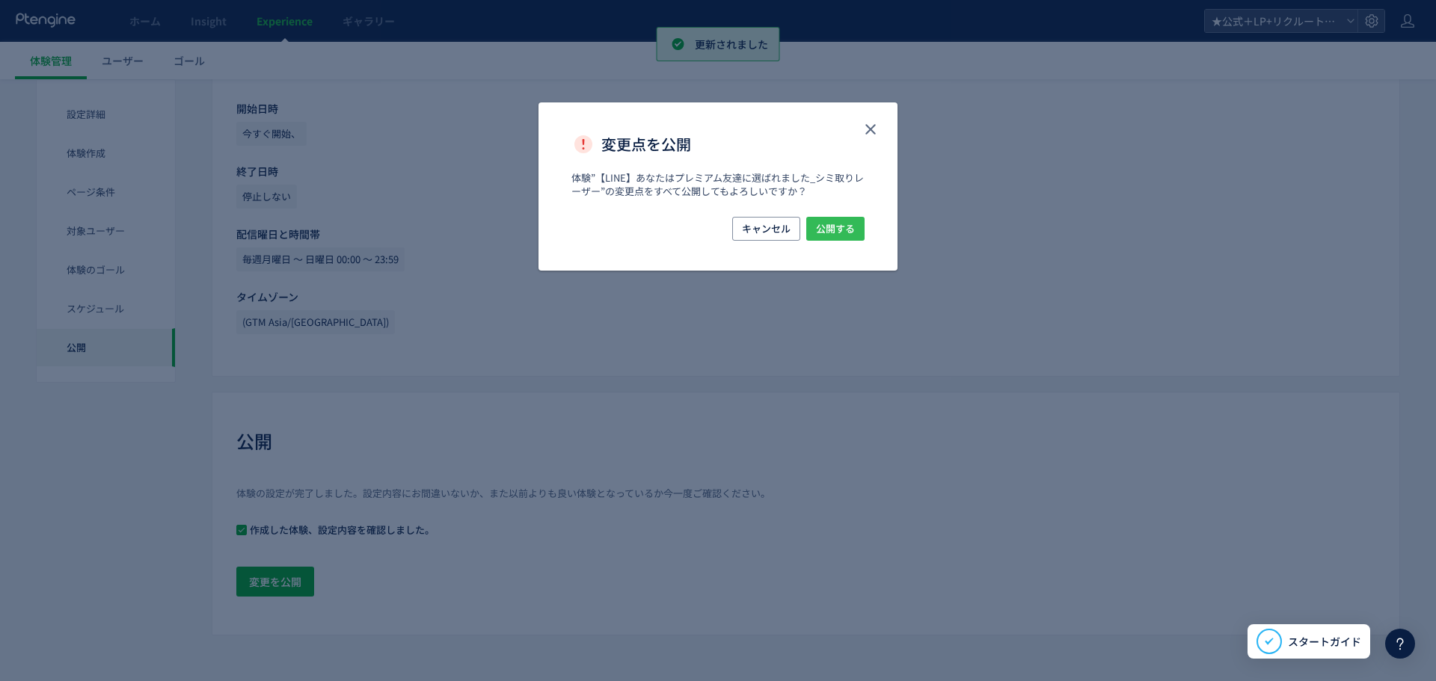
click at [832, 226] on span "公開する" at bounding box center [835, 229] width 39 height 24
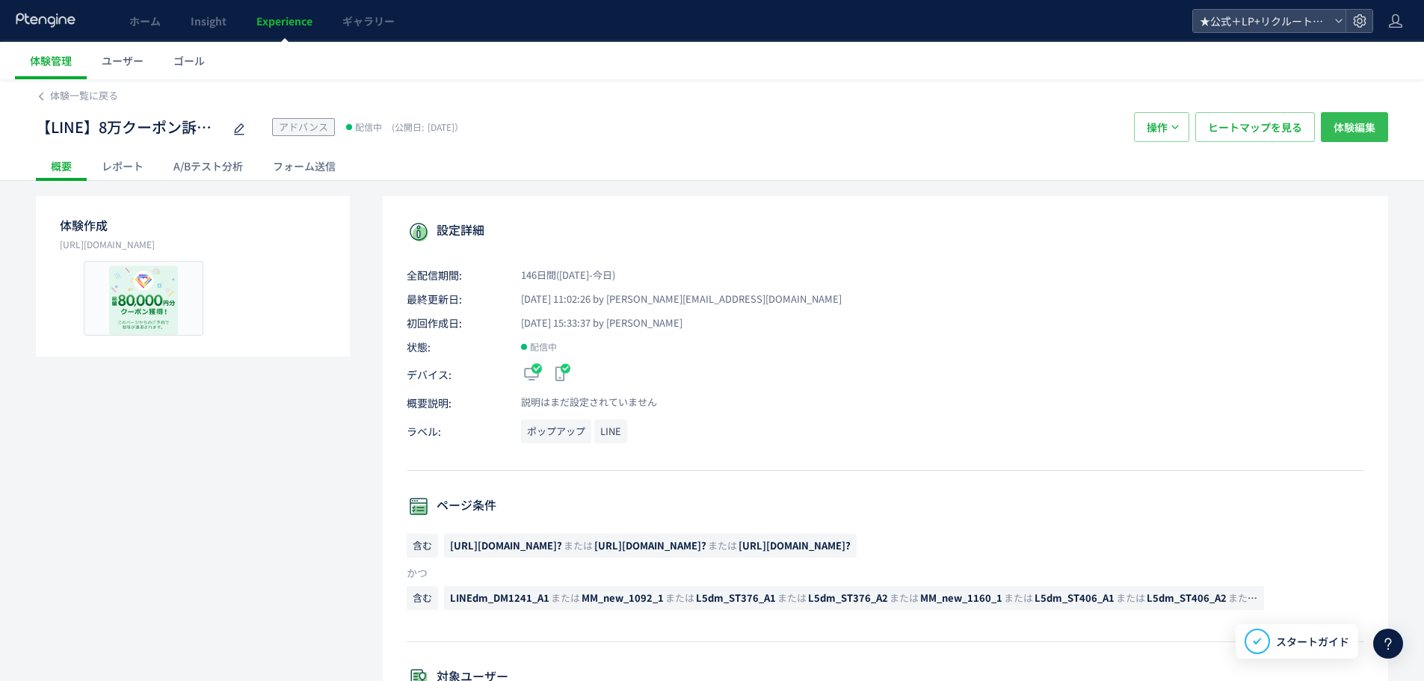
click at [1356, 132] on span "体験編集" at bounding box center [1355, 127] width 42 height 30
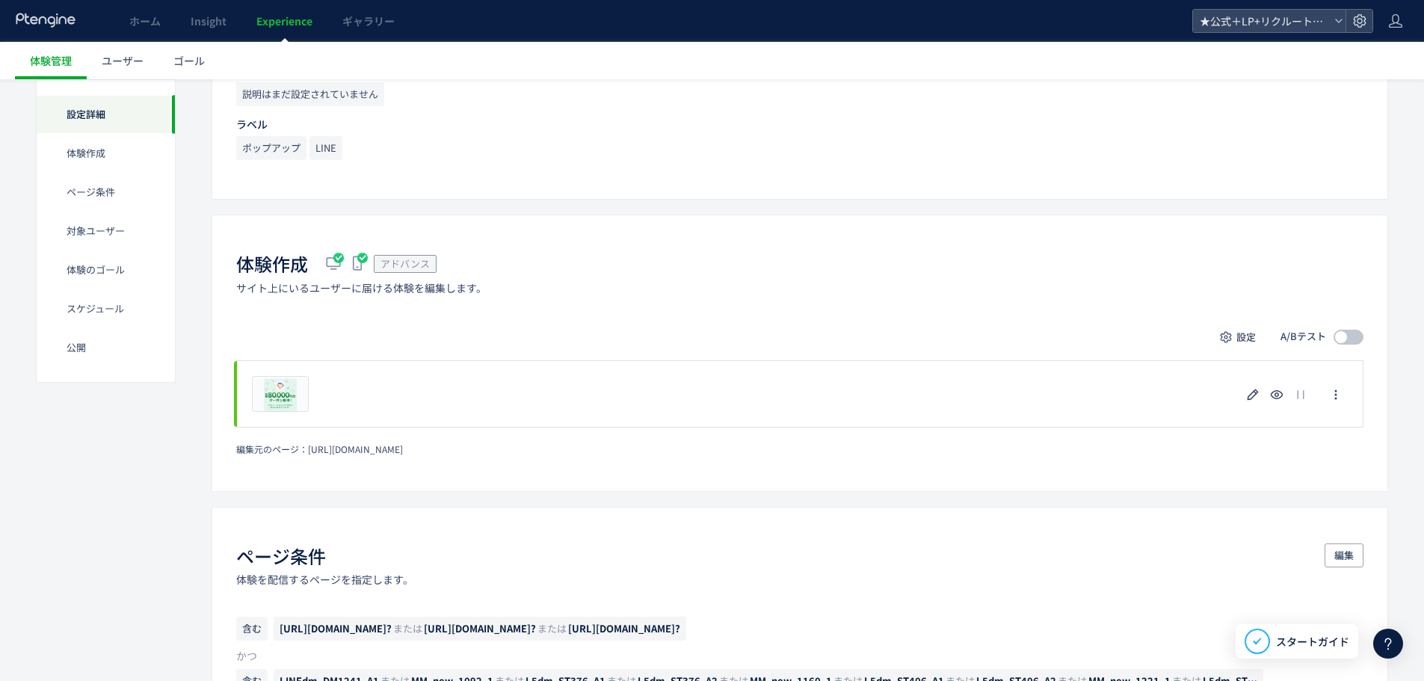
scroll to position [299, 0]
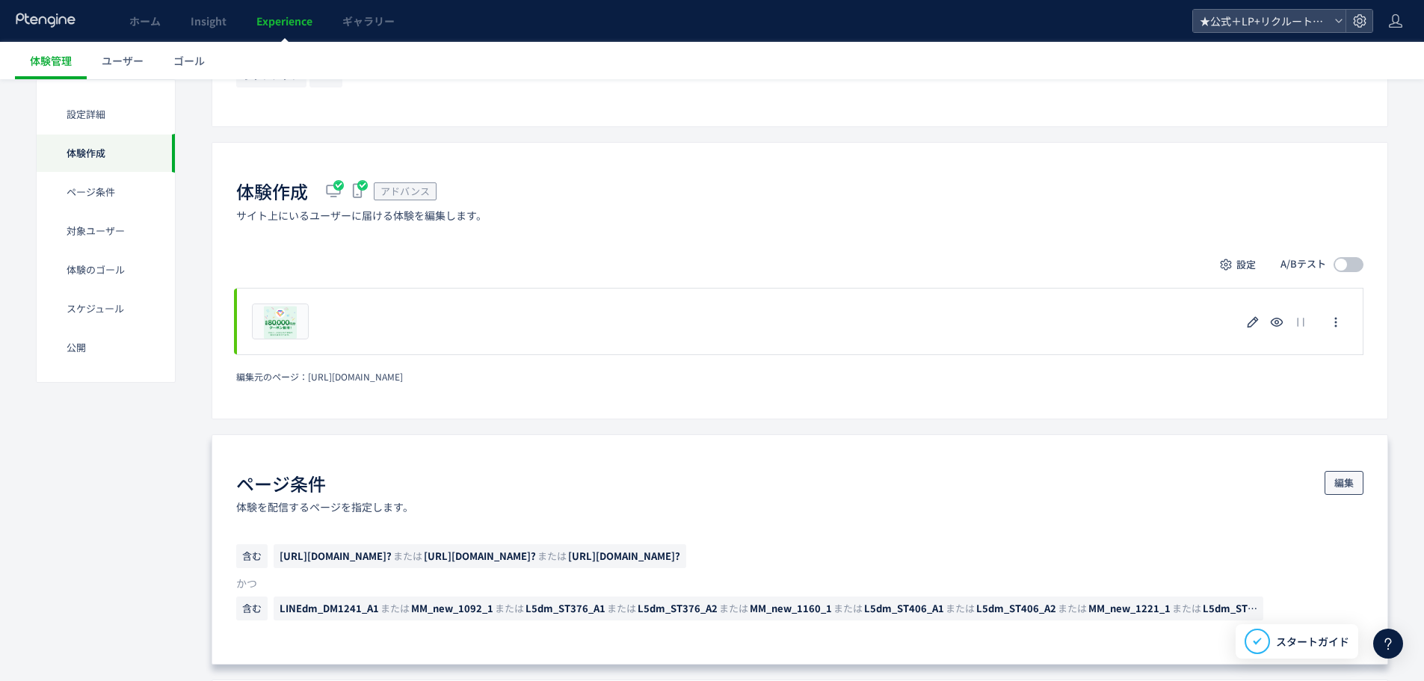
click at [1352, 485] on span "編集" at bounding box center [1344, 483] width 19 height 24
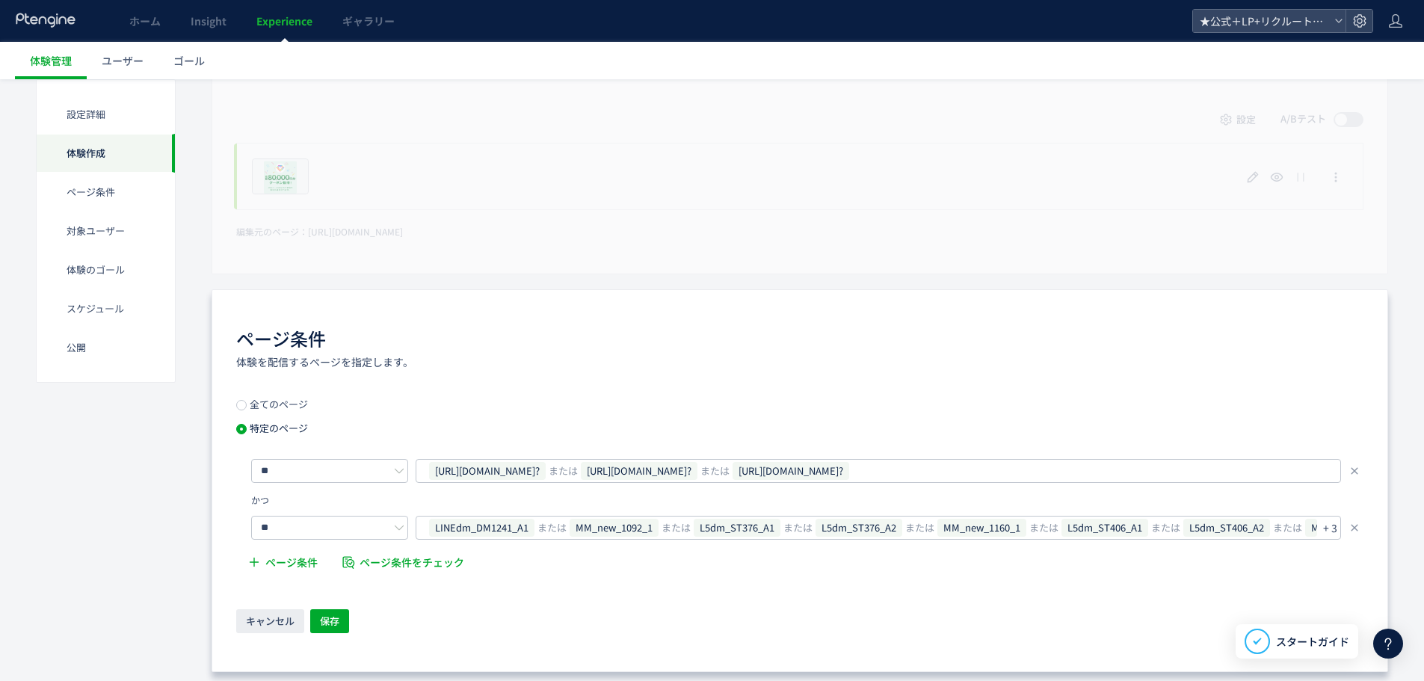
scroll to position [523, 0]
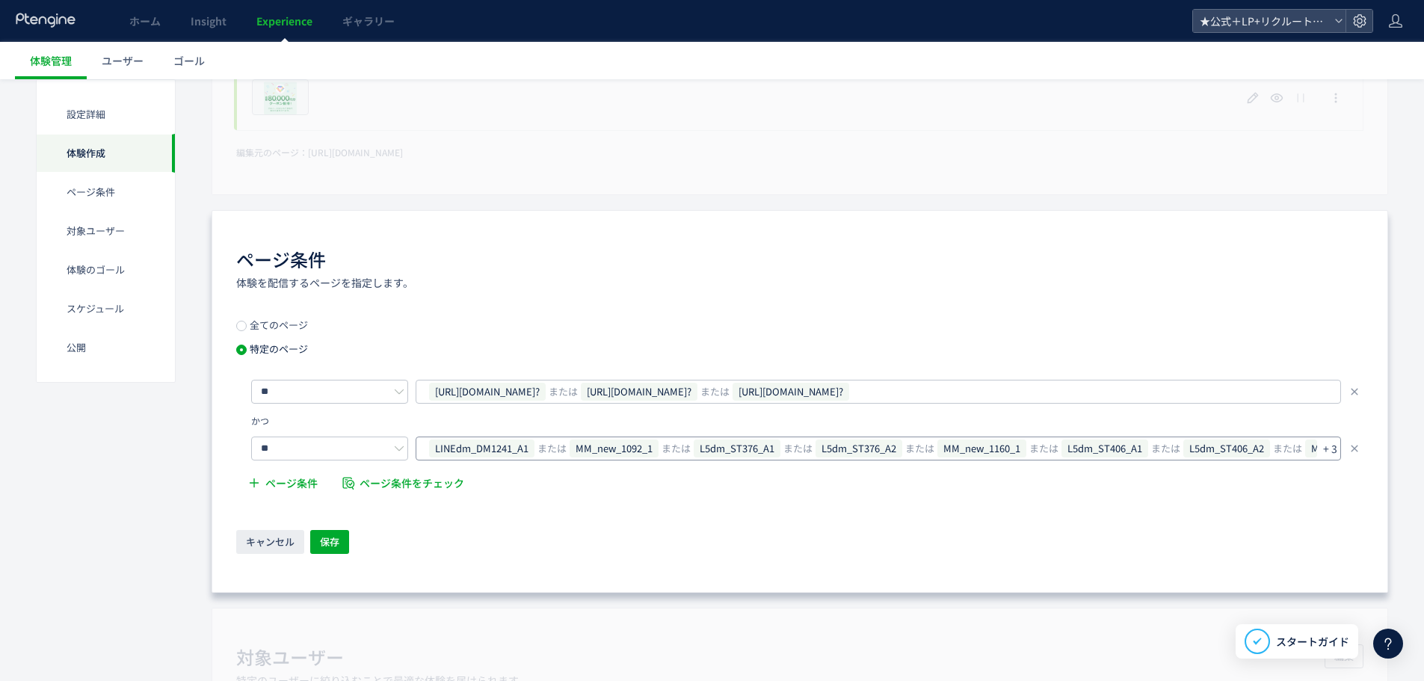
click at [1329, 454] on p "+ 3" at bounding box center [1330, 448] width 14 height 21
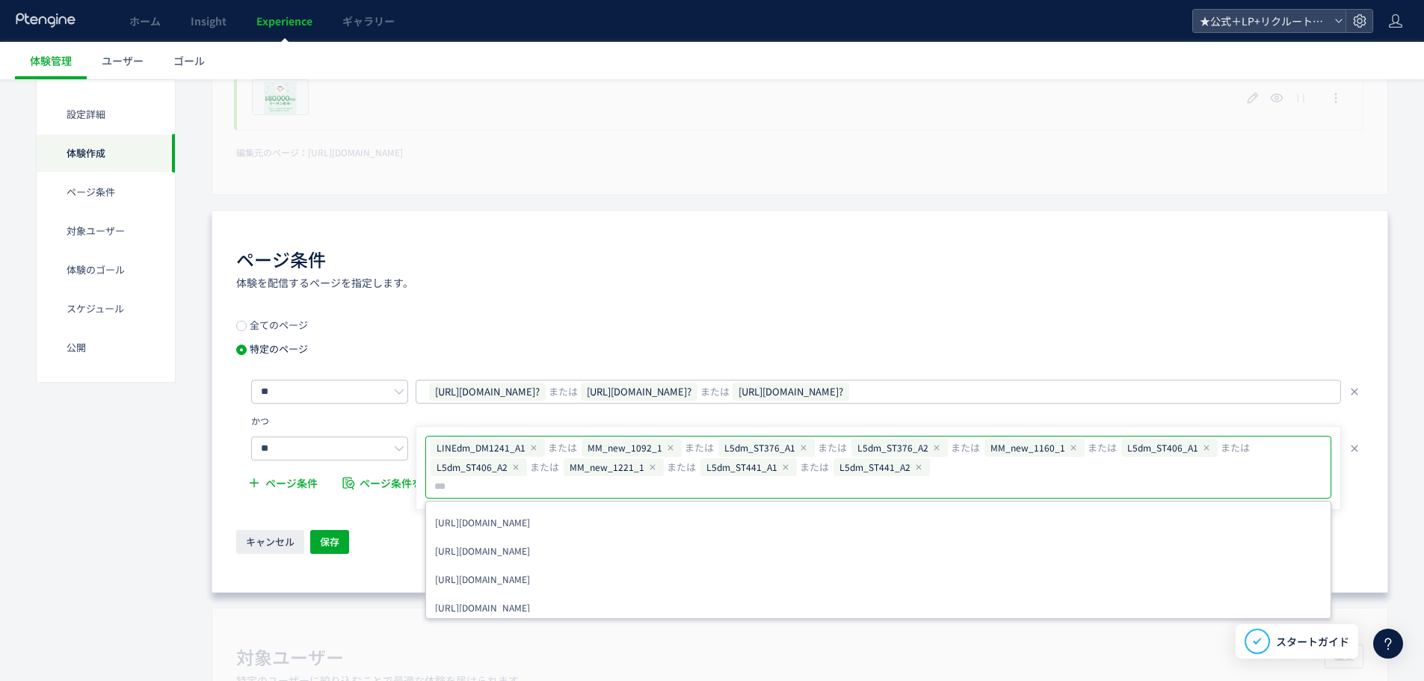
click at [824, 478] on input "text" at bounding box center [628, 487] width 391 height 18
type input "**********"
click at [675, 478] on input "text" at bounding box center [554, 487] width 242 height 18
paste input "**********"
type input "**********"
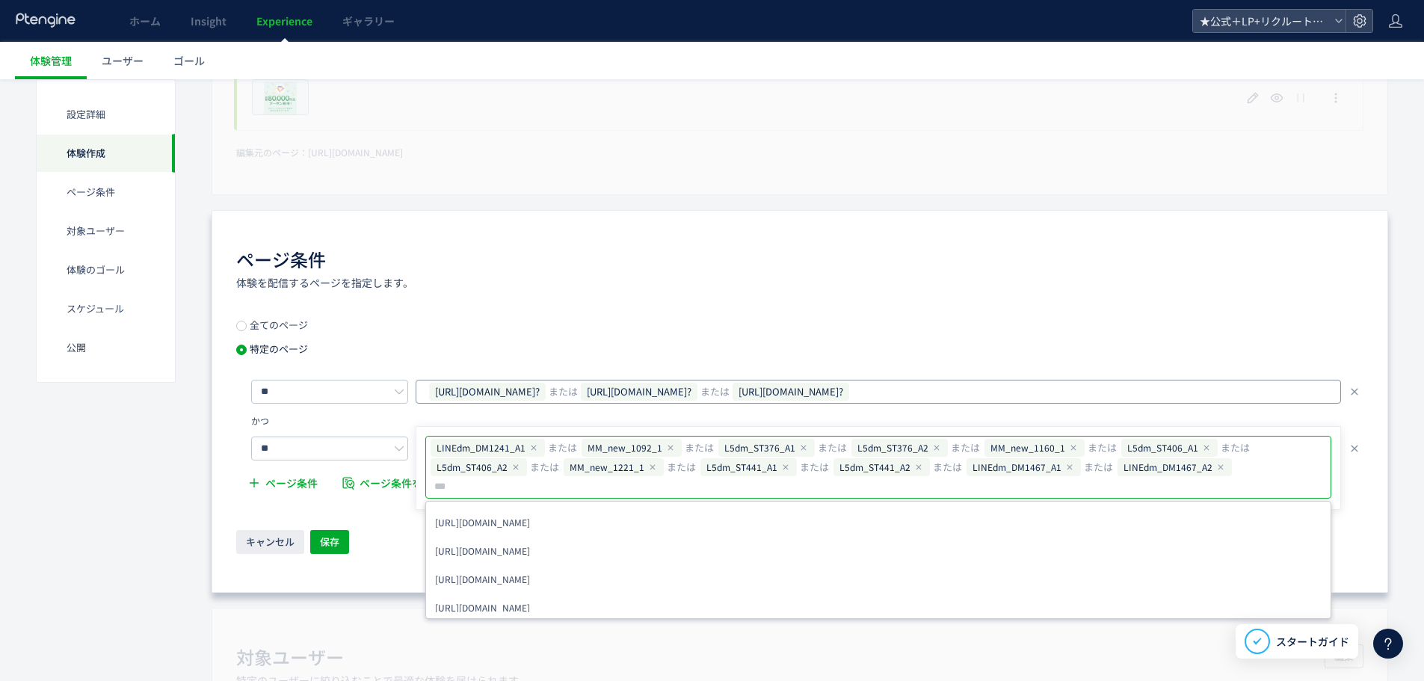
click at [1252, 390] on div "[URL][DOMAIN_NAME]? または [URL][DOMAIN_NAME]? または [URL][DOMAIN_NAME]?" at bounding box center [873, 392] width 891 height 22
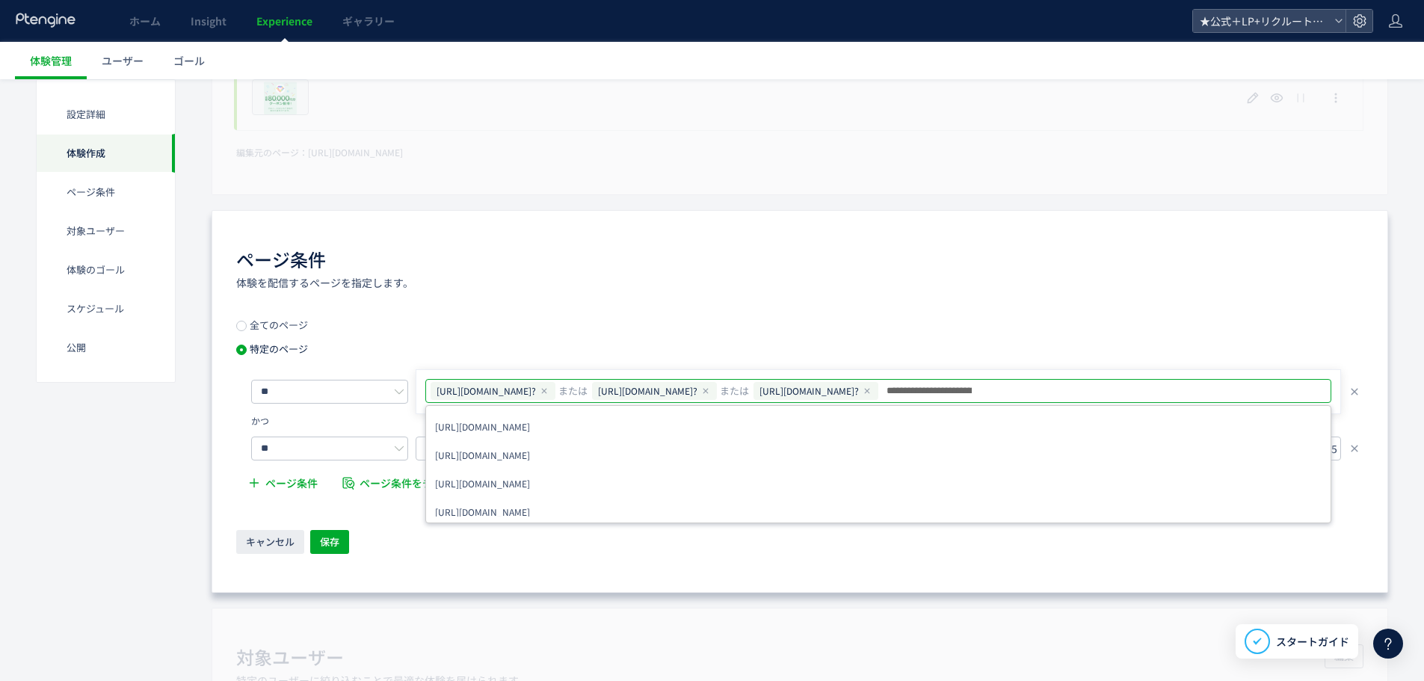
scroll to position [0, 147]
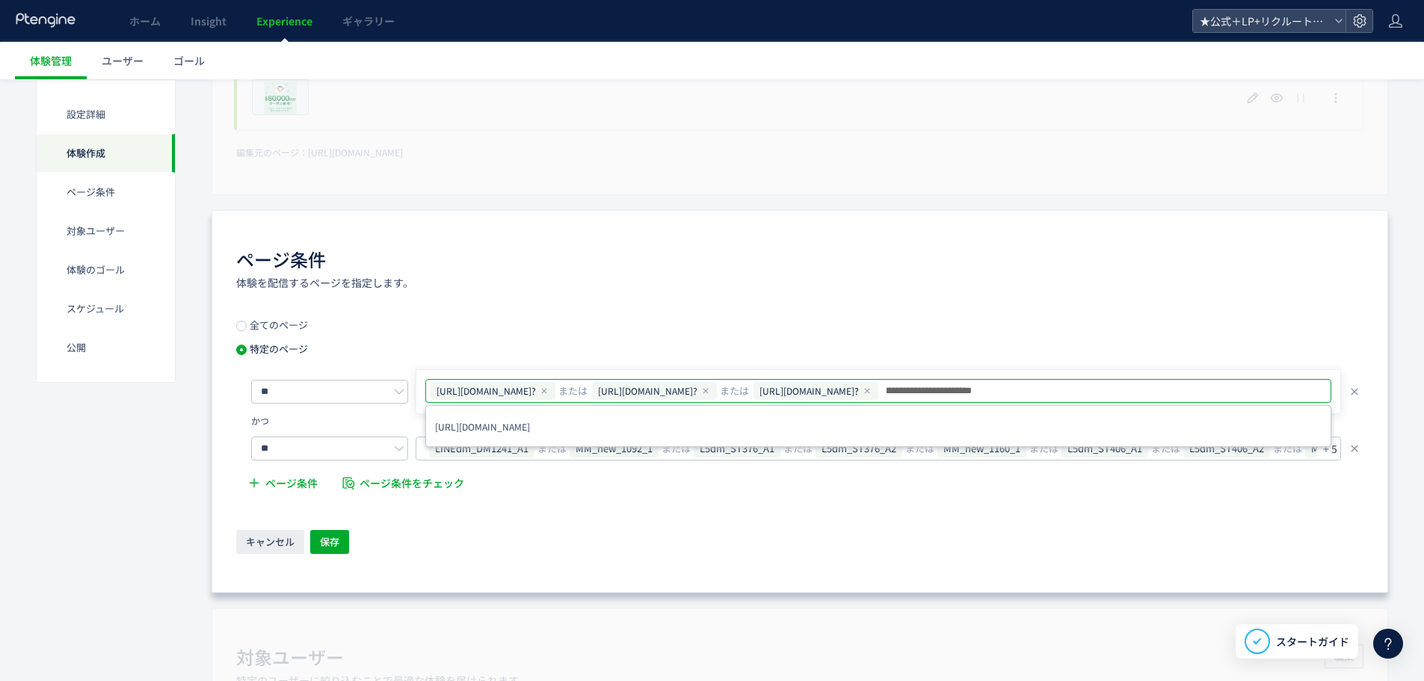
type input "**********"
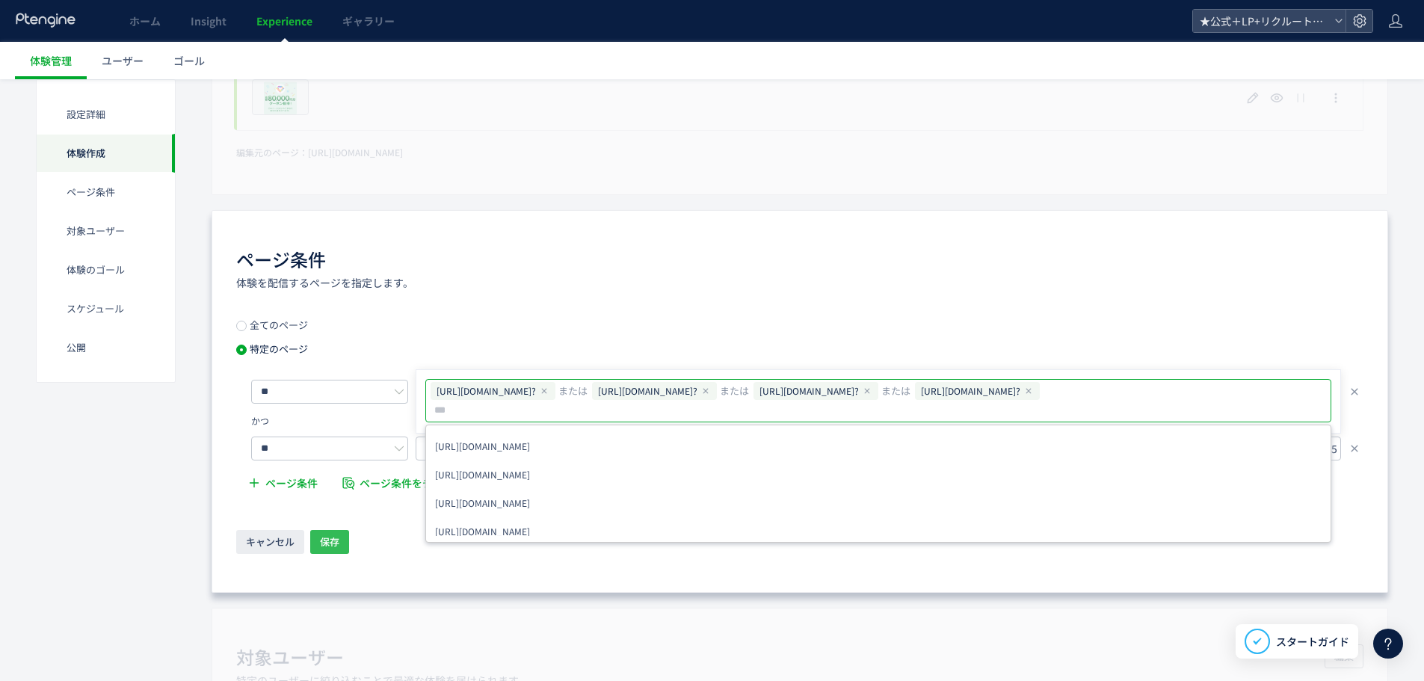
click at [337, 545] on span "保存" at bounding box center [329, 542] width 19 height 24
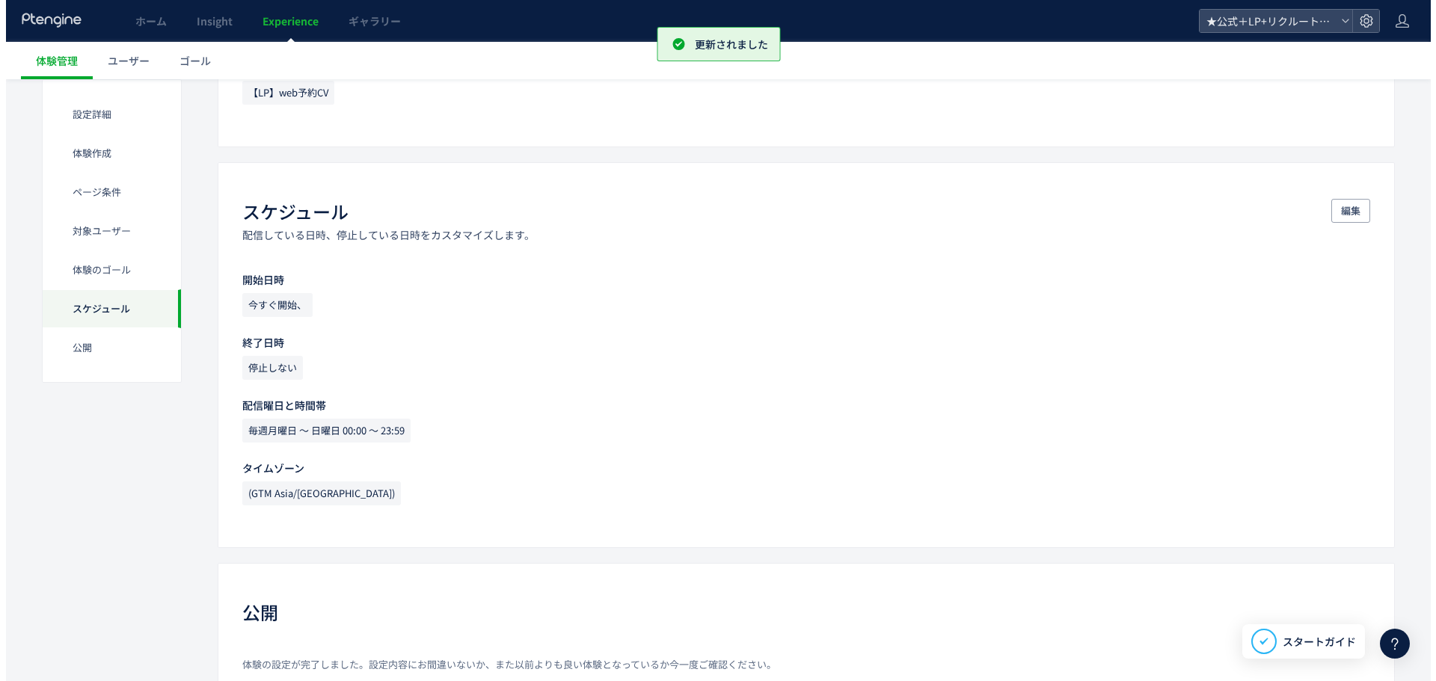
scroll to position [1389, 0]
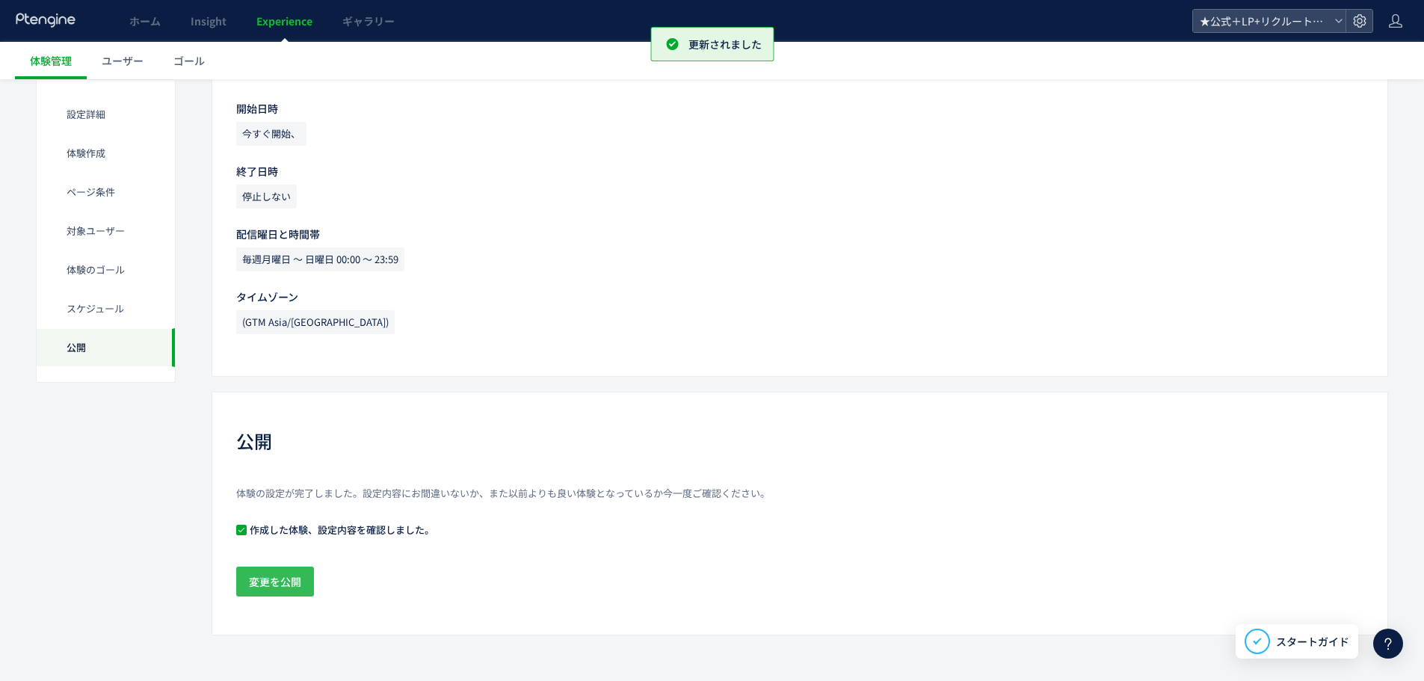
click at [254, 586] on span "変更を公開" at bounding box center [275, 582] width 52 height 30
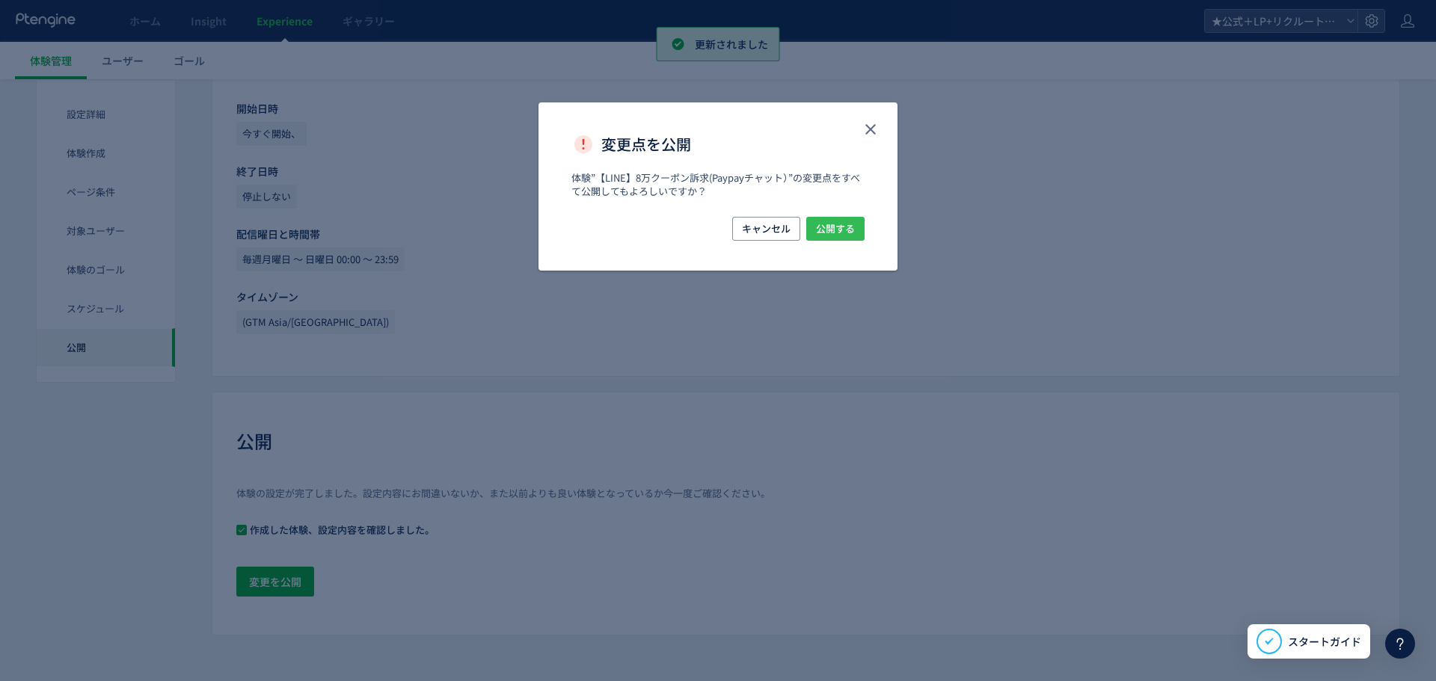
click at [859, 228] on button "公開する" at bounding box center [835, 229] width 58 height 24
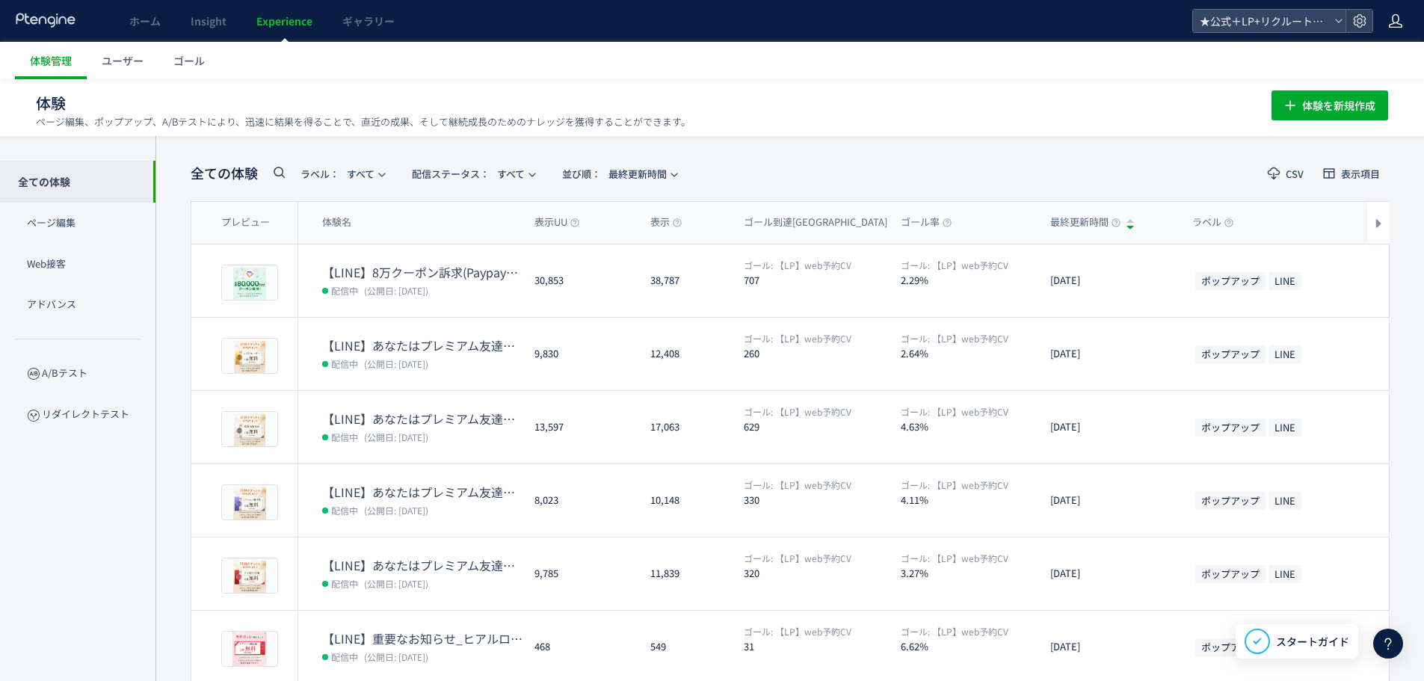
click at [1391, 19] on icon at bounding box center [1396, 20] width 15 height 15
click at [1380, 56] on span "アカウント設定" at bounding box center [1357, 59] width 73 height 15
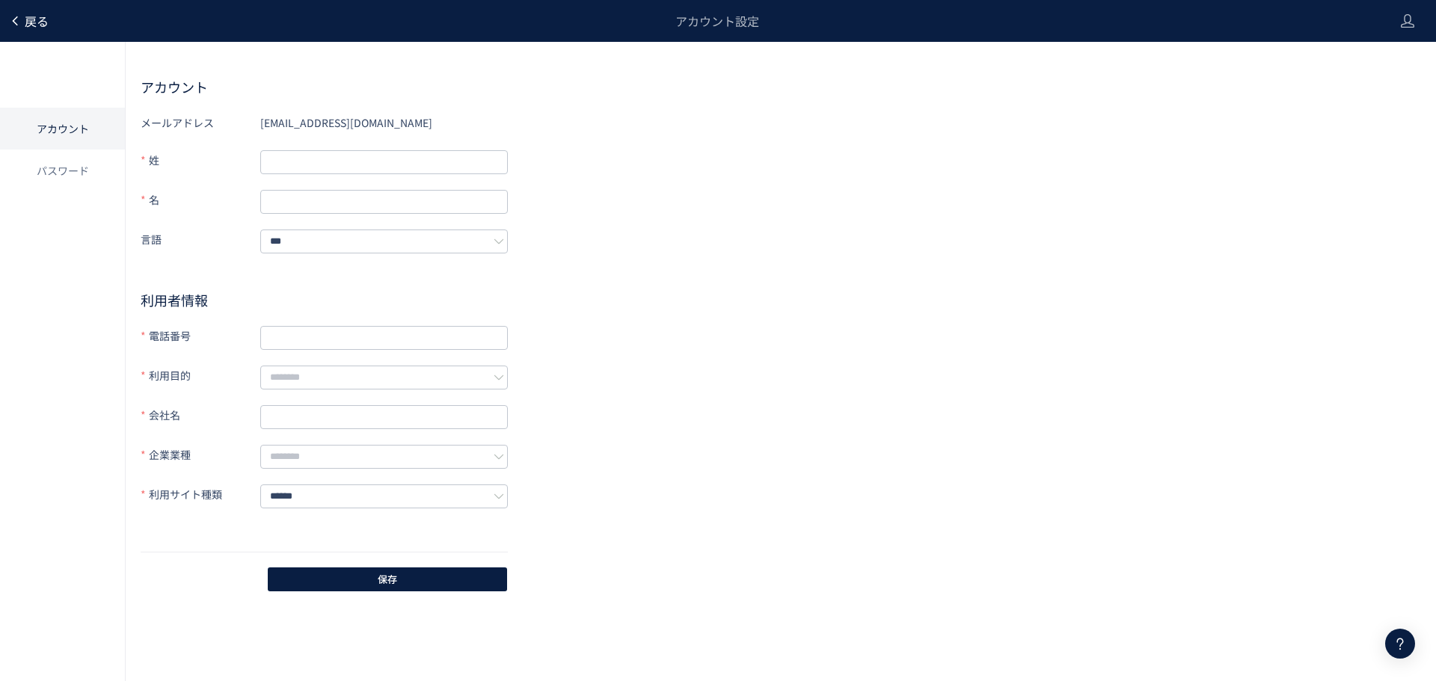
click at [22, 19] on link "戻る" at bounding box center [29, 21] width 40 height 17
